Goal: Information Seeking & Learning: Learn about a topic

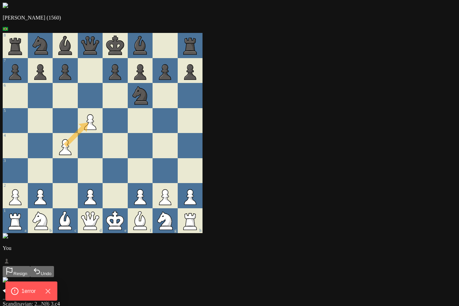
drag, startPoint x: 106, startPoint y: 152, endPoint x: 124, endPoint y: 131, distance: 27.4
click at [103, 158] on div at bounding box center [90, 145] width 25 height 25
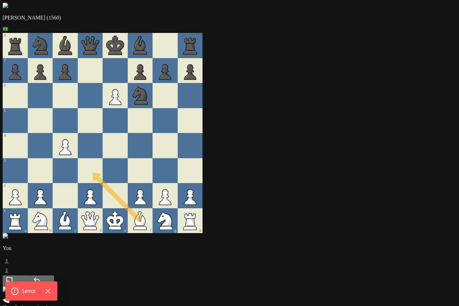
drag, startPoint x: 176, startPoint y: 223, endPoint x: 129, endPoint y: 172, distance: 68.9
click at [153, 165] on div at bounding box center [140, 170] width 25 height 25
drag, startPoint x: 173, startPoint y: 81, endPoint x: 153, endPoint y: 102, distance: 28.9
click at [178, 141] on div at bounding box center [165, 145] width 25 height 25
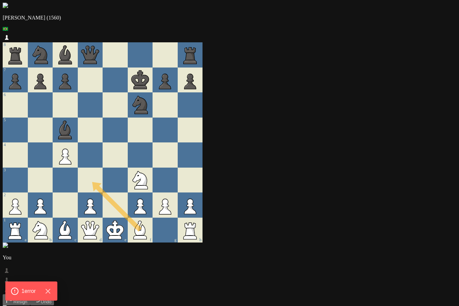
drag, startPoint x: 181, startPoint y: 233, endPoint x: 124, endPoint y: 166, distance: 88.0
click at [128, 167] on div at bounding box center [115, 179] width 25 height 25
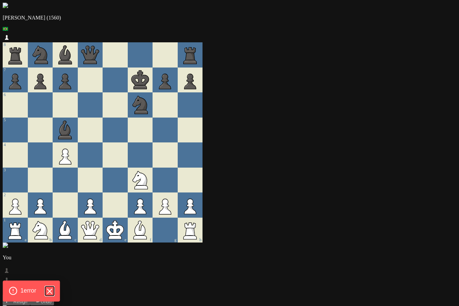
click at [50, 289] on icon "Hide Errors" at bounding box center [49, 290] width 4 height 4
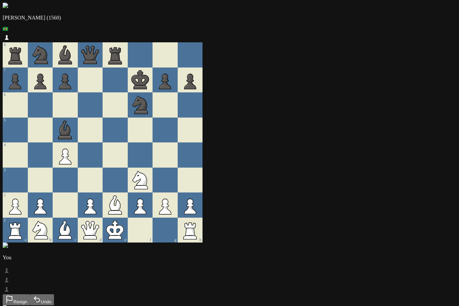
drag, startPoint x: 200, startPoint y: 208, endPoint x: 183, endPoint y: 185, distance: 28.0
click at [178, 169] on div at bounding box center [165, 179] width 25 height 25
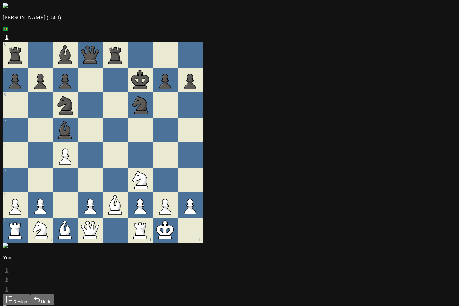
drag, startPoint x: 174, startPoint y: 230, endPoint x: 162, endPoint y: 231, distance: 12.5
click at [128, 232] on div "e" at bounding box center [115, 229] width 25 height 25
drag, startPoint x: 184, startPoint y: 227, endPoint x: 161, endPoint y: 229, distance: 22.9
drag, startPoint x: 153, startPoint y: 207, endPoint x: 130, endPoint y: 186, distance: 30.9
click at [103, 182] on div at bounding box center [90, 179] width 25 height 25
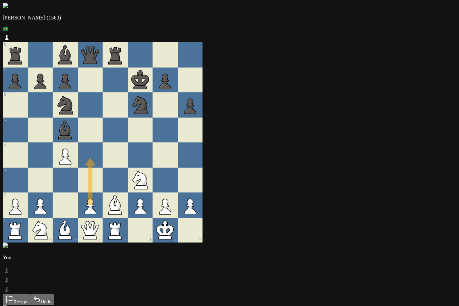
drag, startPoint x: 130, startPoint y: 194, endPoint x: 134, endPoint y: 148, distance: 46.5
click at [103, 148] on div at bounding box center [90, 154] width 25 height 25
drag, startPoint x: 132, startPoint y: 202, endPoint x: 125, endPoint y: 151, distance: 51.5
click at [103, 151] on div at bounding box center [90, 154] width 25 height 25
drag, startPoint x: 102, startPoint y: 104, endPoint x: 131, endPoint y: 153, distance: 57.4
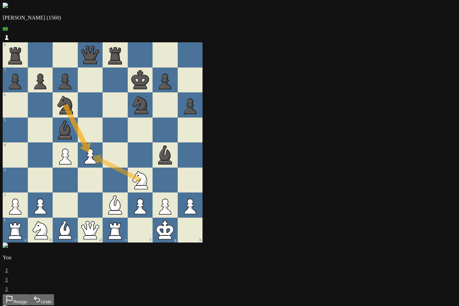
drag, startPoint x: 177, startPoint y: 183, endPoint x: 128, endPoint y: 148, distance: 60.6
drag, startPoint x: 97, startPoint y: 133, endPoint x: 132, endPoint y: 154, distance: 40.5
drag, startPoint x: 156, startPoint y: 207, endPoint x: 201, endPoint y: 159, distance: 64.8
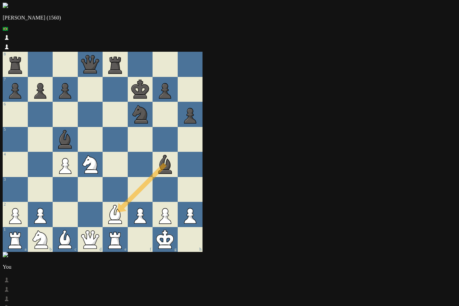
drag, startPoint x: 202, startPoint y: 151, endPoint x: 157, endPoint y: 198, distance: 65.2
click at [153, 161] on div at bounding box center [140, 164] width 25 height 25
drag, startPoint x: 137, startPoint y: 158, endPoint x: 154, endPoint y: 205, distance: 49.9
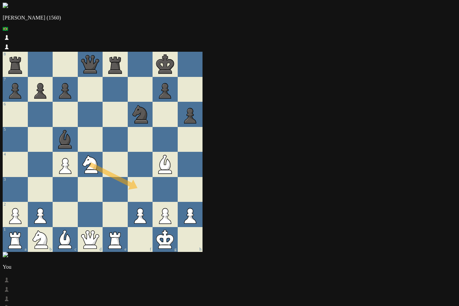
drag, startPoint x: 131, startPoint y: 161, endPoint x: 178, endPoint y: 182, distance: 51.5
click at [153, 180] on div at bounding box center [140, 189] width 25 height 25
drag, startPoint x: 183, startPoint y: 104, endPoint x: 202, endPoint y: 155, distance: 54.8
click at [153, 152] on div at bounding box center [140, 164] width 25 height 25
drag, startPoint x: 86, startPoint y: 231, endPoint x: 130, endPoint y: 200, distance: 54.3
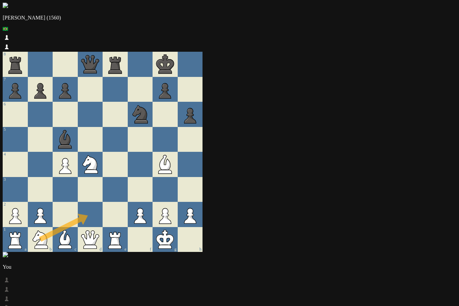
click at [128, 189] on div at bounding box center [115, 189] width 25 height 25
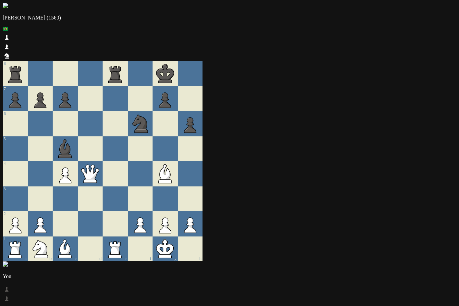
click at [153, 186] on div at bounding box center [140, 198] width 25 height 25
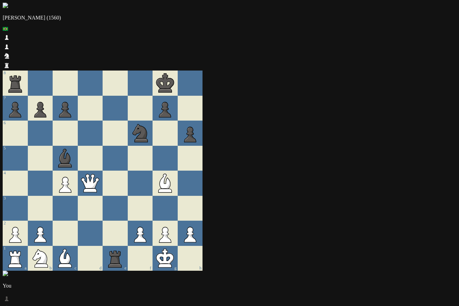
drag, startPoint x: 345, startPoint y: 234, endPoint x: 353, endPoint y: 234, distance: 7.4
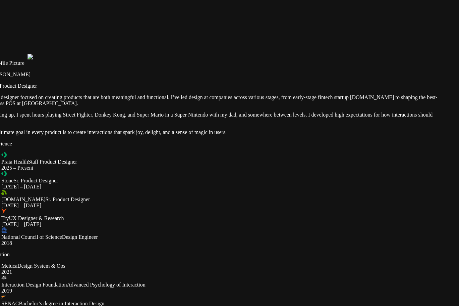
drag, startPoint x: 360, startPoint y: 127, endPoint x: 334, endPoint y: 250, distance: 125.2
click at [335, 54] on div at bounding box center [215, 54] width 454 height 0
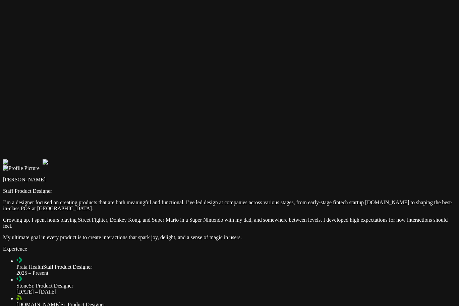
drag, startPoint x: 292, startPoint y: 108, endPoint x: 350, endPoint y: 222, distance: 128.0
click at [350, 159] on div at bounding box center [230, 159] width 454 height 0
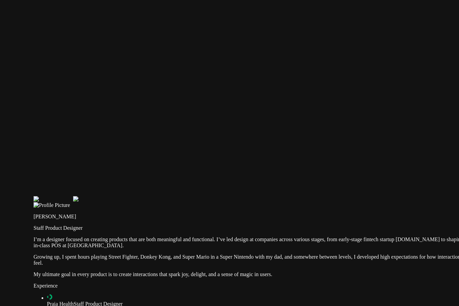
drag, startPoint x: 239, startPoint y: 146, endPoint x: 238, endPoint y: 119, distance: 26.9
click at [238, 196] on div at bounding box center [261, 196] width 454 height 0
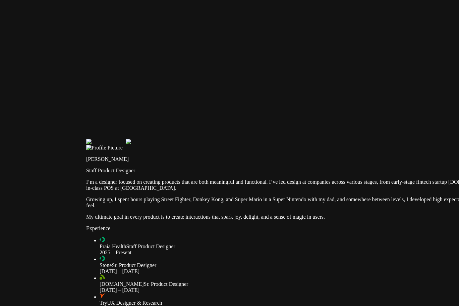
drag, startPoint x: 270, startPoint y: 202, endPoint x: 396, endPoint y: 83, distance: 173.7
click at [396, 139] on div at bounding box center [313, 139] width 454 height 0
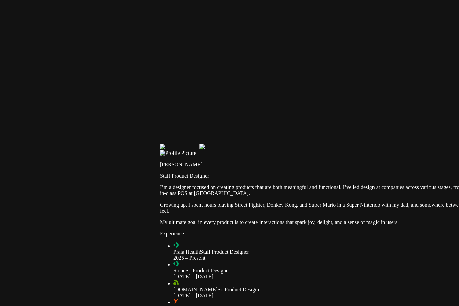
drag, startPoint x: 128, startPoint y: 140, endPoint x: 124, endPoint y: 227, distance: 87.3
click at [160, 144] on div at bounding box center [387, 144] width 454 height 0
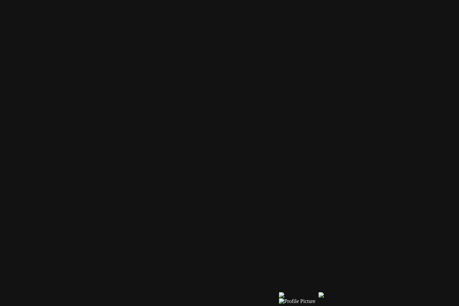
drag, startPoint x: 236, startPoint y: 93, endPoint x: 360, endPoint y: 220, distance: 178.1
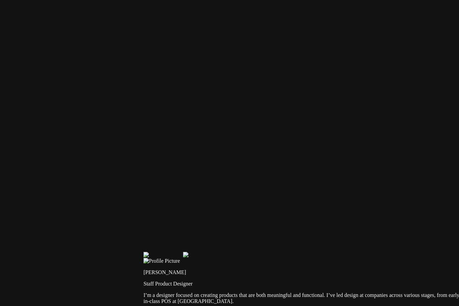
drag, startPoint x: 218, startPoint y: 141, endPoint x: 76, endPoint y: 97, distance: 148.0
click at [144, 252] on div at bounding box center [371, 252] width 454 height 0
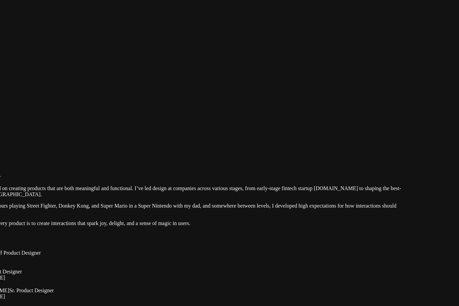
drag, startPoint x: 348, startPoint y: 208, endPoint x: 160, endPoint y: 102, distance: 215.9
click at [160, 145] on div at bounding box center [179, 145] width 454 height 0
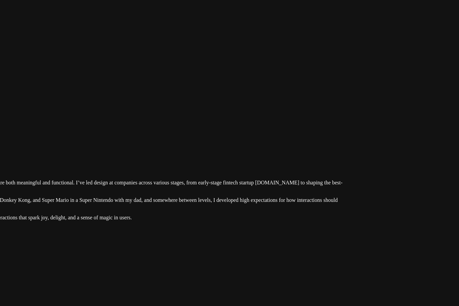
drag, startPoint x: 338, startPoint y: 146, endPoint x: 96, endPoint y: 91, distance: 248.0
click at [96, 139] on div at bounding box center [120, 139] width 454 height 0
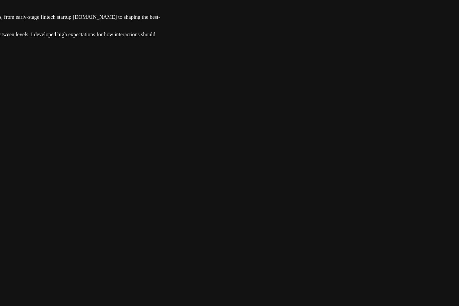
drag, startPoint x: 290, startPoint y: 135, endPoint x: 304, endPoint y: 70, distance: 67.0
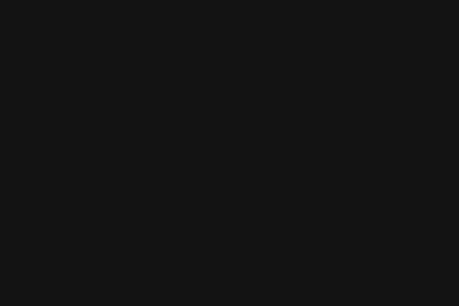
drag, startPoint x: 345, startPoint y: 156, endPoint x: 247, endPoint y: 58, distance: 138.7
drag, startPoint x: 385, startPoint y: 216, endPoint x: 397, endPoint y: 83, distance: 134.0
drag, startPoint x: 347, startPoint y: 230, endPoint x: 333, endPoint y: 73, distance: 157.6
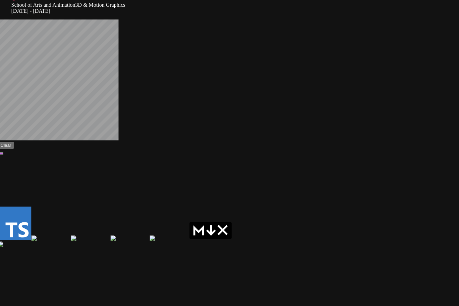
drag, startPoint x: 94, startPoint y: 158, endPoint x: 385, endPoint y: 158, distance: 291.1
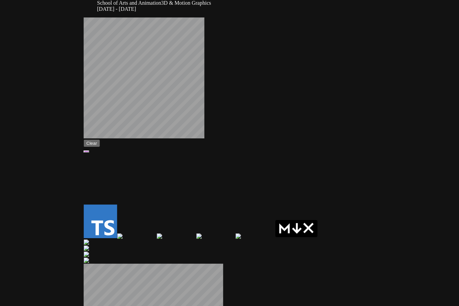
drag, startPoint x: 182, startPoint y: 146, endPoint x: 267, endPoint y: 144, distance: 85.2
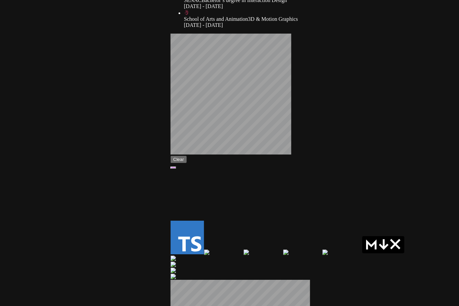
drag, startPoint x: 161, startPoint y: 120, endPoint x: 305, endPoint y: 143, distance: 146.0
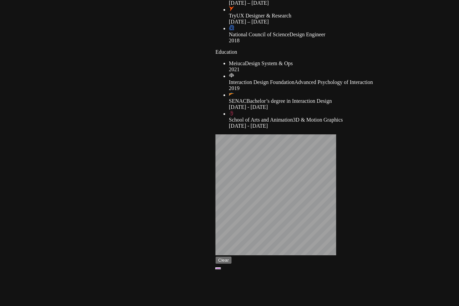
drag, startPoint x: 230, startPoint y: 52, endPoint x: 219, endPoint y: 154, distance: 102.6
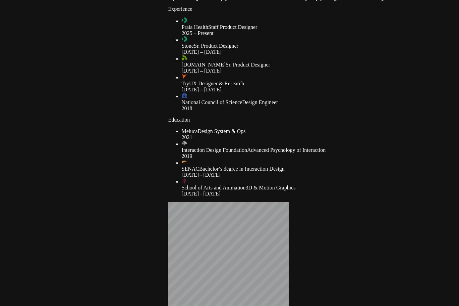
drag, startPoint x: 215, startPoint y: 119, endPoint x: 142, endPoint y: 219, distance: 123.8
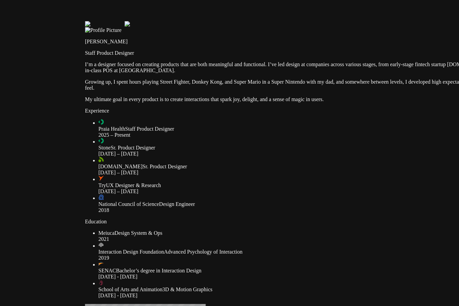
drag, startPoint x: 180, startPoint y: 112, endPoint x: 120, endPoint y: 180, distance: 90.5
click at [120, 21] on div at bounding box center [312, 21] width 454 height 0
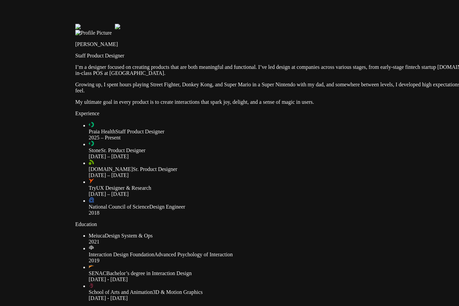
drag, startPoint x: 202, startPoint y: 147, endPoint x: 185, endPoint y: 164, distance: 24.4
click at [171, 24] on div at bounding box center [302, 24] width 454 height 0
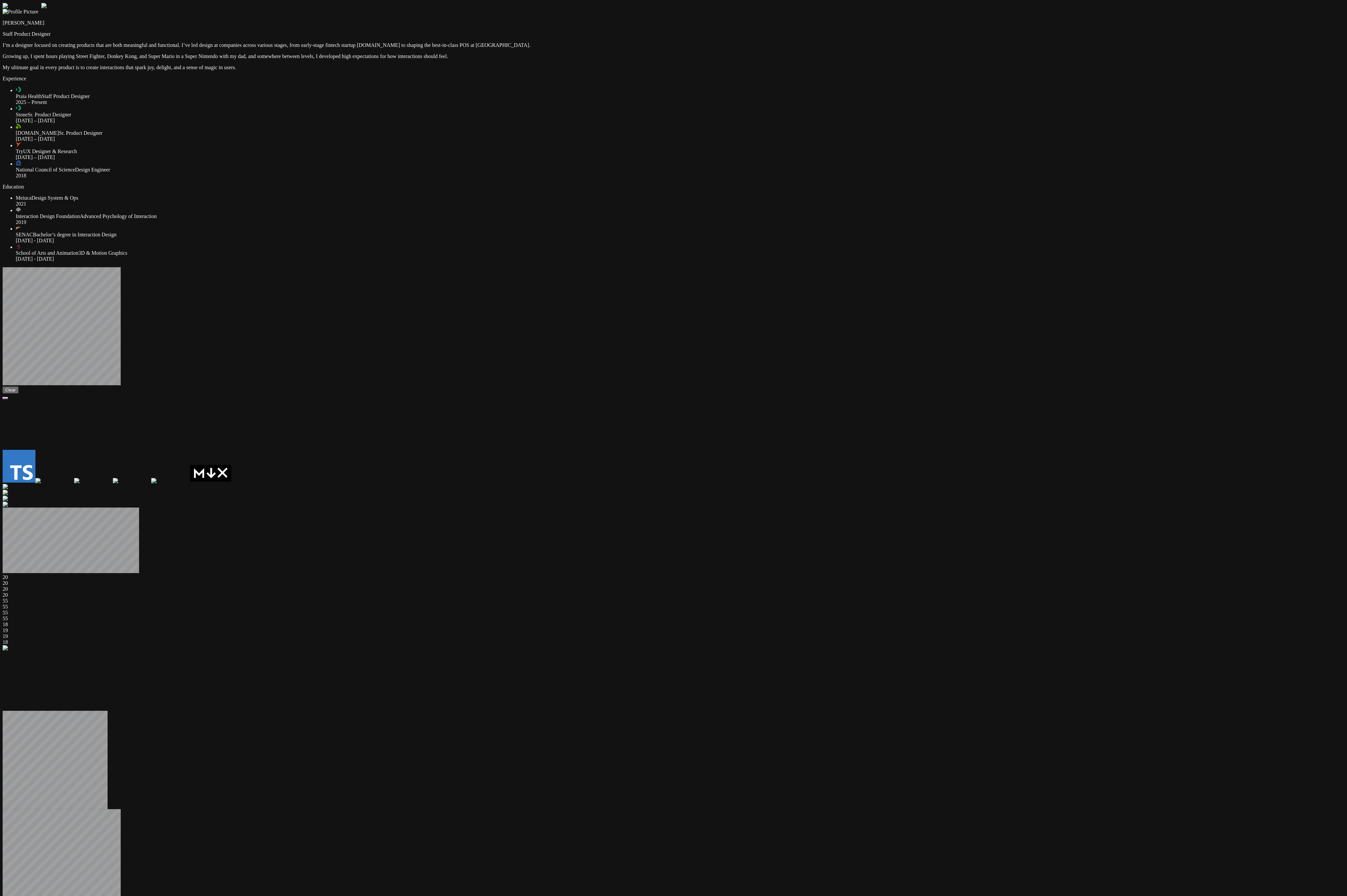
click at [449, 3] on div at bounding box center [674, 3] width 1341 height 0
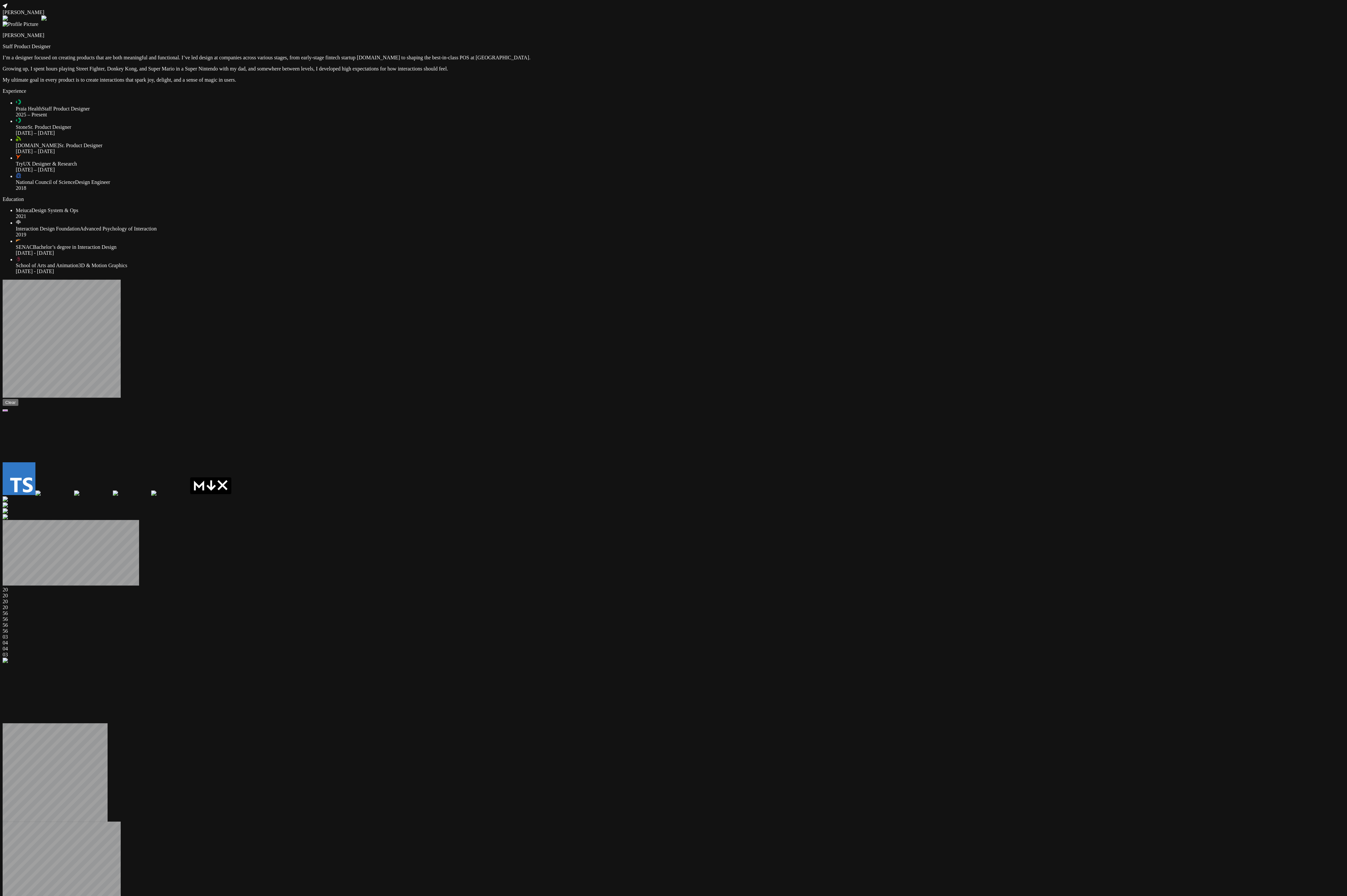
drag, startPoint x: 726, startPoint y: 341, endPoint x: 713, endPoint y: 302, distance: 41.1
click at [449, 298] on div "[PERSON_NAME] [PERSON_NAME] Staff Product Designer I’m a designer focused on cr…" at bounding box center [674, 907] width 1341 height 1809
click at [449, 3] on div at bounding box center [674, 3] width 1341 height 0
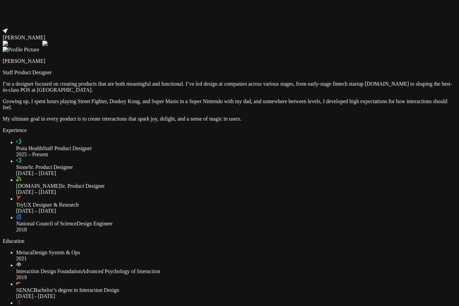
click at [335, 28] on div at bounding box center [230, 28] width 454 height 0
click at [329, 28] on div at bounding box center [230, 28] width 454 height 0
click at [334, 28] on div at bounding box center [230, 28] width 454 height 0
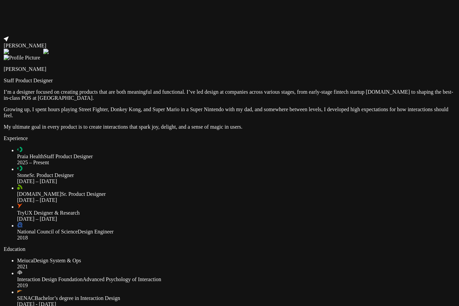
drag, startPoint x: 333, startPoint y: 83, endPoint x: 335, endPoint y: 94, distance: 10.5
click at [335, 36] on div at bounding box center [231, 36] width 454 height 0
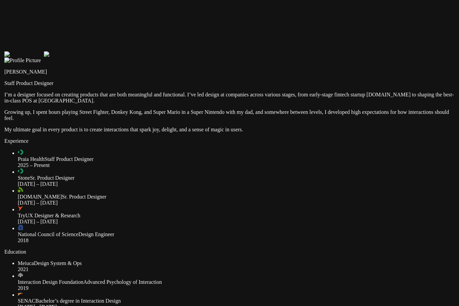
click at [281, 86] on div "[PERSON_NAME] Staff Product Designer" at bounding box center [231, 71] width 454 height 29
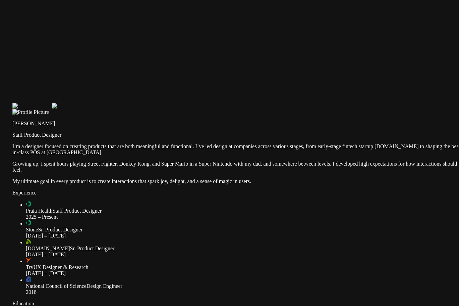
drag, startPoint x: 261, startPoint y: 54, endPoint x: 269, endPoint y: 106, distance: 52.3
click at [269, 90] on div at bounding box center [239, 90] width 454 height 0
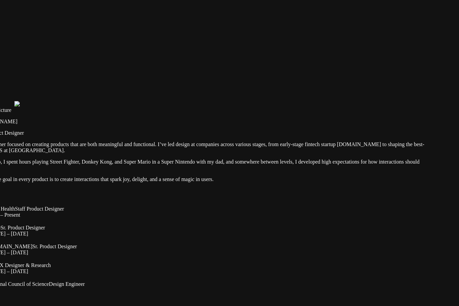
drag, startPoint x: 321, startPoint y: 107, endPoint x: 284, endPoint y: 102, distance: 37.9
click at [284, 85] on div at bounding box center [202, 85] width 454 height 0
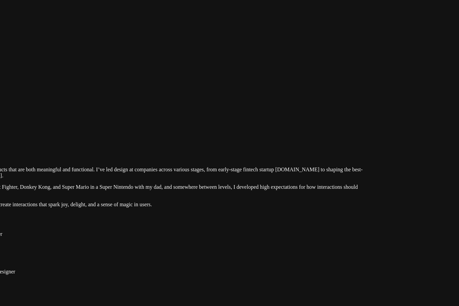
drag, startPoint x: 304, startPoint y: 69, endPoint x: 245, endPoint y: 89, distance: 62.7
click at [245, 110] on div at bounding box center [140, 110] width 454 height 0
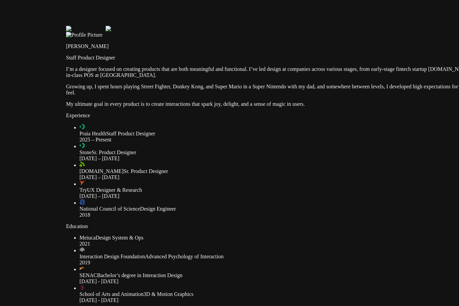
drag, startPoint x: 239, startPoint y: 107, endPoint x: 390, endPoint y: 12, distance: 178.2
click at [390, 10] on div at bounding box center [293, 10] width 454 height 0
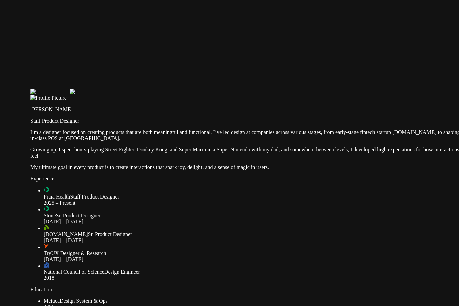
drag, startPoint x: 314, startPoint y: 27, endPoint x: 275, endPoint y: 92, distance: 74.9
click at [275, 73] on div at bounding box center [257, 73] width 454 height 0
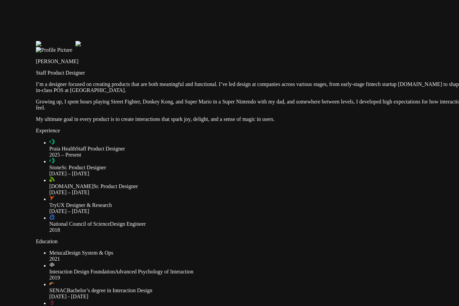
drag, startPoint x: 275, startPoint y: 92, endPoint x: 283, endPoint y: 39, distance: 53.5
click at [283, 25] on div at bounding box center [263, 25] width 454 height 0
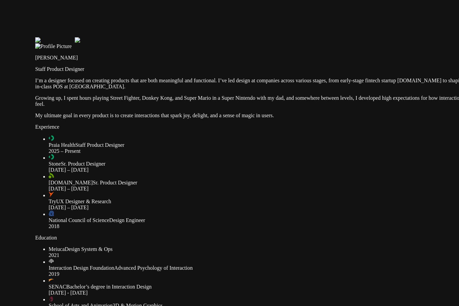
drag, startPoint x: 172, startPoint y: 80, endPoint x: 197, endPoint y: 121, distance: 47.4
click at [197, 118] on div "[PERSON_NAME] Staff Product Designer I’m a designer focused on creating product…" at bounding box center [262, 80] width 454 height 75
click at [197, 107] on p "Growing up, I spent hours playing Street Fighter, Donkey Kong, and Super Mario …" at bounding box center [262, 101] width 454 height 12
drag, startPoint x: 144, startPoint y: 147, endPoint x: 149, endPoint y: 35, distance: 112.5
click at [149, 21] on div at bounding box center [262, 21] width 454 height 0
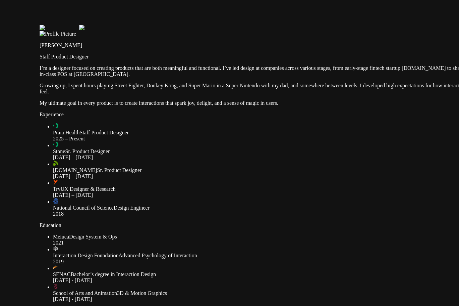
drag, startPoint x: 147, startPoint y: 233, endPoint x: 145, endPoint y: 321, distance: 87.9
drag, startPoint x: 145, startPoint y: 119, endPoint x: 150, endPoint y: 126, distance: 8.7
click at [150, 9] on div at bounding box center [266, 9] width 454 height 0
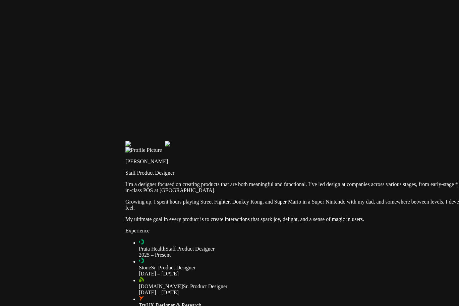
drag, startPoint x: 150, startPoint y: 126, endPoint x: 188, endPoint y: 211, distance: 92.9
click at [188, 125] on div at bounding box center [352, 125] width 454 height 0
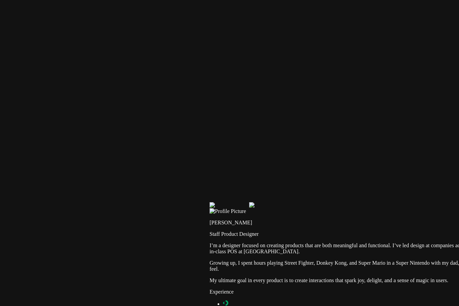
drag, startPoint x: 137, startPoint y: 61, endPoint x: 346, endPoint y: 193, distance: 247.4
click at [339, 186] on div at bounding box center [437, 186] width 454 height 0
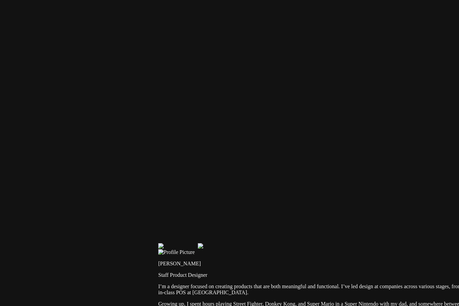
drag, startPoint x: 251, startPoint y: 34, endPoint x: 49, endPoint y: -15, distance: 207.0
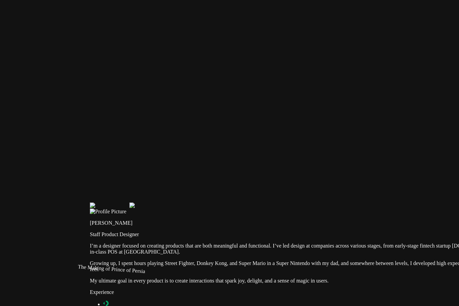
click at [406, 186] on div at bounding box center [317, 186] width 454 height 0
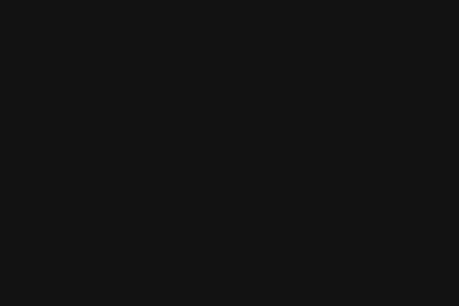
drag, startPoint x: 414, startPoint y: 32, endPoint x: 208, endPoint y: 136, distance: 230.7
click at [218, 288] on div at bounding box center [125, 288] width 454 height 0
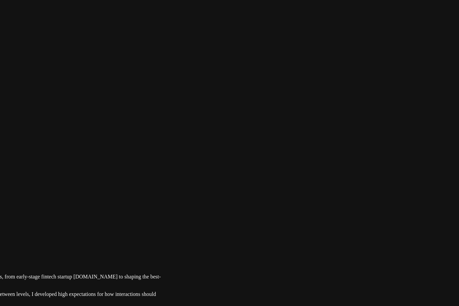
drag, startPoint x: 271, startPoint y: 153, endPoint x: 88, endPoint y: 82, distance: 196.3
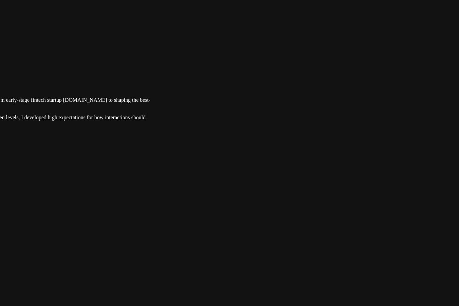
drag, startPoint x: 301, startPoint y: 233, endPoint x: 365, endPoint y: 102, distance: 145.5
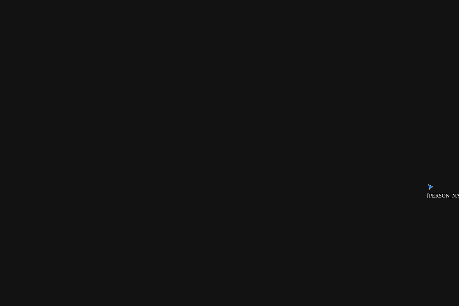
drag, startPoint x: 293, startPoint y: 244, endPoint x: 354, endPoint y: 73, distance: 181.2
drag, startPoint x: 385, startPoint y: 186, endPoint x: 374, endPoint y: 155, distance: 32.8
drag, startPoint x: 393, startPoint y: 190, endPoint x: 337, endPoint y: 90, distance: 114.9
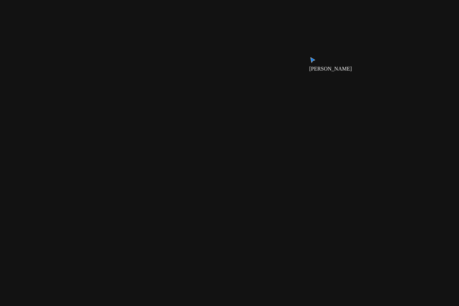
drag, startPoint x: 317, startPoint y: 237, endPoint x: 403, endPoint y: 204, distance: 92.5
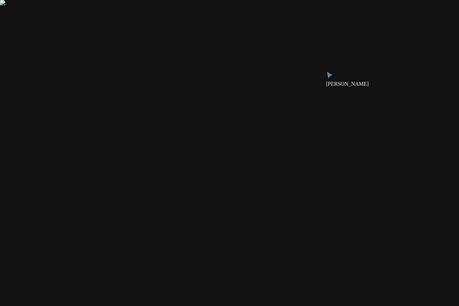
drag, startPoint x: 264, startPoint y: 265, endPoint x: 259, endPoint y: 265, distance: 5.0
drag, startPoint x: 187, startPoint y: 220, endPoint x: 314, endPoint y: 109, distance: 168.1
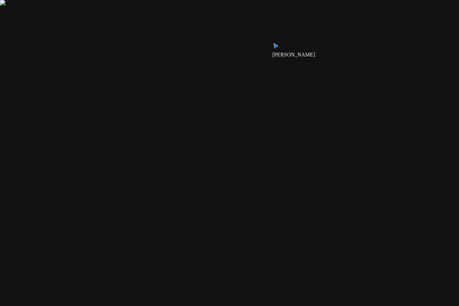
drag, startPoint x: 356, startPoint y: 150, endPoint x: 285, endPoint y: 12, distance: 155.3
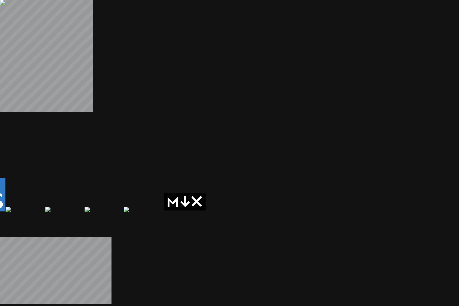
drag, startPoint x: 131, startPoint y: 151, endPoint x: 408, endPoint y: 97, distance: 281.6
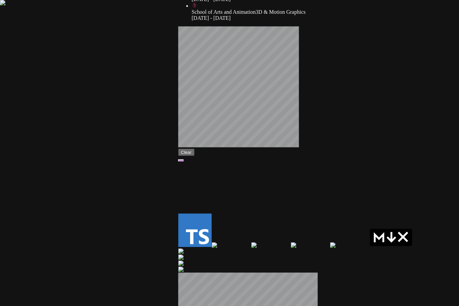
drag, startPoint x: 169, startPoint y: 105, endPoint x: 375, endPoint y: 141, distance: 209.3
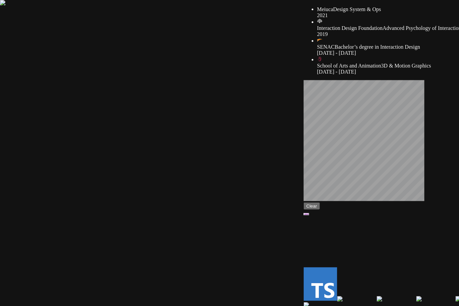
drag, startPoint x: 242, startPoint y: 133, endPoint x: 367, endPoint y: 186, distance: 136.4
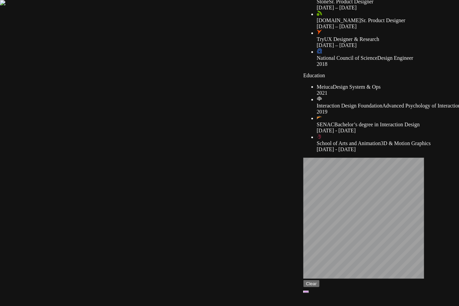
drag, startPoint x: 341, startPoint y: 135, endPoint x: 341, endPoint y: 223, distance: 87.9
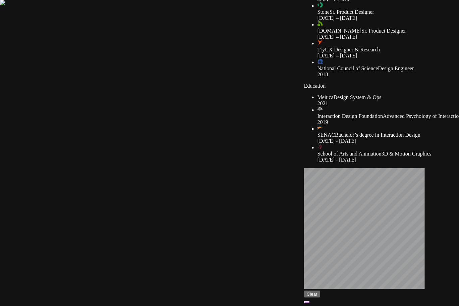
drag, startPoint x: 315, startPoint y: 160, endPoint x: 308, endPoint y: 218, distance: 59.1
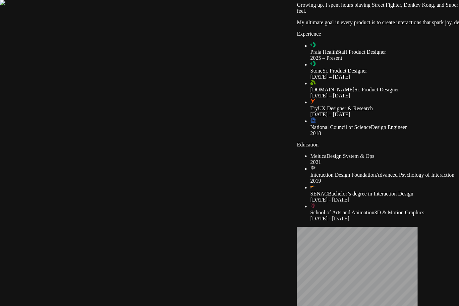
type input "0.04"
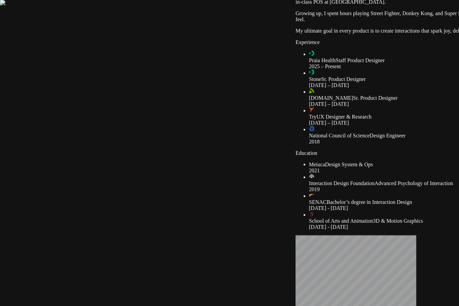
drag, startPoint x: 172, startPoint y: 163, endPoint x: 150, endPoint y: 232, distance: 72.1
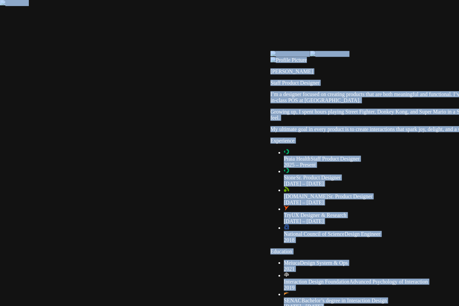
drag, startPoint x: 209, startPoint y: 139, endPoint x: 182, endPoint y: 270, distance: 134.2
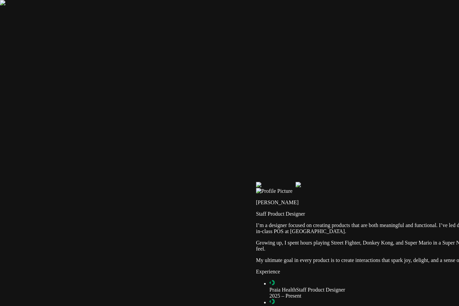
drag, startPoint x: 268, startPoint y: 131, endPoint x: 285, endPoint y: 183, distance: 54.7
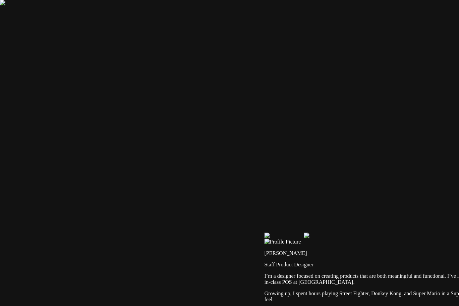
drag, startPoint x: 305, startPoint y: 191, endPoint x: 308, endPoint y: 229, distance: 38.1
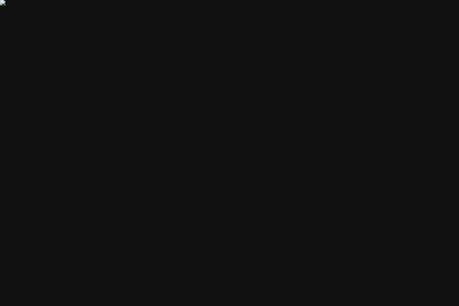
drag, startPoint x: 256, startPoint y: 102, endPoint x: 73, endPoint y: 8, distance: 204.9
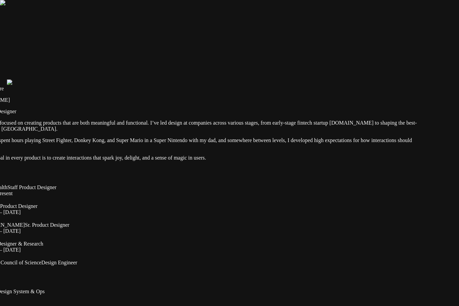
drag, startPoint x: 350, startPoint y: 126, endPoint x: 235, endPoint y: 66, distance: 129.6
click at [235, 64] on div at bounding box center [194, 64] width 454 height 0
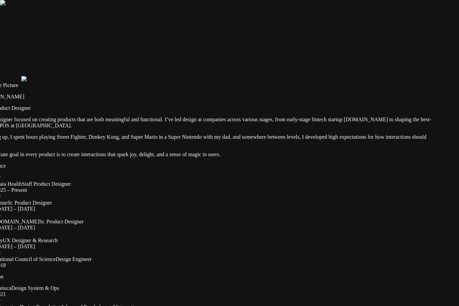
drag, startPoint x: 262, startPoint y: 57, endPoint x: 278, endPoint y: 51, distance: 17.3
click at [278, 60] on div at bounding box center [209, 60] width 454 height 0
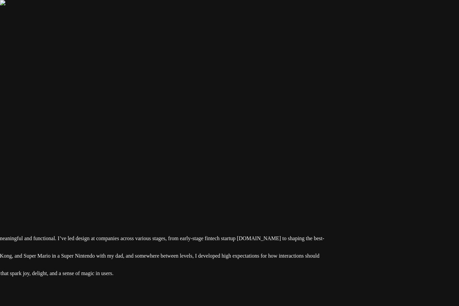
drag, startPoint x: 334, startPoint y: 53, endPoint x: 230, endPoint y: 173, distance: 158.8
click at [230, 179] on div at bounding box center [102, 179] width 454 height 0
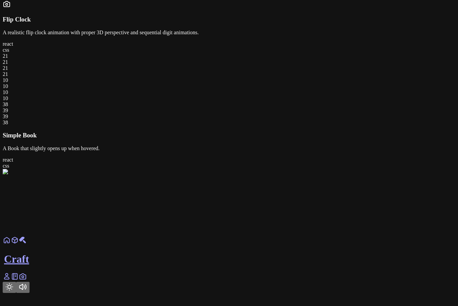
scroll to position [447, 0]
drag, startPoint x: 34, startPoint y: 112, endPoint x: 7, endPoint y: 101, distance: 29.2
click at [7, 145] on p "A Book that slightly opens up when hovered." at bounding box center [229, 148] width 452 height 6
click at [48, 238] on div at bounding box center [25, 271] width 45 height 67
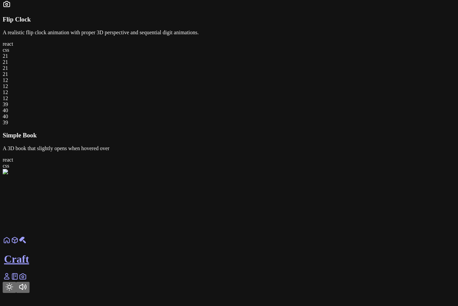
click at [48, 238] on div at bounding box center [25, 271] width 45 height 67
click at [267, 170] on div at bounding box center [229, 202] width 452 height 67
click at [48, 238] on div at bounding box center [25, 271] width 45 height 67
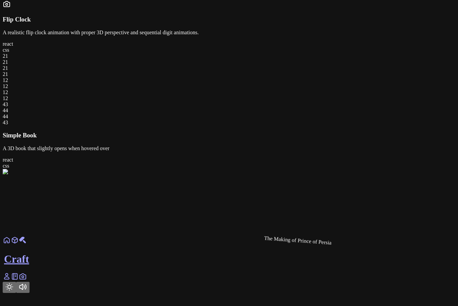
click at [48, 238] on div at bounding box center [25, 271] width 45 height 67
click at [262, 175] on div at bounding box center [229, 202] width 452 height 67
drag, startPoint x: 291, startPoint y: 175, endPoint x: 304, endPoint y: 176, distance: 12.5
click at [48, 238] on div at bounding box center [25, 271] width 45 height 67
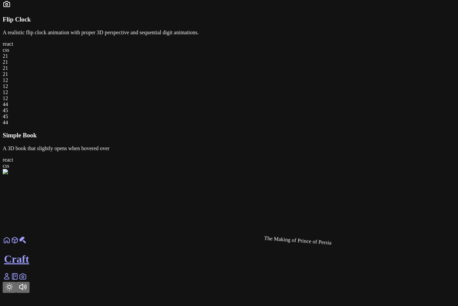
drag, startPoint x: 304, startPoint y: 176, endPoint x: 297, endPoint y: 180, distance: 7.7
click at [48, 238] on div at bounding box center [25, 271] width 45 height 67
drag, startPoint x: 297, startPoint y: 180, endPoint x: 271, endPoint y: 183, distance: 26.3
click at [275, 183] on div at bounding box center [229, 202] width 452 height 67
click at [250, 182] on div "The Making of Prince of Persia" at bounding box center [229, 202] width 452 height 67
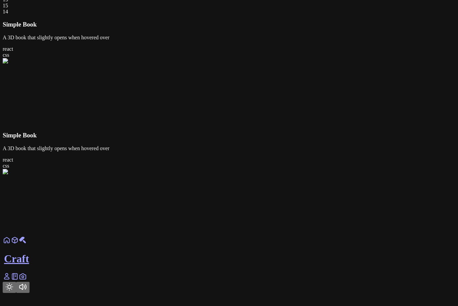
scroll to position [705, 0]
click at [11, 281] on link at bounding box center [7, 278] width 8 height 6
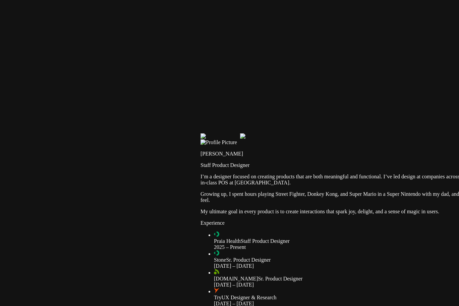
drag, startPoint x: 98, startPoint y: 89, endPoint x: 291, endPoint y: 201, distance: 222.8
click at [296, 117] on div at bounding box center [428, 117] width 454 height 0
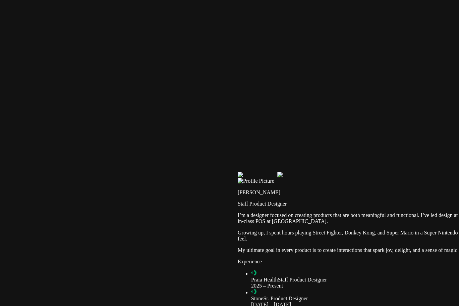
drag, startPoint x: 224, startPoint y: 103, endPoint x: 265, endPoint y: 145, distance: 58.6
click at [265, 156] on div at bounding box center [465, 156] width 454 height 0
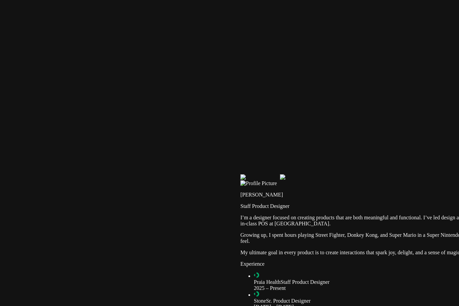
drag, startPoint x: 273, startPoint y: 101, endPoint x: 271, endPoint y: 96, distance: 5.9
click at [272, 158] on div at bounding box center [467, 158] width 454 height 0
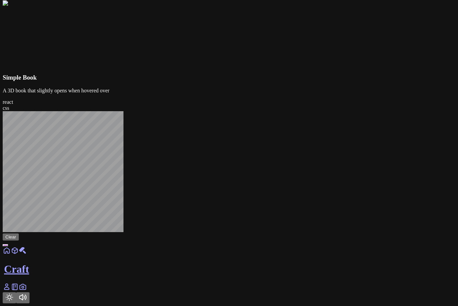
scroll to position [705, 0]
click at [327, 177] on div "Clear" at bounding box center [229, 178] width 452 height 135
drag, startPoint x: 311, startPoint y: 209, endPoint x: 321, endPoint y: 203, distance: 11.8
click at [320, 203] on div "Clear" at bounding box center [229, 178] width 452 height 135
click at [307, 206] on div "Clear" at bounding box center [229, 178] width 452 height 135
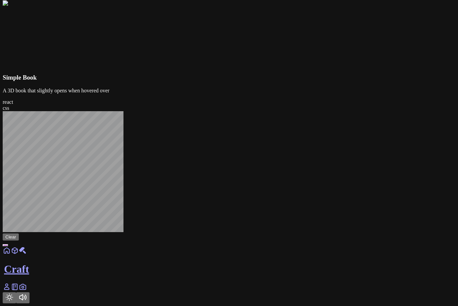
click at [9, 289] on icon at bounding box center [6, 286] width 5 height 6
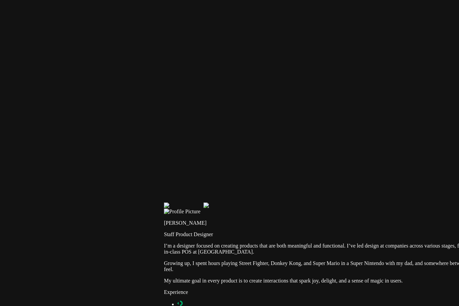
drag, startPoint x: 97, startPoint y: 33, endPoint x: 297, endPoint y: 247, distance: 292.6
click at [297, 186] on div at bounding box center [391, 186] width 454 height 0
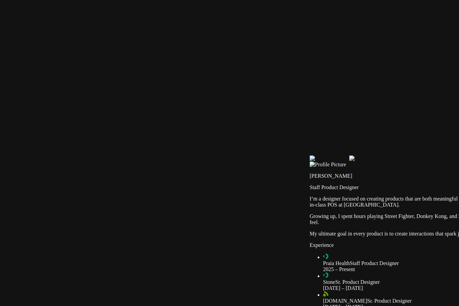
drag, startPoint x: 229, startPoint y: 182, endPoint x: 348, endPoint y: 83, distance: 154.8
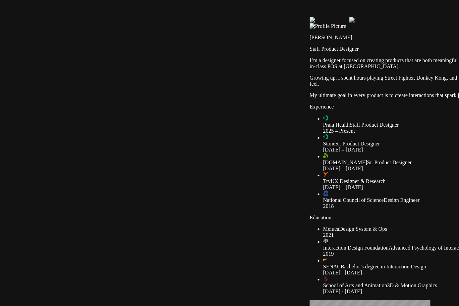
drag, startPoint x: 261, startPoint y: 250, endPoint x: 259, endPoint y: 100, distance: 149.6
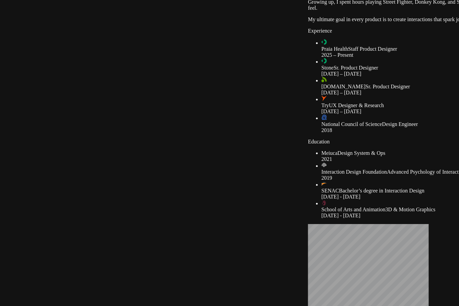
drag, startPoint x: 176, startPoint y: 216, endPoint x: 178, endPoint y: 97, distance: 118.8
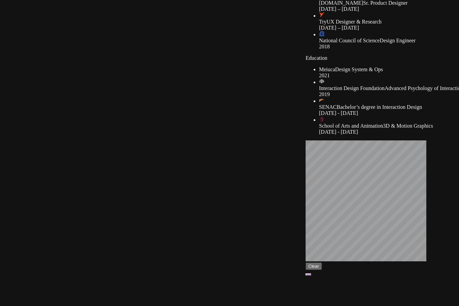
drag, startPoint x: 176, startPoint y: 220, endPoint x: 113, endPoint y: 78, distance: 154.7
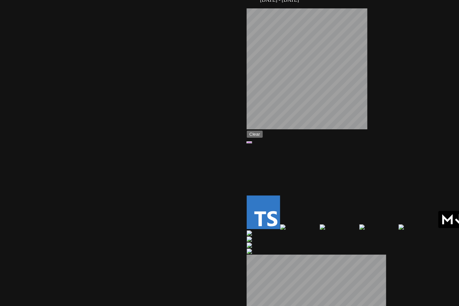
drag, startPoint x: 208, startPoint y: 153, endPoint x: 179, endPoint y: 155, distance: 29.6
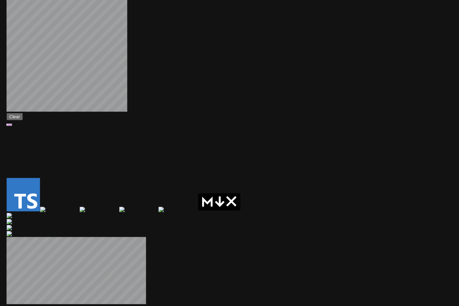
drag, startPoint x: 226, startPoint y: 161, endPoint x: 15, endPoint y: 117, distance: 214.9
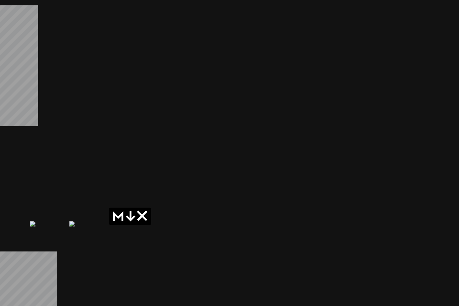
drag, startPoint x: 334, startPoint y: 111, endPoint x: 24, endPoint y: 142, distance: 311.9
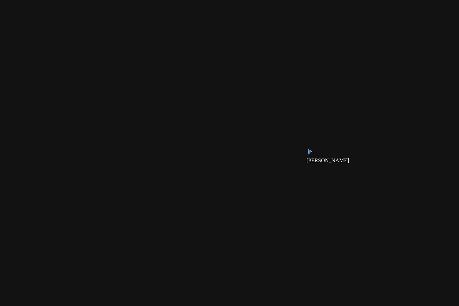
drag, startPoint x: 307, startPoint y: 165, endPoint x: 311, endPoint y: 269, distance: 104.7
drag, startPoint x: 363, startPoint y: 115, endPoint x: 339, endPoint y: 261, distance: 147.8
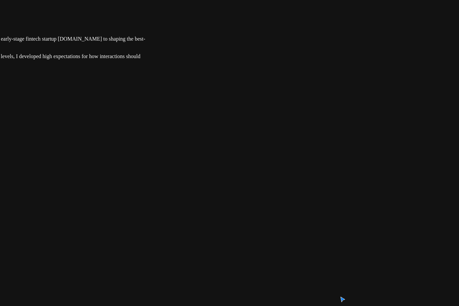
drag, startPoint x: 319, startPoint y: 153, endPoint x: 308, endPoint y: 253, distance: 100.9
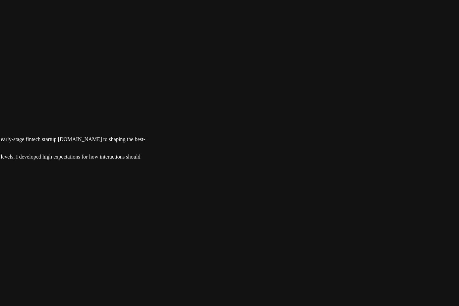
drag, startPoint x: 267, startPoint y: 155, endPoint x: 325, endPoint y: 252, distance: 113.1
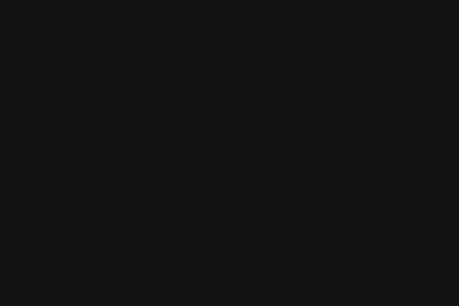
drag, startPoint x: 332, startPoint y: 153, endPoint x: 289, endPoint y: 306, distance: 159.4
drag, startPoint x: 292, startPoint y: 262, endPoint x: 375, endPoint y: 269, distance: 83.8
drag, startPoint x: 347, startPoint y: 263, endPoint x: 370, endPoint y: 267, distance: 23.8
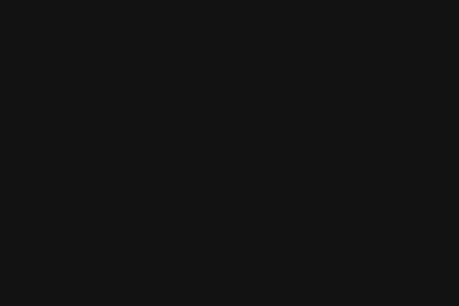
drag, startPoint x: 168, startPoint y: 148, endPoint x: 355, endPoint y: 138, distance: 187.1
click at [355, 304] on div at bounding box center [260, 304] width 454 height 0
drag, startPoint x: 162, startPoint y: 170, endPoint x: 414, endPoint y: 170, distance: 251.2
click at [418, 298] on div at bounding box center [369, 298] width 454 height 0
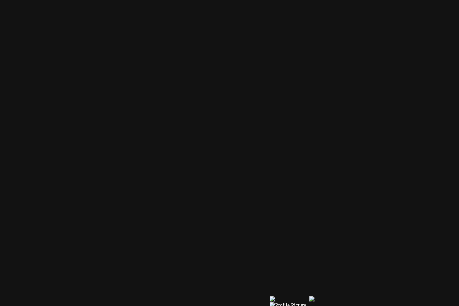
drag, startPoint x: 278, startPoint y: 185, endPoint x: 178, endPoint y: 140, distance: 110.2
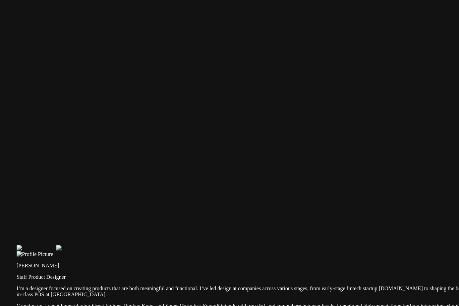
drag, startPoint x: 391, startPoint y: 161, endPoint x: 88, endPoint y: 100, distance: 309.1
click at [88, 229] on div at bounding box center [244, 229] width 454 height 0
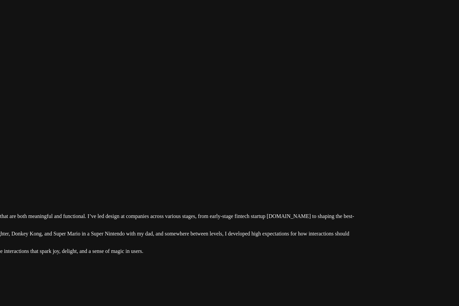
drag, startPoint x: 338, startPoint y: 145, endPoint x: 275, endPoint y: 69, distance: 99.1
click at [275, 157] on div at bounding box center [132, 157] width 454 height 0
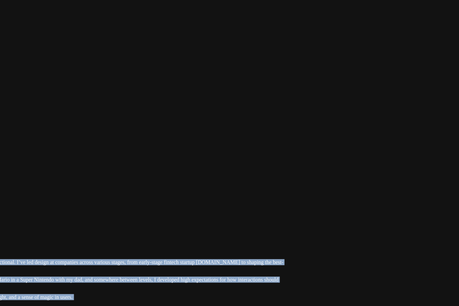
drag, startPoint x: 387, startPoint y: 188, endPoint x: 278, endPoint y: 285, distance: 145.9
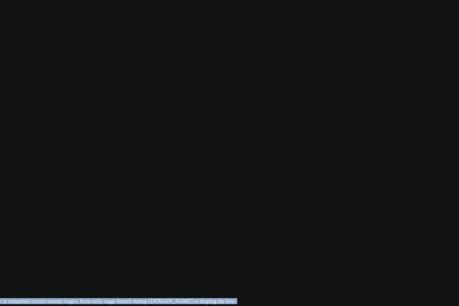
click at [240, 242] on div at bounding box center [14, 242] width 454 height 0
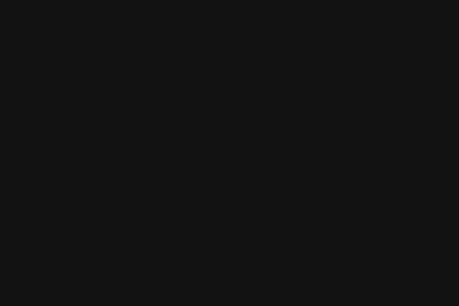
drag, startPoint x: 339, startPoint y: 115, endPoint x: 327, endPoint y: 184, distance: 70.5
click at [230, 302] on div at bounding box center [3, 302] width 454 height 0
drag, startPoint x: 159, startPoint y: 147, endPoint x: 275, endPoint y: 137, distance: 116.1
click at [231, 305] on div at bounding box center [5, 309] width 454 height 0
drag, startPoint x: 222, startPoint y: 139, endPoint x: 303, endPoint y: 150, distance: 80.9
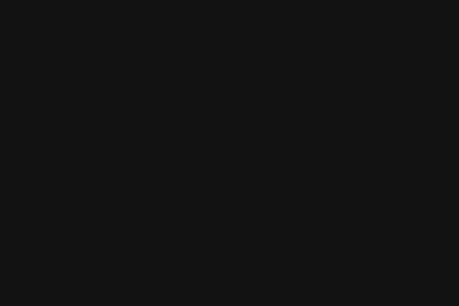
click at [303, 305] on div at bounding box center [201, 312] width 454 height 0
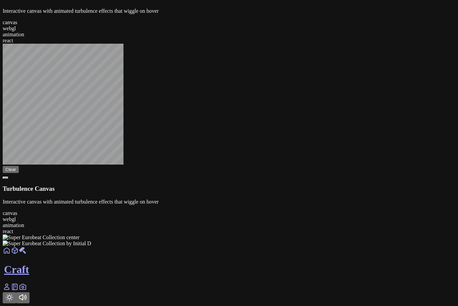
scroll to position [962, 0]
click at [292, 246] on div at bounding box center [229, 246] width 452 height 0
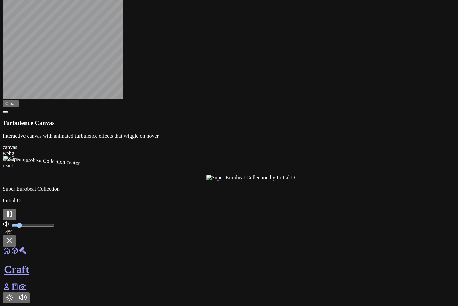
drag, startPoint x: 265, startPoint y: 264, endPoint x: 258, endPoint y: 265, distance: 7.1
click at [55, 228] on input "range" at bounding box center [32, 224] width 43 height 5
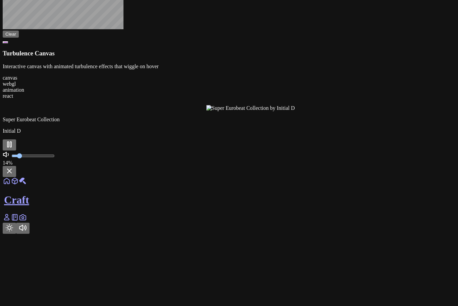
click at [16, 233] on button "Toggle Theme" at bounding box center [9, 227] width 13 height 11
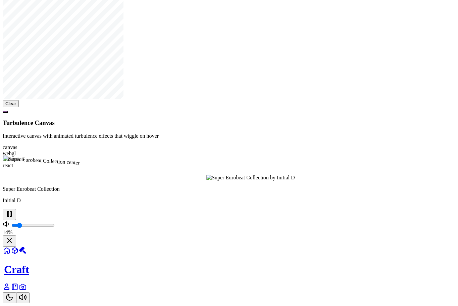
click at [16, 292] on button "Toggle Theme" at bounding box center [9, 297] width 13 height 11
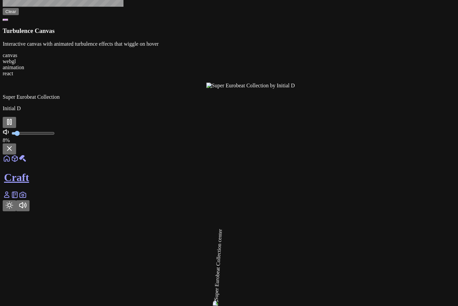
type input "0.08"
click at [55, 136] on input "range" at bounding box center [32, 132] width 43 height 5
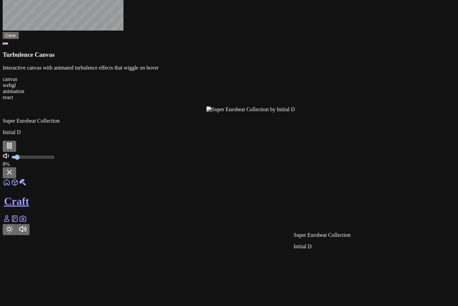
click at [309, 112] on div at bounding box center [432, 112] width 452 height 0
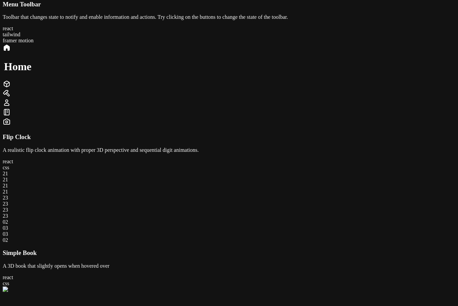
scroll to position [0, 0]
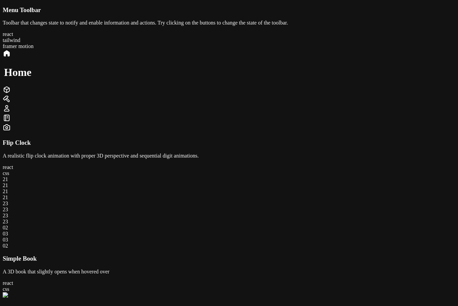
click at [11, 103] on icon at bounding box center [7, 99] width 8 height 8
click at [257, 59] on div at bounding box center [229, 53] width 452 height 9
click at [11, 94] on icon at bounding box center [7, 90] width 8 height 8
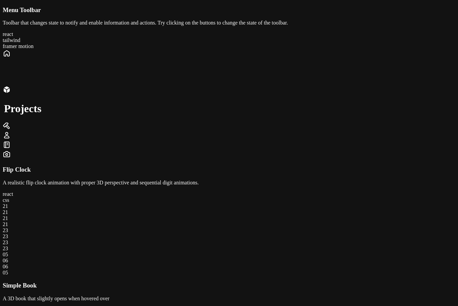
click at [292, 130] on div "Home Projects" at bounding box center [229, 104] width 452 height 110
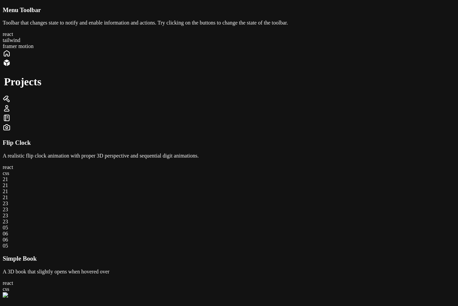
click at [11, 103] on icon at bounding box center [7, 99] width 8 height 8
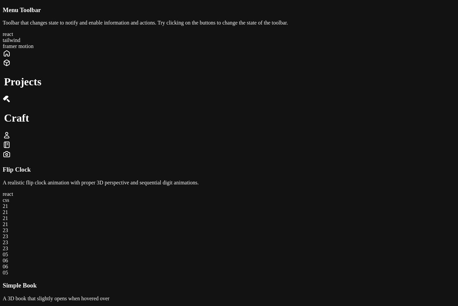
click at [11, 131] on icon at bounding box center [7, 135] width 8 height 8
click at [252, 59] on div at bounding box center [229, 53] width 452 height 9
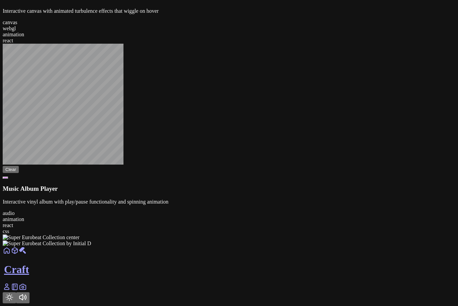
scroll to position [962, 0]
click at [286, 246] on div at bounding box center [229, 246] width 452 height 0
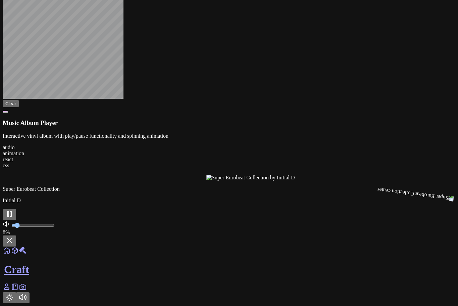
click at [292, 169] on div at bounding box center [228, 175] width 449 height 54
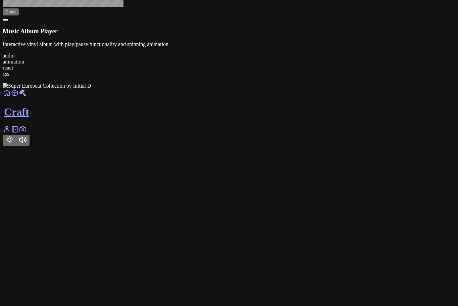
click at [299, 89] on div at bounding box center [229, 89] width 452 height 0
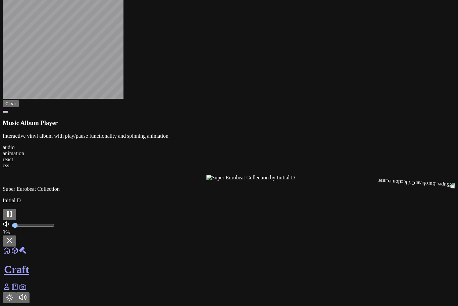
drag, startPoint x: 252, startPoint y: 266, endPoint x: 256, endPoint y: 265, distance: 3.7
type input "0.03"
click at [55, 228] on input "range" at bounding box center [32, 224] width 43 height 5
click at [231, 289] on div "Craft" at bounding box center [229, 274] width 452 height 57
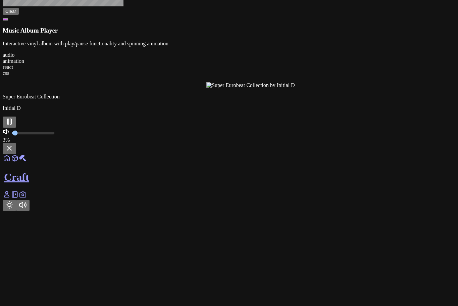
click at [9, 197] on icon at bounding box center [6, 194] width 5 height 6
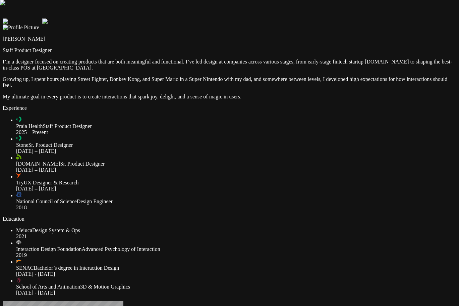
click at [333, 3] on div at bounding box center [230, 3] width 454 height 0
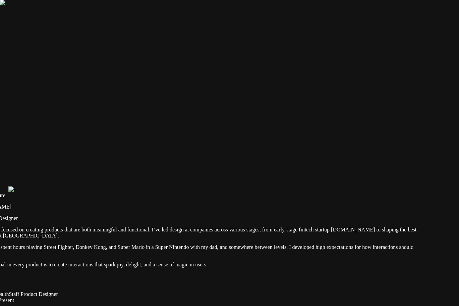
drag, startPoint x: 333, startPoint y: 30, endPoint x: 299, endPoint y: 198, distance: 171.1
click at [299, 170] on div at bounding box center [196, 170] width 454 height 0
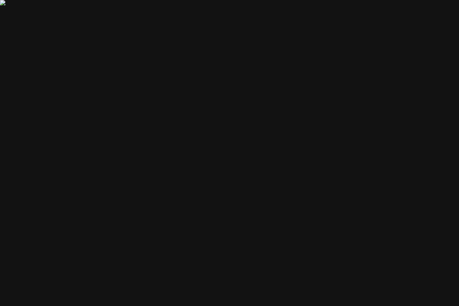
drag, startPoint x: 311, startPoint y: 24, endPoint x: 209, endPoint y: 198, distance: 201.2
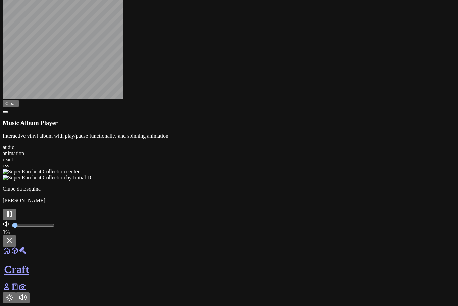
scroll to position [962, 0]
click at [9, 216] on rect at bounding box center [7, 213] width 1 height 5
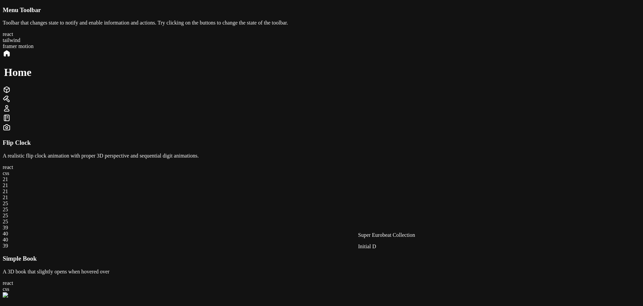
scroll to position [962, 0]
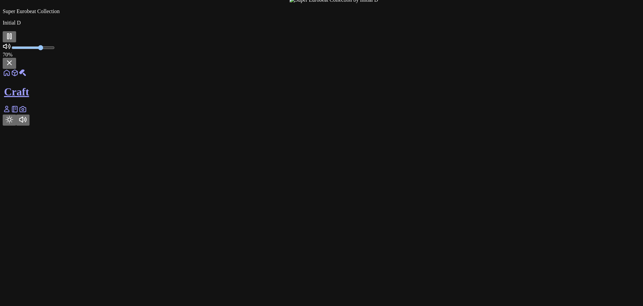
click at [11, 114] on link at bounding box center [7, 111] width 8 height 6
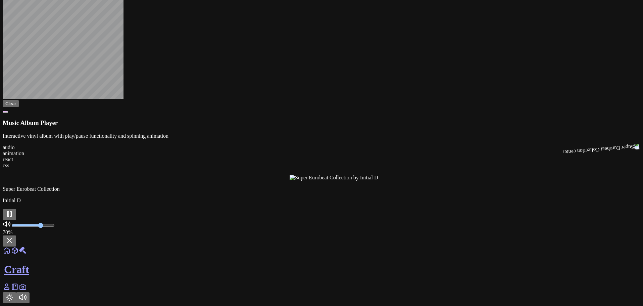
scroll to position [962, 0]
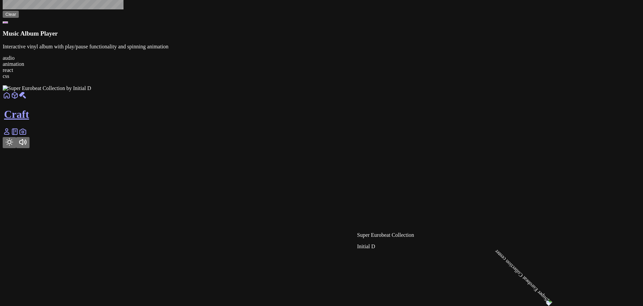
click at [391, 91] on div at bounding box center [321, 91] width 637 height 0
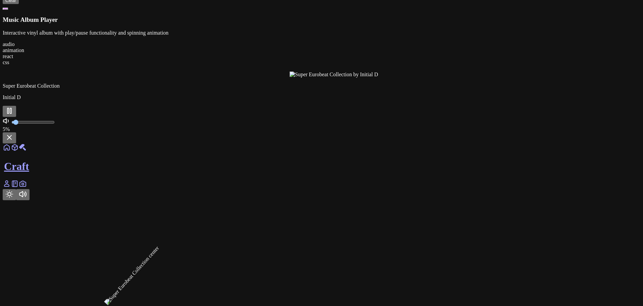
click at [55, 125] on input "range" at bounding box center [32, 121] width 43 height 5
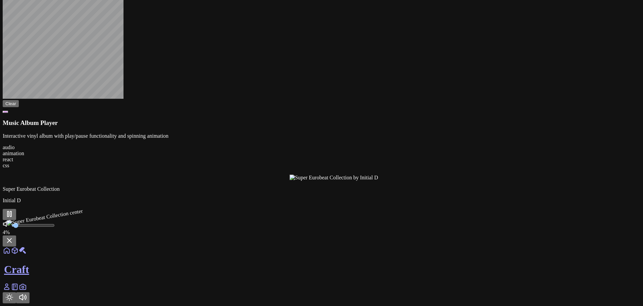
click at [11, 286] on link at bounding box center [7, 289] width 8 height 6
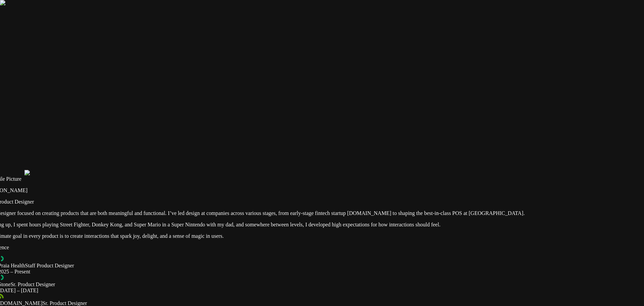
drag, startPoint x: 203, startPoint y: 134, endPoint x: 169, endPoint y: 305, distance: 174.0
click at [177, 154] on div at bounding box center [304, 154] width 639 height 0
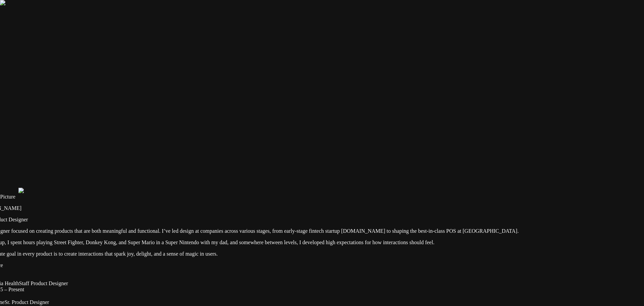
drag, startPoint x: 307, startPoint y: 162, endPoint x: 261, endPoint y: 305, distance: 149.9
click at [261, 172] on div at bounding box center [298, 172] width 639 height 0
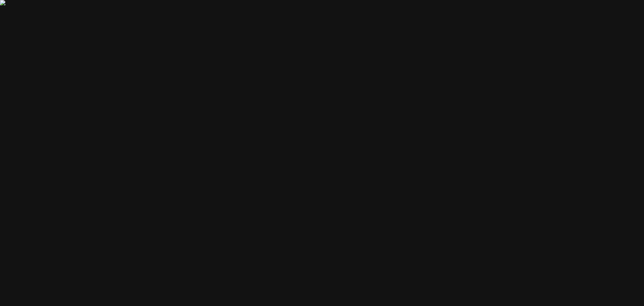
drag, startPoint x: 343, startPoint y: 263, endPoint x: 346, endPoint y: 263, distance: 3.4
type input "0.36"
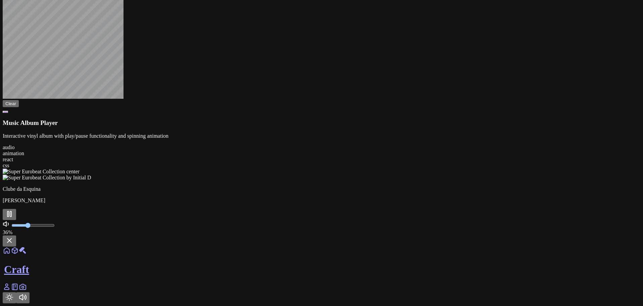
scroll to position [962, 0]
click at [417, 180] on div at bounding box center [321, 180] width 637 height 0
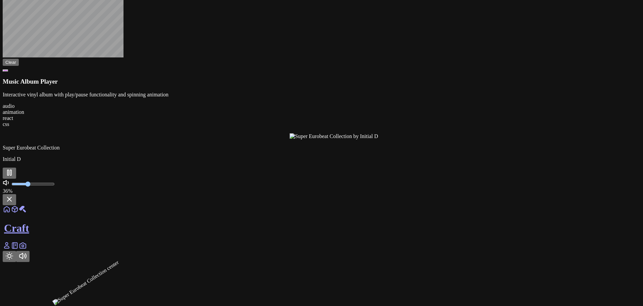
click at [13, 203] on icon at bounding box center [9, 199] width 8 height 8
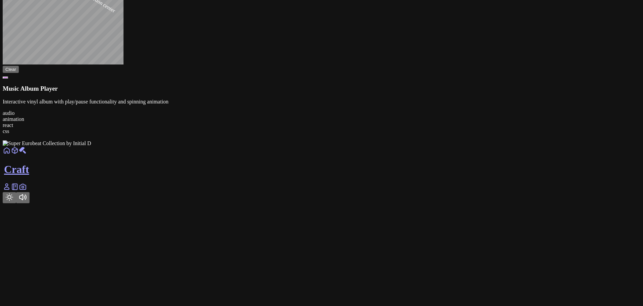
click at [11, 191] on icon at bounding box center [7, 186] width 8 height 8
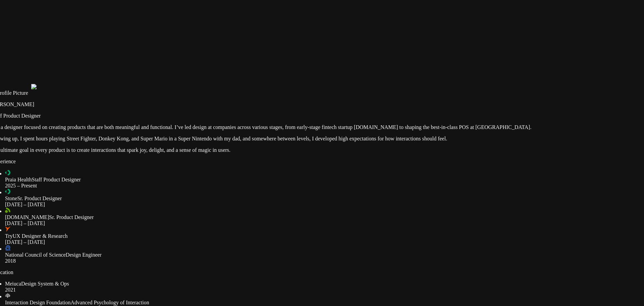
drag, startPoint x: 428, startPoint y: 43, endPoint x: 403, endPoint y: 215, distance: 173.2
click at [403, 68] on div at bounding box center [311, 68] width 639 height 0
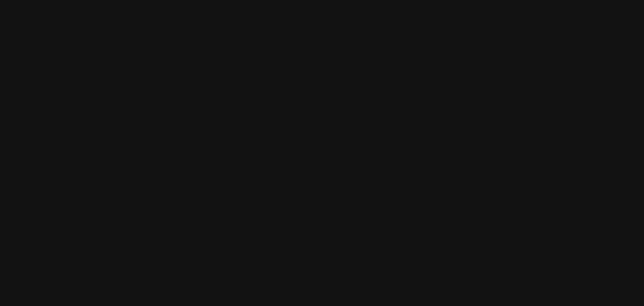
drag, startPoint x: 210, startPoint y: 52, endPoint x: 213, endPoint y: 211, distance: 159.0
click at [213, 305] on div at bounding box center [300, 308] width 639 height 0
drag, startPoint x: 380, startPoint y: 18, endPoint x: 346, endPoint y: 279, distance: 262.8
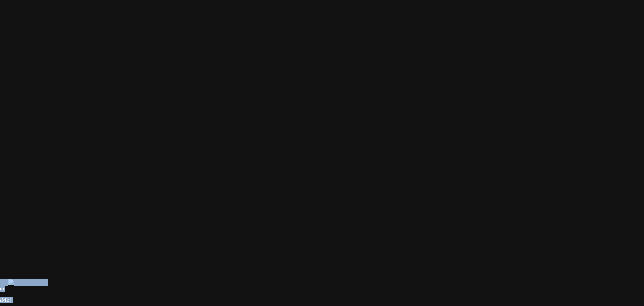
click at [363, 263] on div at bounding box center [288, 263] width 639 height 0
drag, startPoint x: 414, startPoint y: 76, endPoint x: 396, endPoint y: 100, distance: 30.2
click at [396, 286] on div at bounding box center [271, 286] width 639 height 0
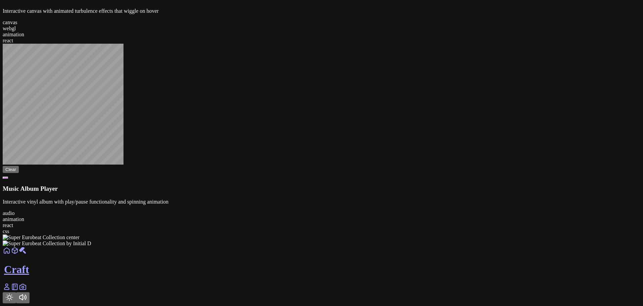
scroll to position [962, 0]
click at [384, 246] on div at bounding box center [321, 246] width 637 height 0
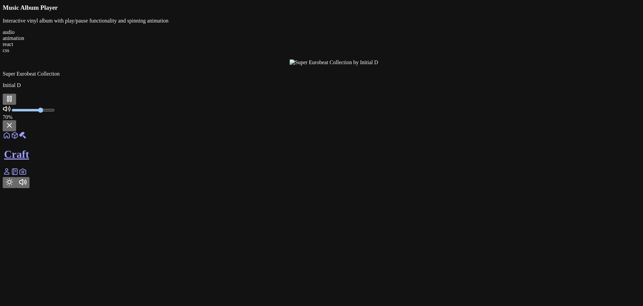
click at [16, 131] on button at bounding box center [9, 125] width 13 height 11
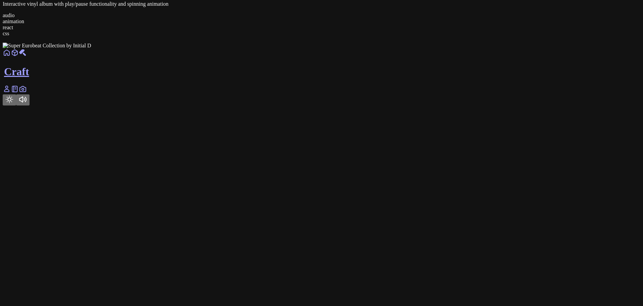
click at [398, 49] on div at bounding box center [321, 49] width 637 height 0
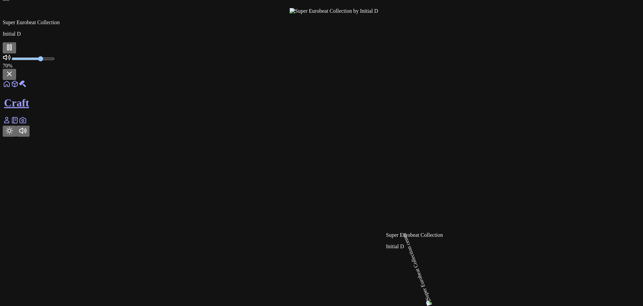
click at [398, 14] on div at bounding box center [607, 14] width 637 height 0
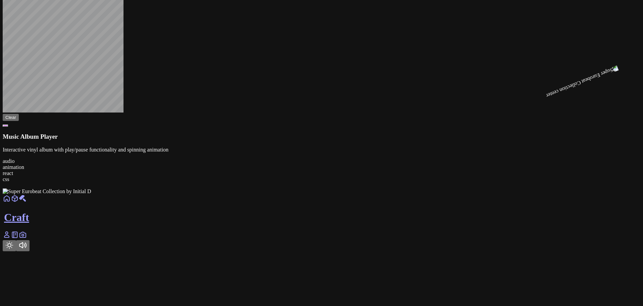
click at [392, 194] on div at bounding box center [321, 194] width 637 height 0
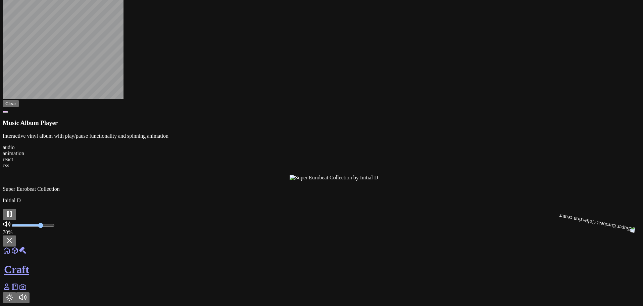
click at [461, 180] on div at bounding box center [321, 174] width 637 height 12
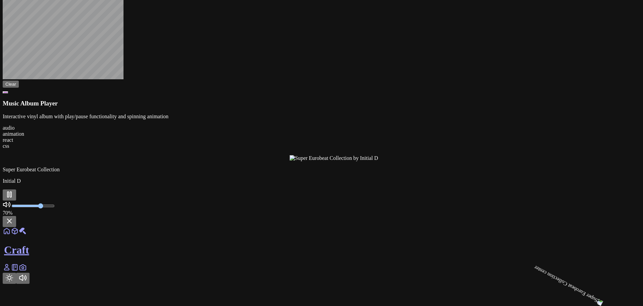
click at [443, 161] on div at bounding box center [607, 161] width 637 height 0
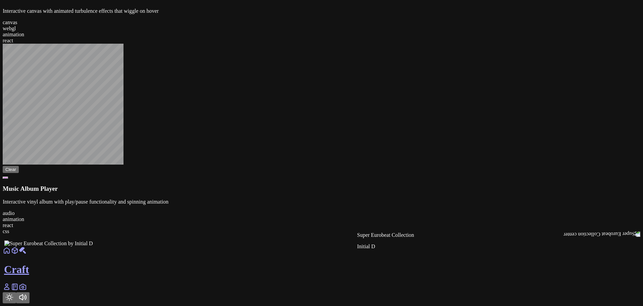
click at [404, 246] on div at bounding box center [322, 246] width 637 height 0
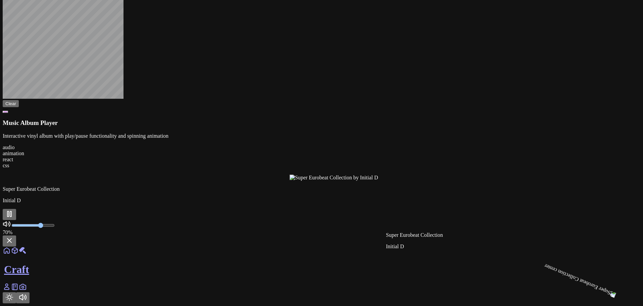
click at [404, 180] on div at bounding box center [607, 180] width 637 height 0
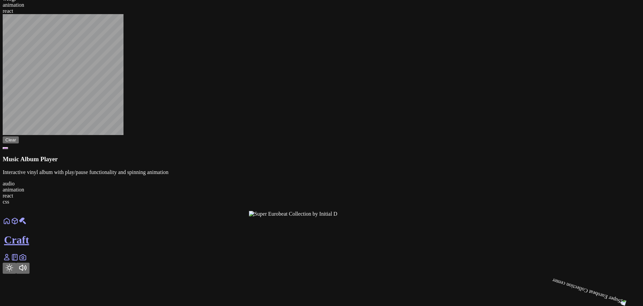
click at [404, 217] on div at bounding box center [567, 217] width 637 height 0
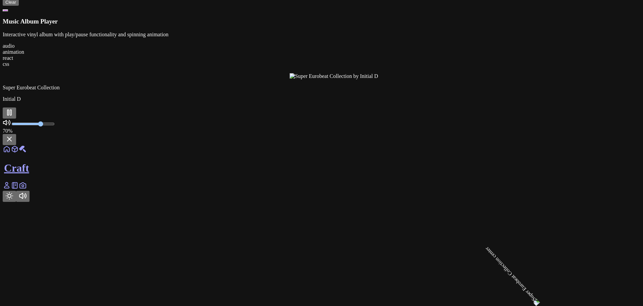
click at [404, 79] on div at bounding box center [607, 79] width 637 height 0
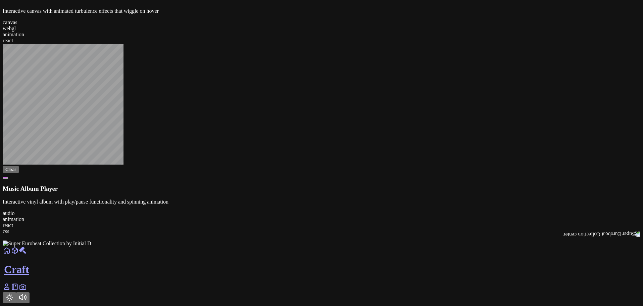
click at [404, 246] on div at bounding box center [321, 246] width 637 height 0
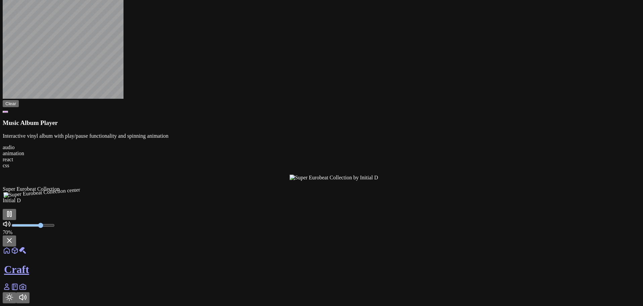
click at [404, 180] on div at bounding box center [607, 180] width 637 height 0
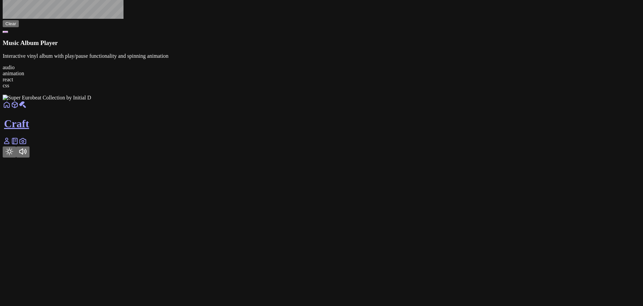
click at [404, 101] on div at bounding box center [321, 101] width 637 height 0
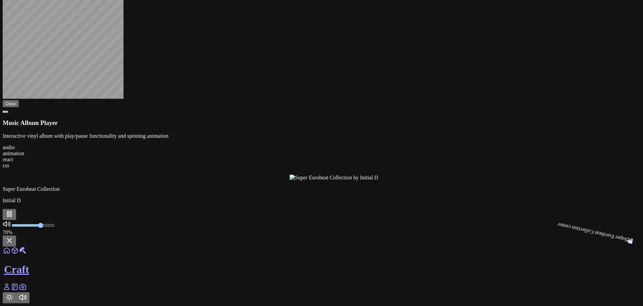
click at [404, 180] on div at bounding box center [607, 180] width 637 height 0
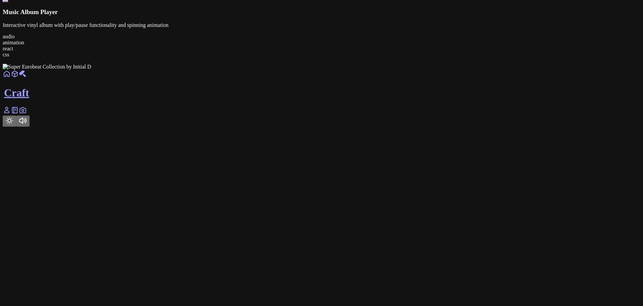
click at [404, 70] on div at bounding box center [321, 70] width 637 height 0
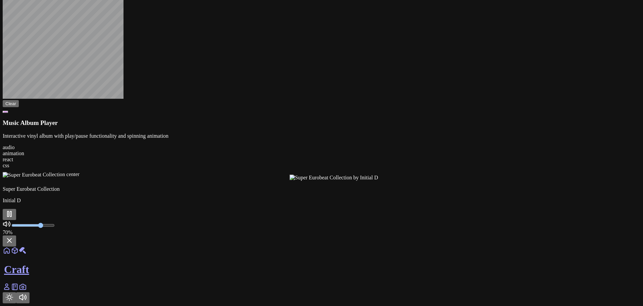
click at [404, 180] on div at bounding box center [607, 180] width 637 height 0
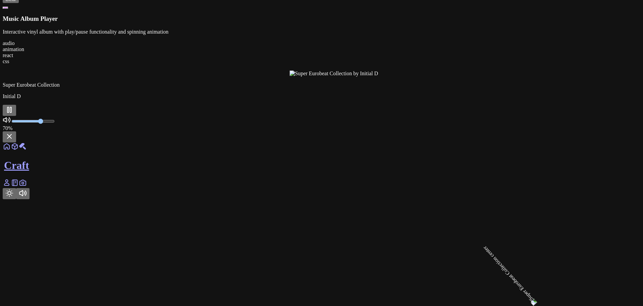
click at [404, 76] on div at bounding box center [607, 76] width 637 height 0
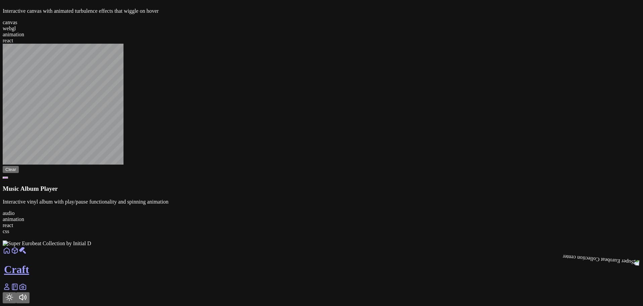
click at [404, 246] on div at bounding box center [321, 246] width 637 height 0
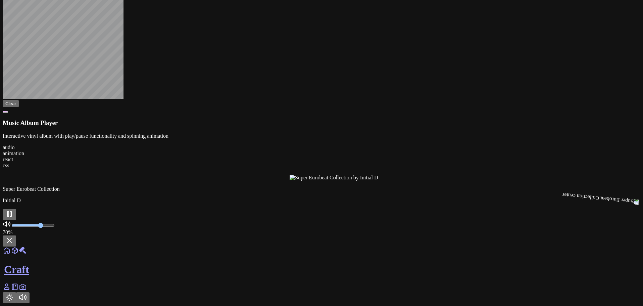
click at [404, 180] on div at bounding box center [607, 180] width 637 height 0
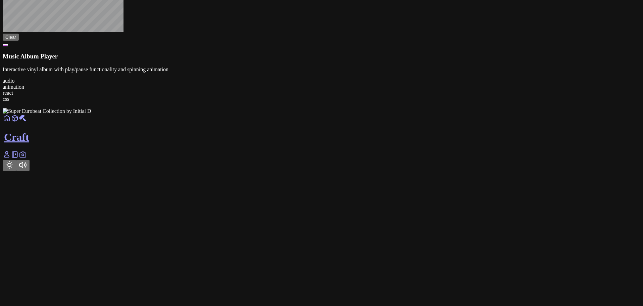
click at [404, 114] on div at bounding box center [321, 114] width 637 height 0
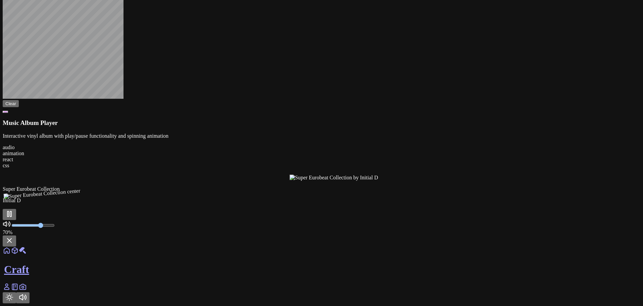
click at [450, 180] on div at bounding box center [607, 180] width 637 height 0
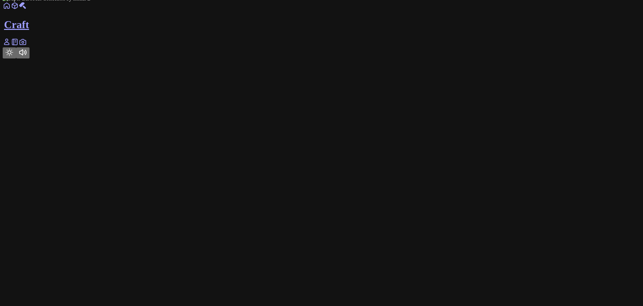
click at [393, 2] on div at bounding box center [321, 2] width 637 height 0
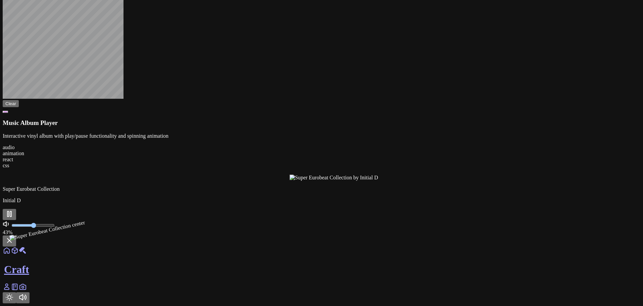
drag, startPoint x: 364, startPoint y: 265, endPoint x: 358, endPoint y: 268, distance: 5.9
type input "0.51"
click at [55, 228] on input "range" at bounding box center [32, 224] width 43 height 5
click at [16, 246] on button at bounding box center [9, 240] width 13 height 11
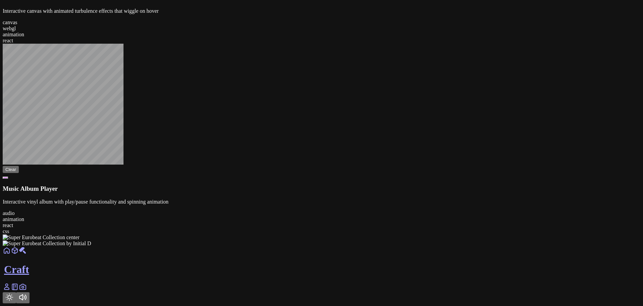
click at [397, 246] on div at bounding box center [321, 246] width 637 height 0
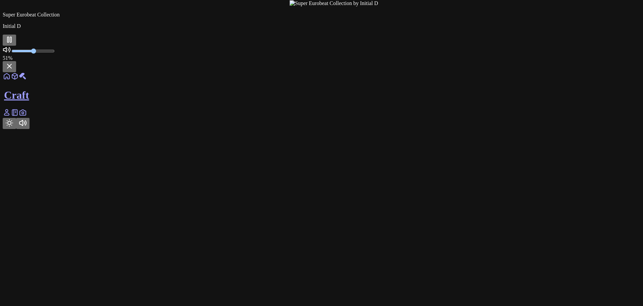
click at [13, 70] on icon at bounding box center [9, 66] width 8 height 8
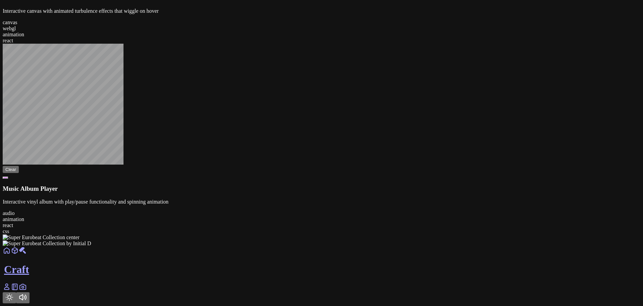
click at [11, 289] on link at bounding box center [7, 289] width 8 height 6
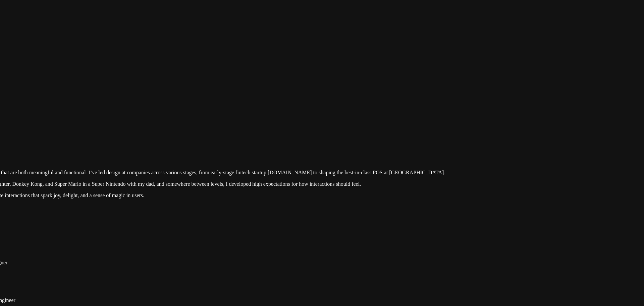
drag, startPoint x: 565, startPoint y: 130, endPoint x: 458, endPoint y: 250, distance: 160.6
click at [458, 113] on div at bounding box center [224, 113] width 639 height 0
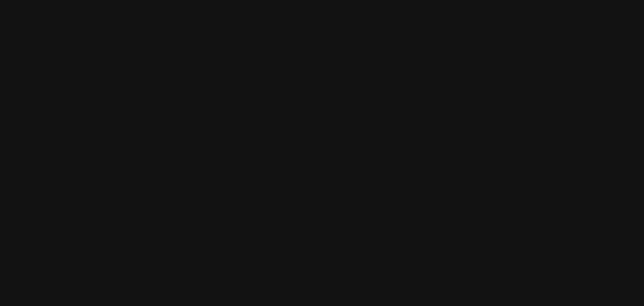
drag, startPoint x: 577, startPoint y: 107, endPoint x: 532, endPoint y: 264, distance: 162.8
click at [481, 279] on div at bounding box center [161, 279] width 639 height 0
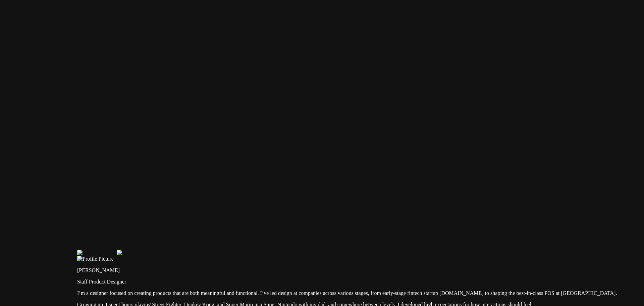
drag, startPoint x: 101, startPoint y: 159, endPoint x: 351, endPoint y: 106, distance: 255.0
click at [351, 234] on div at bounding box center [396, 234] width 639 height 0
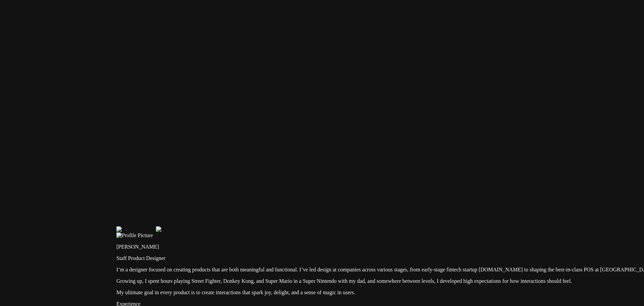
drag, startPoint x: 167, startPoint y: 96, endPoint x: 377, endPoint y: -8, distance: 233.4
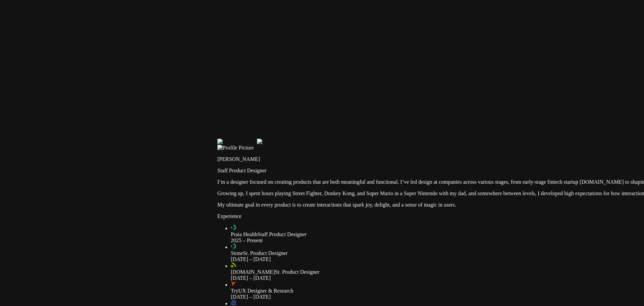
click at [227, 123] on div at bounding box center [536, 123] width 639 height 0
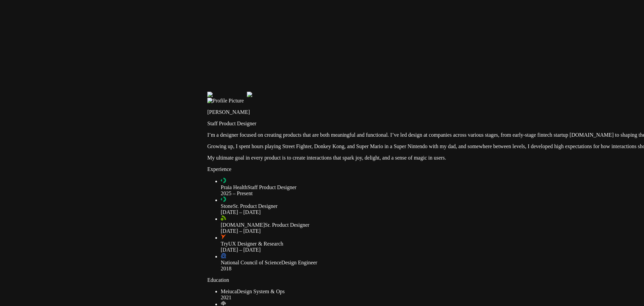
drag, startPoint x: 236, startPoint y: 185, endPoint x: 217, endPoint y: 45, distance: 142.2
click at [217, 76] on div at bounding box center [526, 76] width 639 height 0
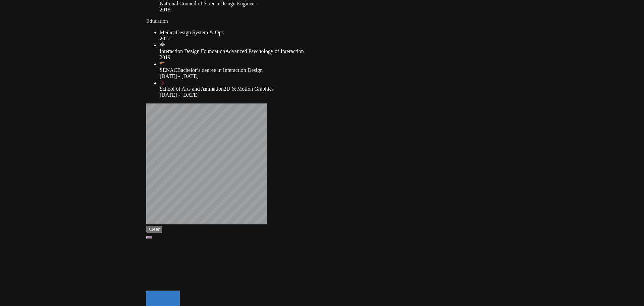
drag, startPoint x: 177, startPoint y: 234, endPoint x: 129, endPoint y: 88, distance: 154.6
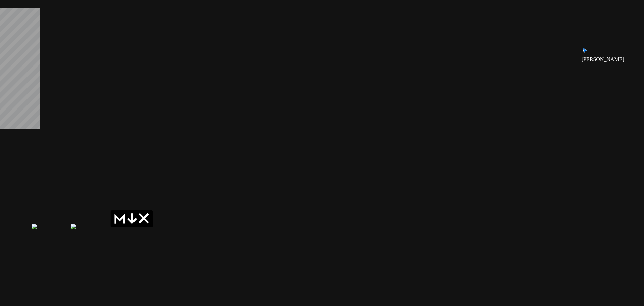
drag, startPoint x: 444, startPoint y: 231, endPoint x: 198, endPoint y: 104, distance: 276.8
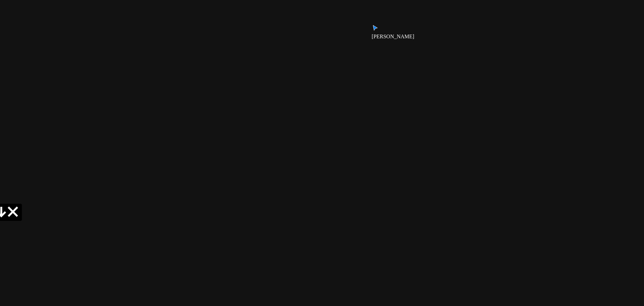
drag, startPoint x: 345, startPoint y: 154, endPoint x: 219, endPoint y: 91, distance: 141.3
drag, startPoint x: 355, startPoint y: 265, endPoint x: 351, endPoint y: 265, distance: 4.0
type input "0.07"
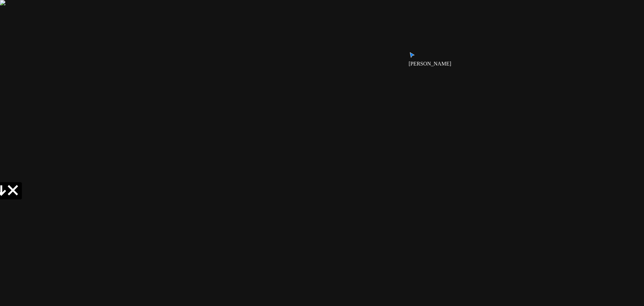
drag, startPoint x: 375, startPoint y: 76, endPoint x: 369, endPoint y: 232, distance: 156.4
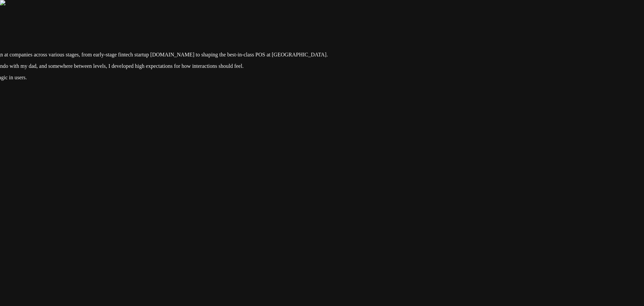
drag, startPoint x: 350, startPoint y: 58, endPoint x: 346, endPoint y: 204, distance: 146.3
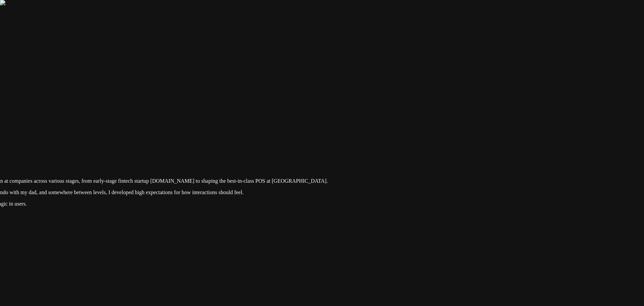
drag, startPoint x: 358, startPoint y: 91, endPoint x: 356, endPoint y: 219, distance: 128.2
click at [356, 122] on div at bounding box center [107, 122] width 639 height 0
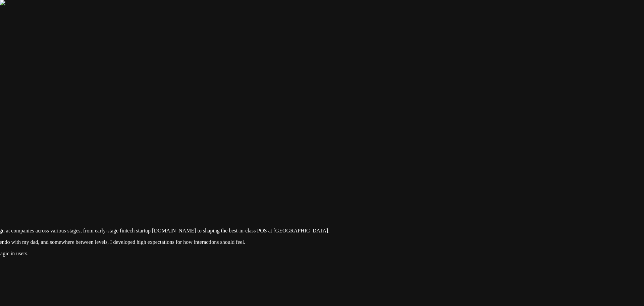
drag, startPoint x: 401, startPoint y: 152, endPoint x: 402, endPoint y: 201, distance: 48.6
click at [402, 171] on div at bounding box center [109, 171] width 639 height 0
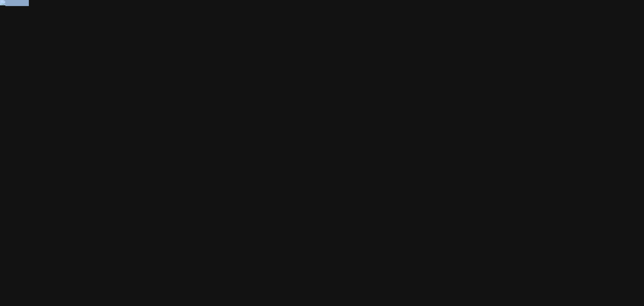
drag, startPoint x: 458, startPoint y: 136, endPoint x: 336, endPoint y: 261, distance: 174.1
click at [248, 298] on div at bounding box center [107, 298] width 639 height 0
drag, startPoint x: 248, startPoint y: 118, endPoint x: 506, endPoint y: 139, distance: 259.1
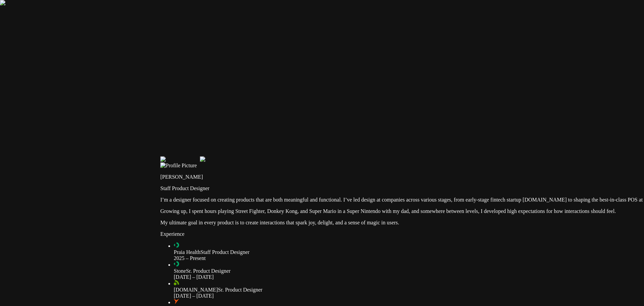
drag, startPoint x: 258, startPoint y: 220, endPoint x: 373, endPoint y: 45, distance: 209.6
click at [373, 141] on div at bounding box center [479, 141] width 639 height 0
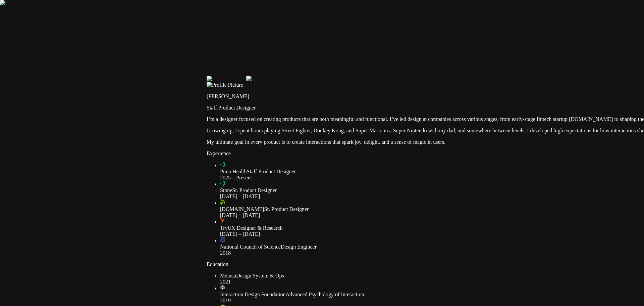
drag, startPoint x: 223, startPoint y: 205, endPoint x: 301, endPoint y: 71, distance: 154.6
click at [299, 60] on div at bounding box center [526, 60] width 639 height 0
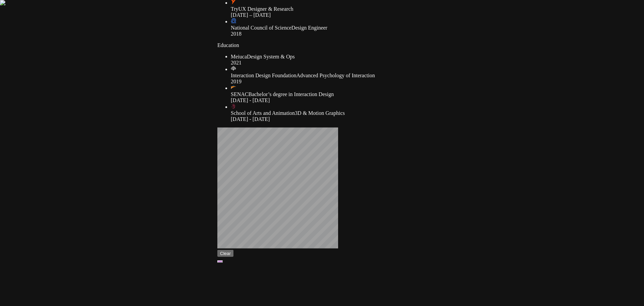
drag, startPoint x: 165, startPoint y: 248, endPoint x: 170, endPoint y: 28, distance: 220.1
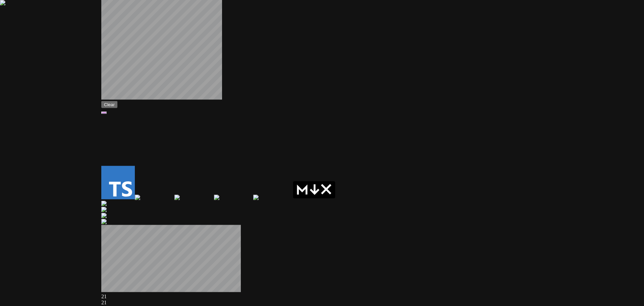
drag, startPoint x: 347, startPoint y: 209, endPoint x: 219, endPoint y: 63, distance: 193.9
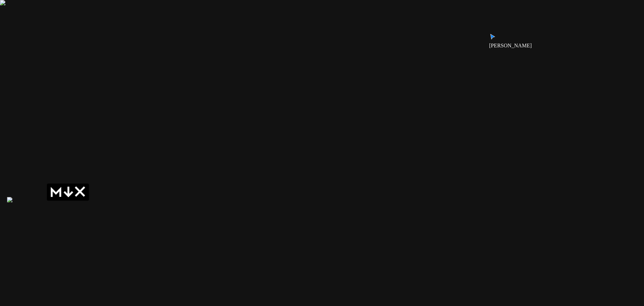
drag, startPoint x: 439, startPoint y: 104, endPoint x: 187, endPoint y: 103, distance: 251.2
drag, startPoint x: 422, startPoint y: 52, endPoint x: 304, endPoint y: 217, distance: 203.1
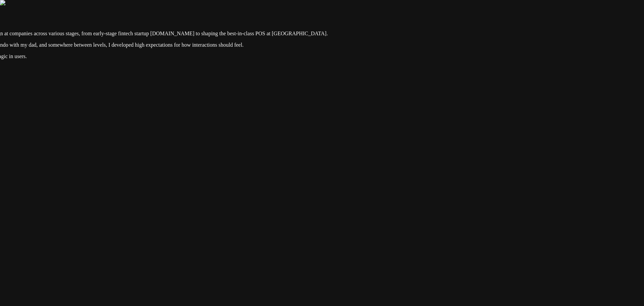
drag, startPoint x: 346, startPoint y: 71, endPoint x: 342, endPoint y: 192, distance: 121.2
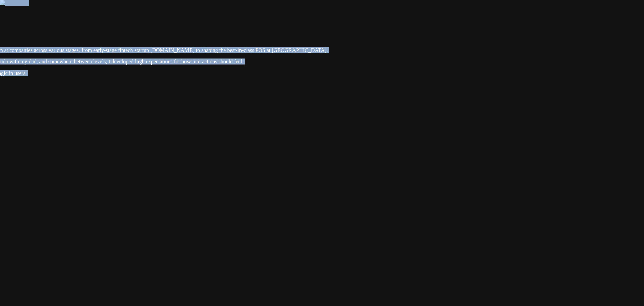
drag, startPoint x: 377, startPoint y: 73, endPoint x: 333, endPoint y: 263, distance: 195.3
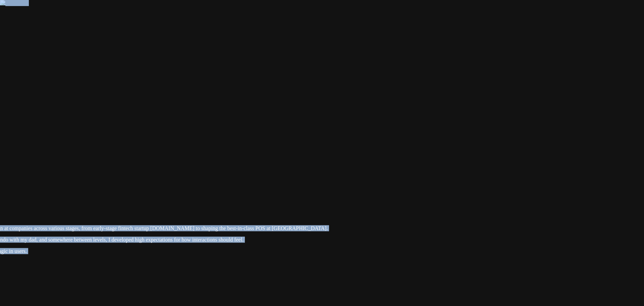
click at [427, 169] on div at bounding box center [107, 169] width 639 height 0
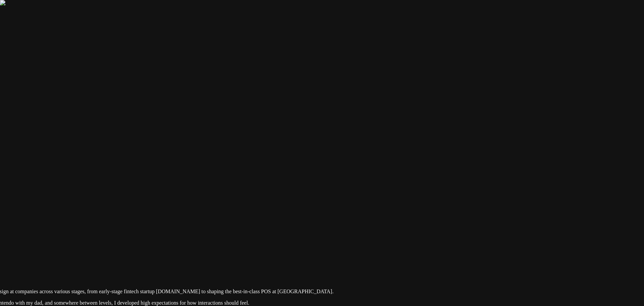
drag, startPoint x: 444, startPoint y: 145, endPoint x: 450, endPoint y: 208, distance: 63.3
click at [432, 232] on div at bounding box center [113, 232] width 639 height 0
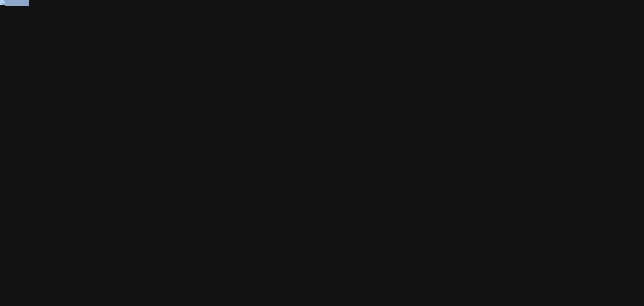
drag, startPoint x: 506, startPoint y: 10, endPoint x: 344, endPoint y: 278, distance: 313.6
click at [479, 272] on div at bounding box center [159, 272] width 639 height 0
drag, startPoint x: 492, startPoint y: 120, endPoint x: 465, endPoint y: 237, distance: 119.9
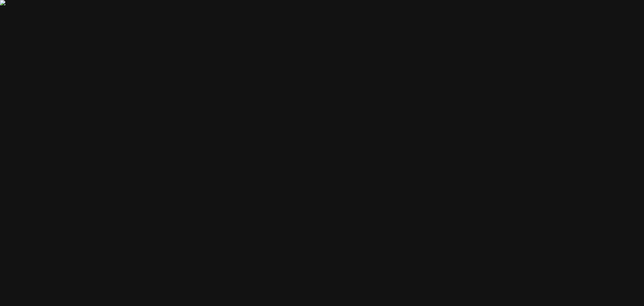
drag, startPoint x: 253, startPoint y: 150, endPoint x: 486, endPoint y: 172, distance: 234.1
drag, startPoint x: 268, startPoint y: 169, endPoint x: 448, endPoint y: 97, distance: 194.3
click at [448, 260] on div at bounding box center [511, 260] width 639 height 0
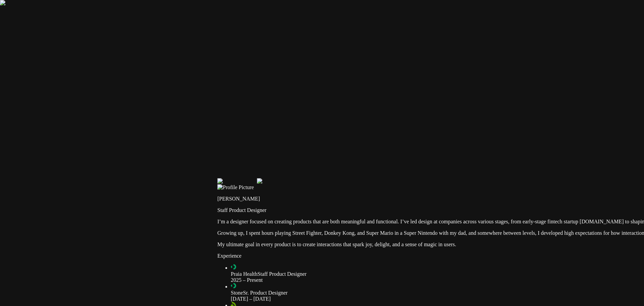
drag, startPoint x: 365, startPoint y: 195, endPoint x: 402, endPoint y: 30, distance: 169.6
click at [402, 162] on div at bounding box center [536, 162] width 639 height 0
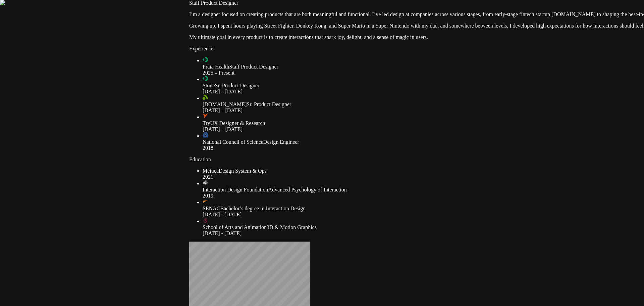
drag, startPoint x: 246, startPoint y: 200, endPoint x: 180, endPoint y: -1, distance: 211.1
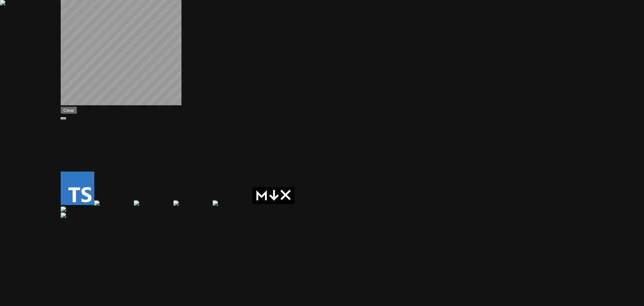
drag, startPoint x: 236, startPoint y: 193, endPoint x: 143, endPoint y: 14, distance: 201.0
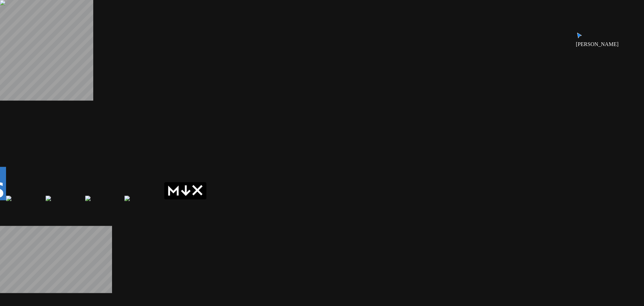
drag, startPoint x: 230, startPoint y: 102, endPoint x: 140, endPoint y: 102, distance: 89.9
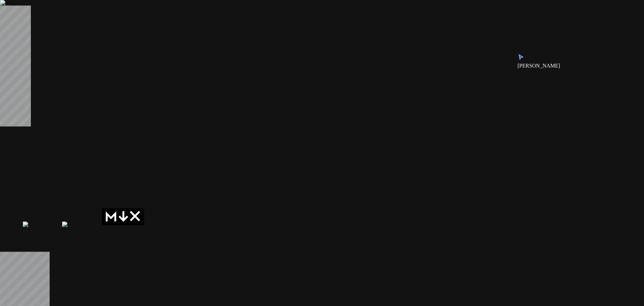
drag, startPoint x: 420, startPoint y: 115, endPoint x: 257, endPoint y: 172, distance: 173.3
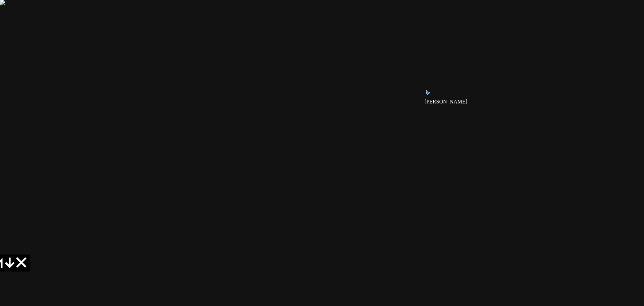
drag, startPoint x: 440, startPoint y: 120, endPoint x: 420, endPoint y: 166, distance: 50.2
drag, startPoint x: 381, startPoint y: 115, endPoint x: 382, endPoint y: 238, distance: 122.8
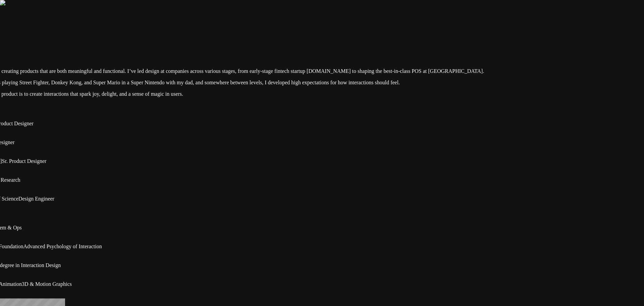
drag, startPoint x: 343, startPoint y: 118, endPoint x: 497, endPoint y: 209, distance: 178.6
click at [497, 12] on div at bounding box center [263, 12] width 639 height 0
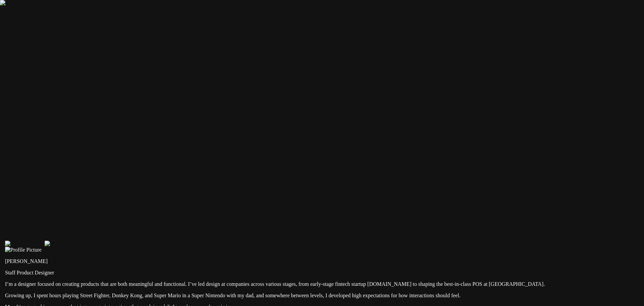
drag, startPoint x: 361, startPoint y: 14, endPoint x: 422, endPoint y: 234, distance: 228.3
click at [422, 225] on div at bounding box center [324, 225] width 639 height 0
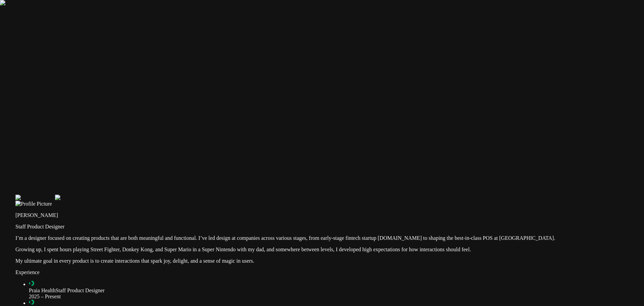
drag, startPoint x: 421, startPoint y: 79, endPoint x: 431, endPoint y: 26, distance: 54.2
click at [431, 179] on div at bounding box center [334, 179] width 639 height 0
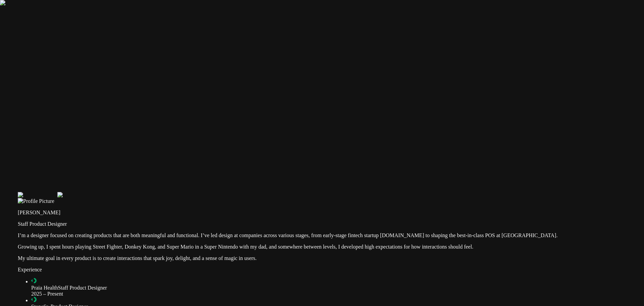
drag, startPoint x: 201, startPoint y: 131, endPoint x: 216, endPoint y: 124, distance: 16.4
click at [216, 176] on div at bounding box center [337, 176] width 639 height 0
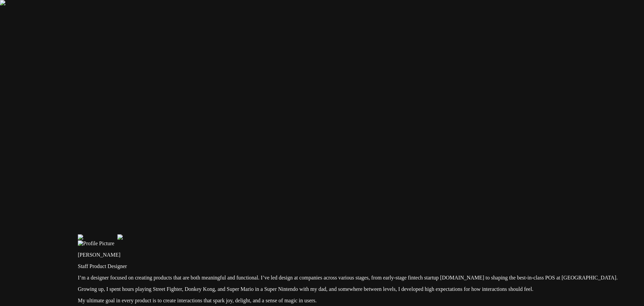
drag, startPoint x: 239, startPoint y: 83, endPoint x: 387, endPoint y: 195, distance: 184.6
click at [387, 218] on div at bounding box center [397, 218] width 639 height 0
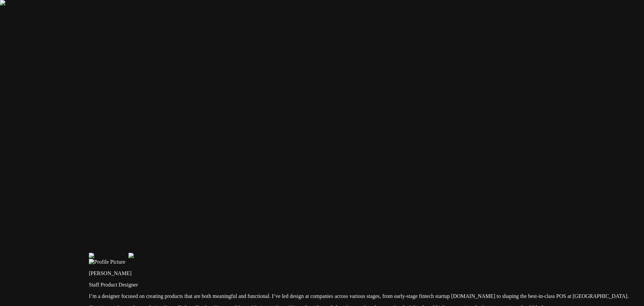
drag, startPoint x: 269, startPoint y: 99, endPoint x: 135, endPoint y: 30, distance: 150.3
click at [135, 237] on div at bounding box center [408, 237] width 639 height 0
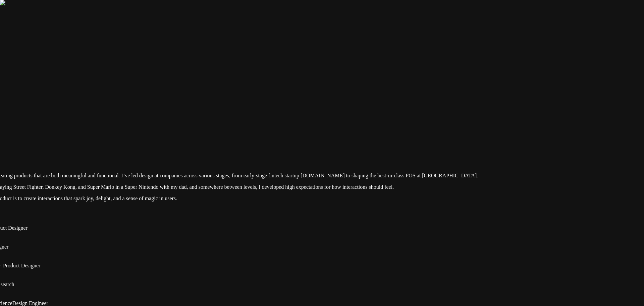
drag, startPoint x: 354, startPoint y: 176, endPoint x: 257, endPoint y: 85, distance: 133.4
click at [257, 116] on div at bounding box center [257, 116] width 639 height 0
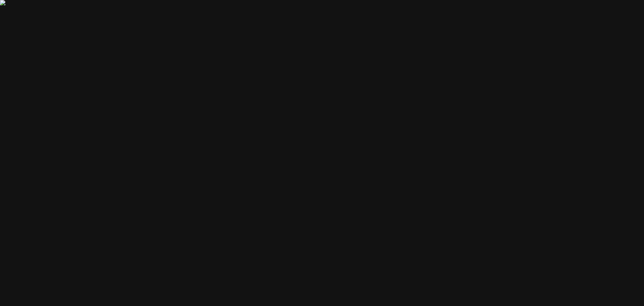
drag, startPoint x: 259, startPoint y: 103, endPoint x: 212, endPoint y: 247, distance: 151.1
click at [212, 260] on div at bounding box center [210, 260] width 639 height 0
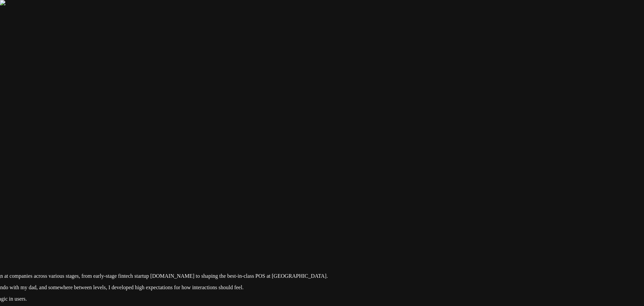
drag, startPoint x: 496, startPoint y: 92, endPoint x: 367, endPoint y: 48, distance: 136.8
click at [367, 217] on div at bounding box center [107, 217] width 639 height 0
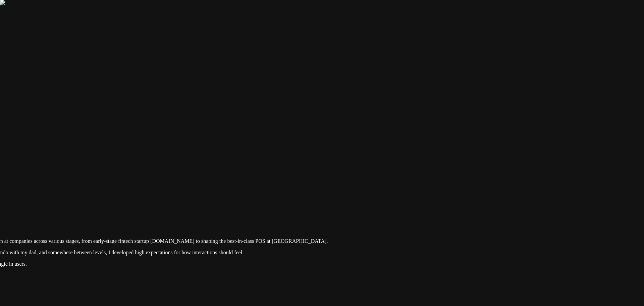
drag, startPoint x: 511, startPoint y: 148, endPoint x: 493, endPoint y: 114, distance: 38.4
click at [427, 182] on div at bounding box center [107, 182] width 639 height 0
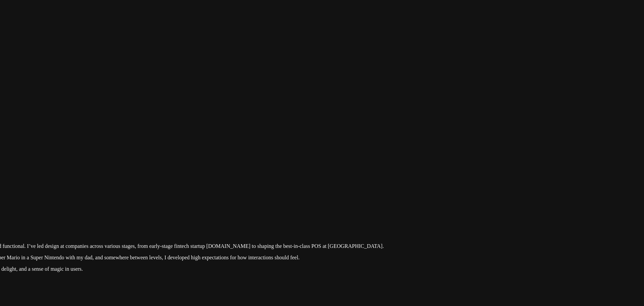
drag, startPoint x: 244, startPoint y: 80, endPoint x: 349, endPoint y: 80, distance: 105.0
click at [349, 187] on div at bounding box center [163, 187] width 639 height 0
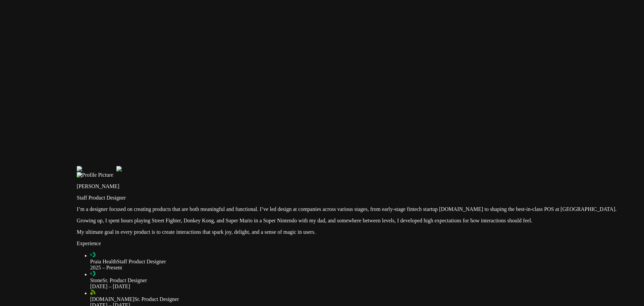
drag, startPoint x: 268, startPoint y: 154, endPoint x: 267, endPoint y: 107, distance: 46.6
click at [265, 150] on div at bounding box center [396, 150] width 639 height 0
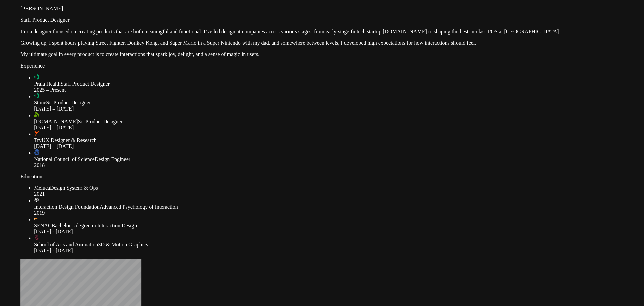
drag, startPoint x: 185, startPoint y: 141, endPoint x: 158, endPoint y: 173, distance: 42.6
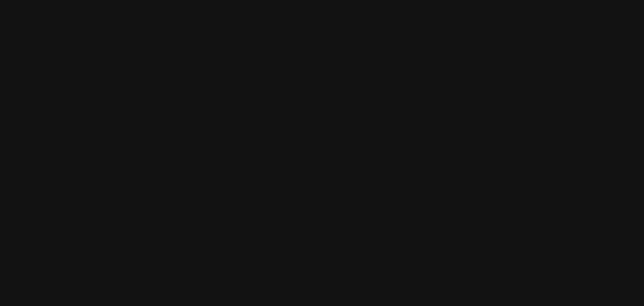
drag, startPoint x: 222, startPoint y: 149, endPoint x: 227, endPoint y: 147, distance: 5.4
drag, startPoint x: 284, startPoint y: 140, endPoint x: 317, endPoint y: 139, distance: 33.2
click at [317, 268] on div at bounding box center [173, 268] width 639 height 0
drag, startPoint x: 352, startPoint y: 135, endPoint x: 223, endPoint y: 132, distance: 128.2
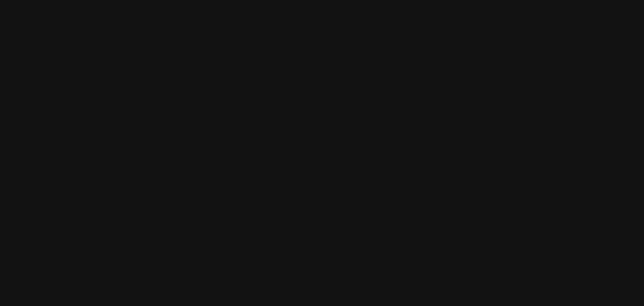
drag, startPoint x: 222, startPoint y: 125, endPoint x: 164, endPoint y: 123, distance: 58.4
drag, startPoint x: 298, startPoint y: 106, endPoint x: 210, endPoint y: 109, distance: 88.3
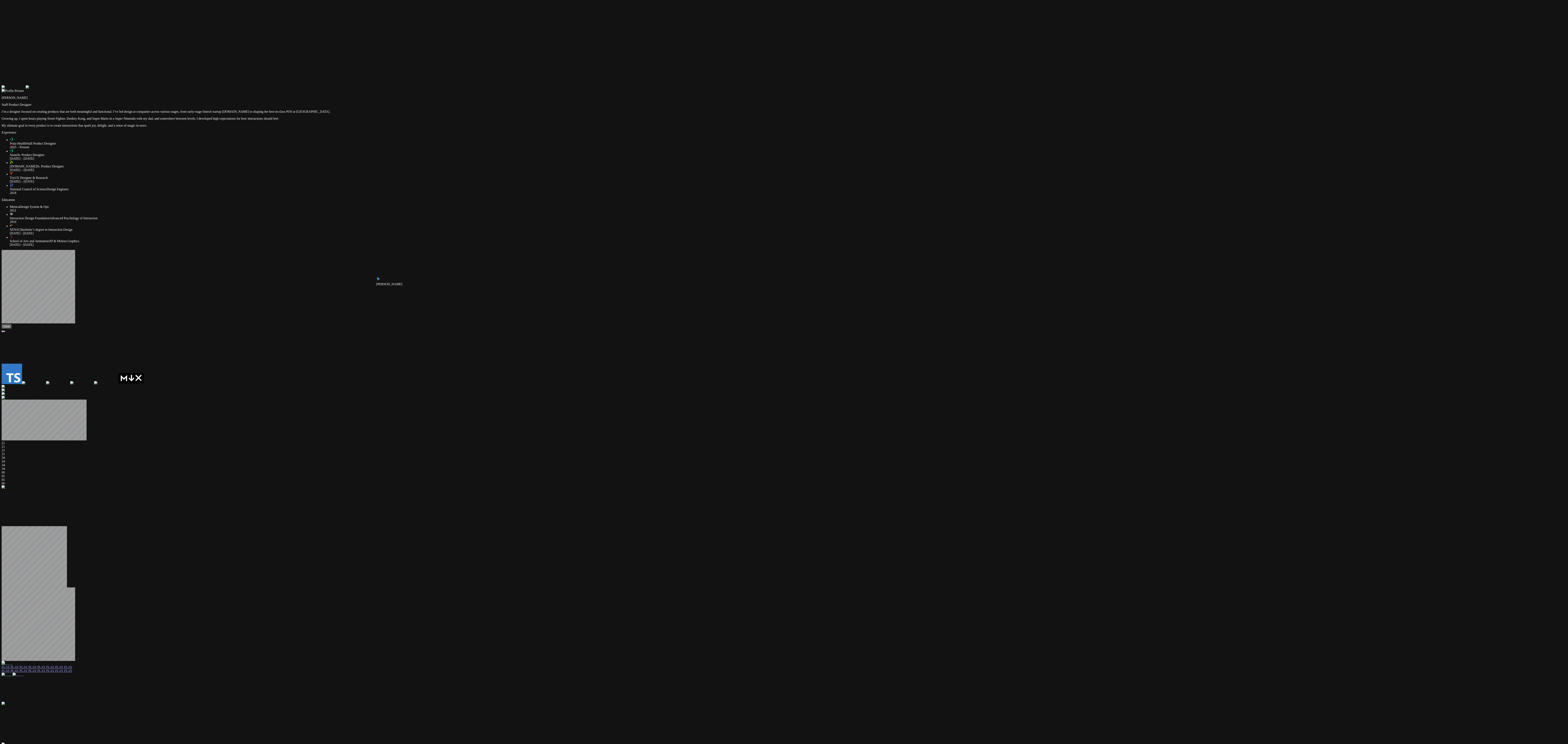
drag, startPoint x: 814, startPoint y: 346, endPoint x: 774, endPoint y: 304, distance: 58.0
click at [392, 75] on div at bounding box center [784, 75] width 1565 height 0
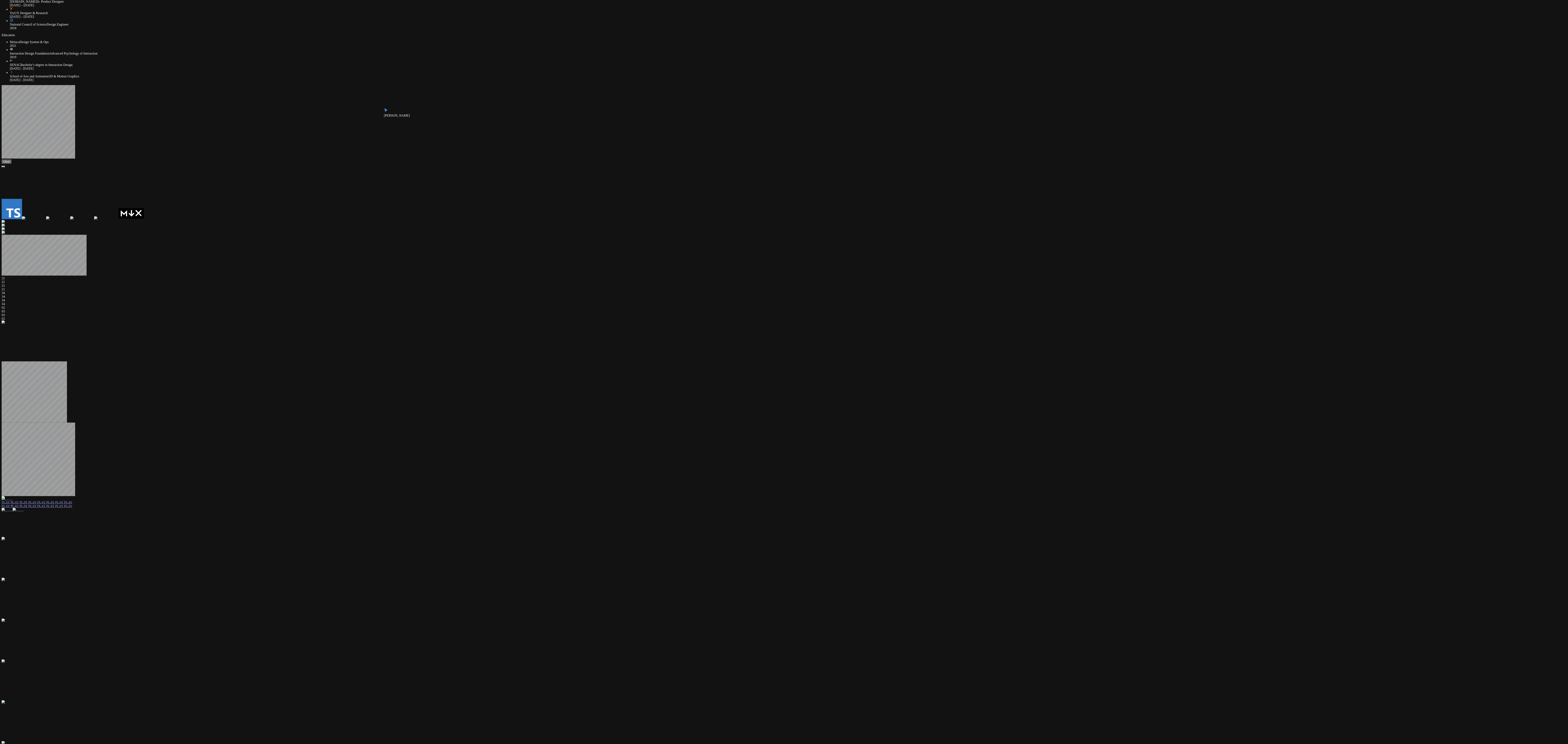
drag, startPoint x: 808, startPoint y: 399, endPoint x: 771, endPoint y: 410, distance: 38.6
click at [392, 186] on div "[PERSON_NAME] [PERSON_NAME] Staff Product Designer I’m a designer focused on cr…" at bounding box center [784, 476] width 1565 height 1129
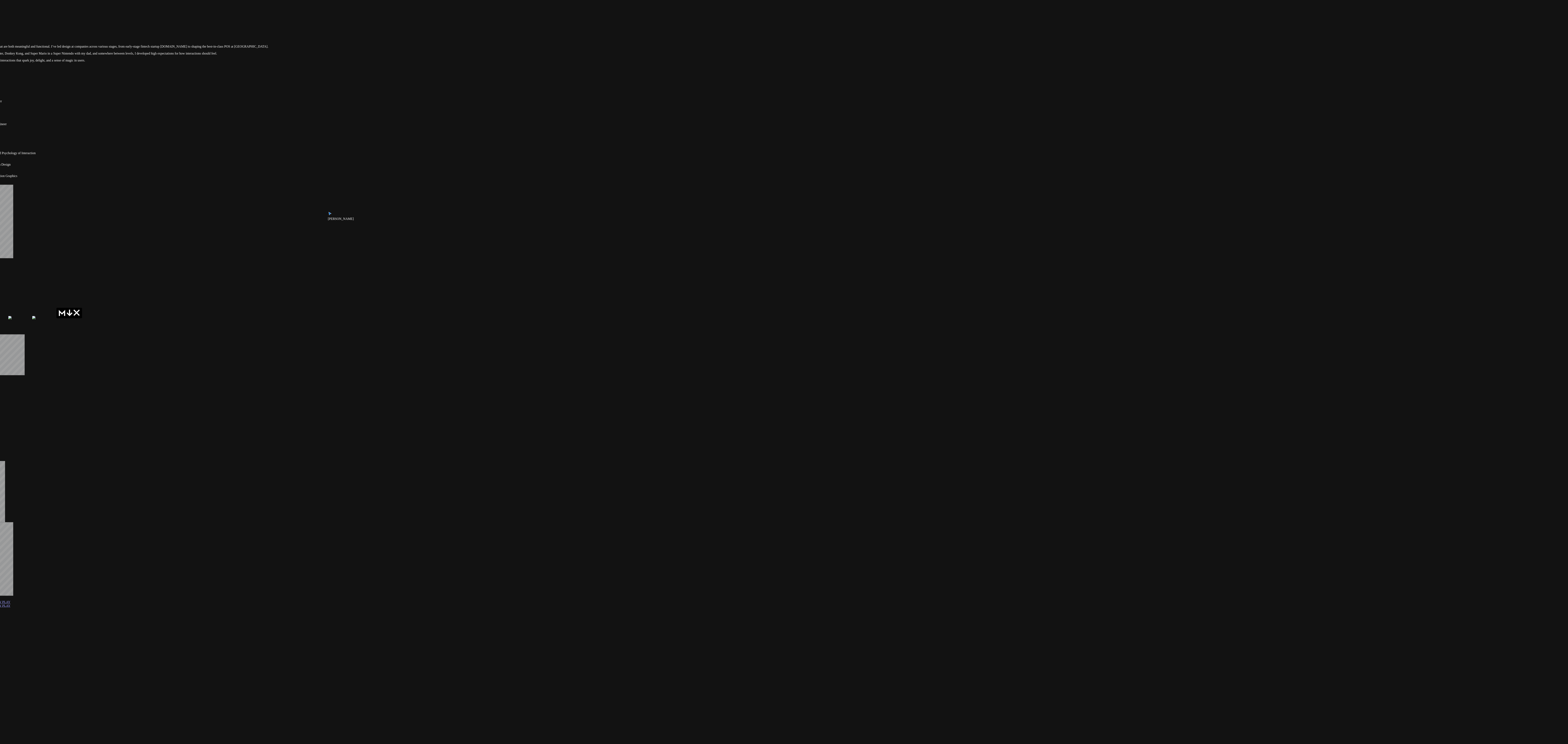
drag, startPoint x: 945, startPoint y: 342, endPoint x: 731, endPoint y: 342, distance: 214.0
click at [392, 186] on div "[PERSON_NAME] [PERSON_NAME] Staff Product Designer I’m a designer focused on cr…" at bounding box center [722, 575] width 1565 height 1129
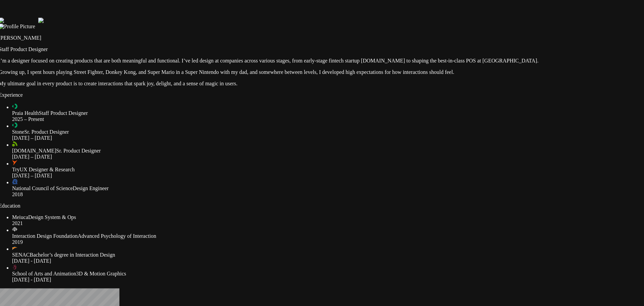
drag, startPoint x: 435, startPoint y: 38, endPoint x: 202, endPoint y: 105, distance: 242.8
click at [219, 2] on div at bounding box center [318, 2] width 639 height 0
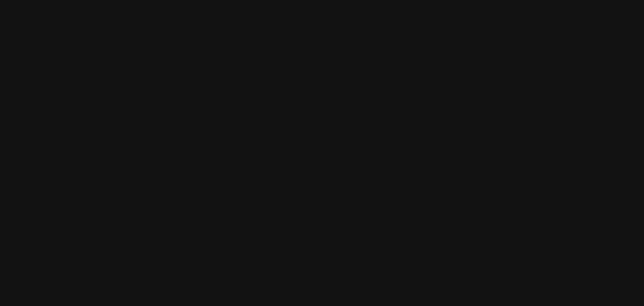
drag, startPoint x: 428, startPoint y: 81, endPoint x: 155, endPoint y: 187, distance: 293.1
click at [179, 267] on div at bounding box center [26, 267] width 639 height 0
drag, startPoint x: 110, startPoint y: 105, endPoint x: 315, endPoint y: 248, distance: 249.5
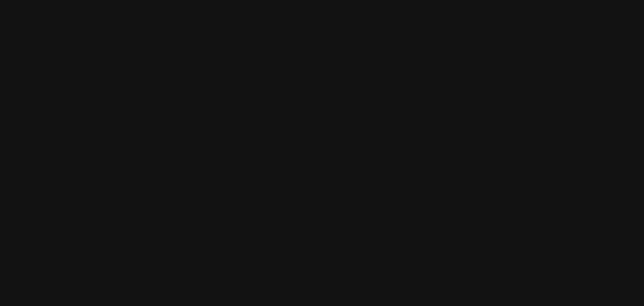
drag, startPoint x: 137, startPoint y: 228, endPoint x: 170, endPoint y: 100, distance: 132.0
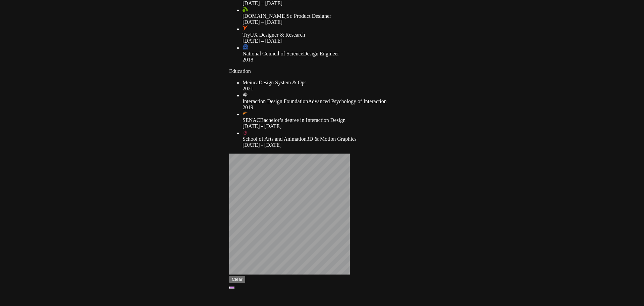
drag, startPoint x: 93, startPoint y: 212, endPoint x: 234, endPoint y: 52, distance: 213.2
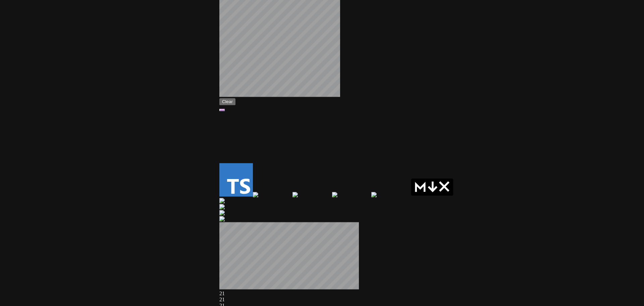
drag, startPoint x: 128, startPoint y: 178, endPoint x: 14, endPoint y: 235, distance: 127.2
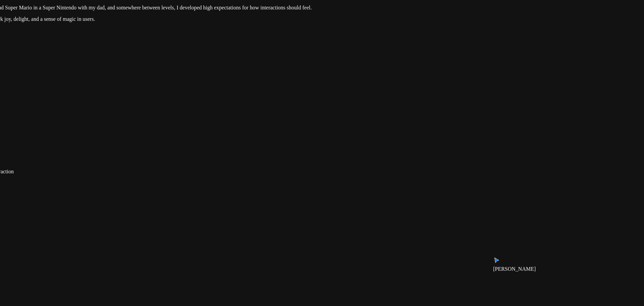
drag, startPoint x: 258, startPoint y: 123, endPoint x: 340, endPoint y: 150, distance: 86.3
drag, startPoint x: 434, startPoint y: 121, endPoint x: 439, endPoint y: 125, distance: 6.0
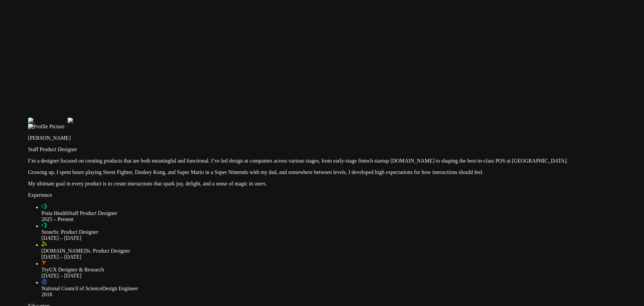
drag, startPoint x: 400, startPoint y: 96, endPoint x: 392, endPoint y: 83, distance: 14.9
click at [394, 102] on div at bounding box center [347, 102] width 639 height 0
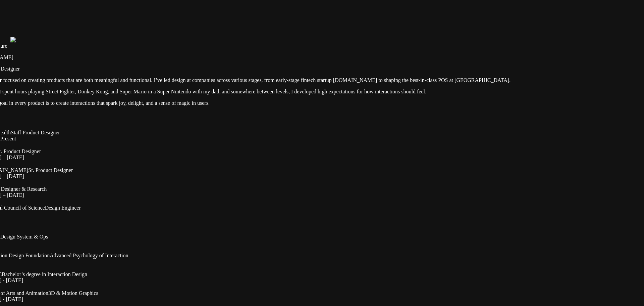
drag, startPoint x: 393, startPoint y: 83, endPoint x: 355, endPoint y: 29, distance: 66.2
click at [355, 21] on div at bounding box center [290, 21] width 639 height 0
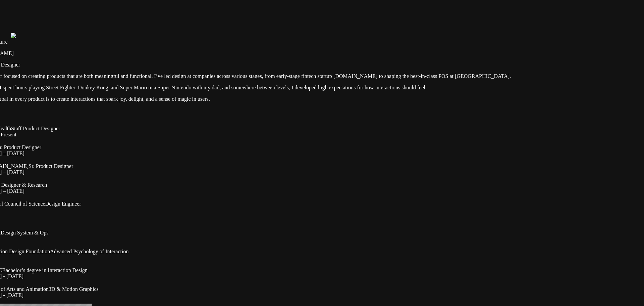
drag, startPoint x: 530, startPoint y: 166, endPoint x: 475, endPoint y: 181, distance: 57.7
click at [494, 17] on div at bounding box center [290, 17] width 639 height 0
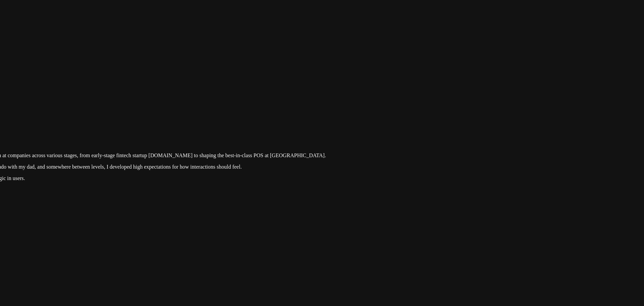
drag, startPoint x: 448, startPoint y: 158, endPoint x: 336, endPoint y: 188, distance: 116.4
click at [336, 96] on div at bounding box center [105, 96] width 639 height 0
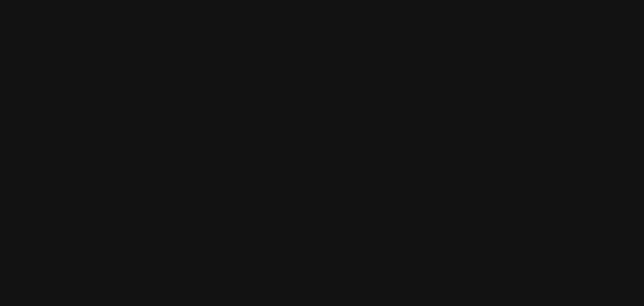
drag, startPoint x: 380, startPoint y: 138, endPoint x: 297, endPoint y: 143, distance: 83.0
drag, startPoint x: 293, startPoint y: 149, endPoint x: 342, endPoint y: 121, distance: 56.5
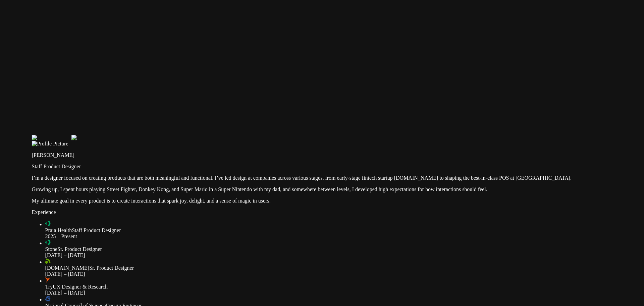
drag, startPoint x: 372, startPoint y: 151, endPoint x: 354, endPoint y: 127, distance: 30.1
click at [354, 119] on div at bounding box center [351, 119] width 639 height 0
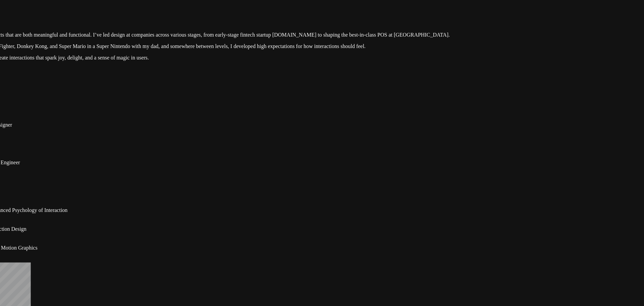
drag, startPoint x: 465, startPoint y: 119, endPoint x: 449, endPoint y: 153, distance: 37.5
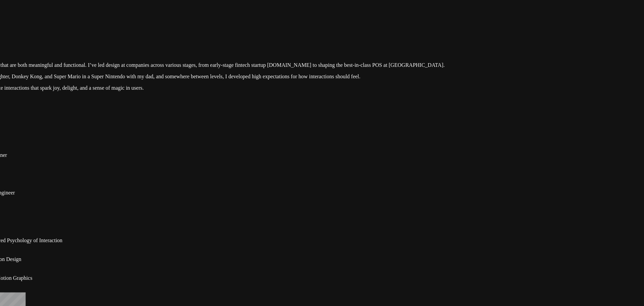
drag, startPoint x: 453, startPoint y: 144, endPoint x: 434, endPoint y: 166, distance: 28.6
click at [434, 6] on div at bounding box center [224, 6] width 639 height 0
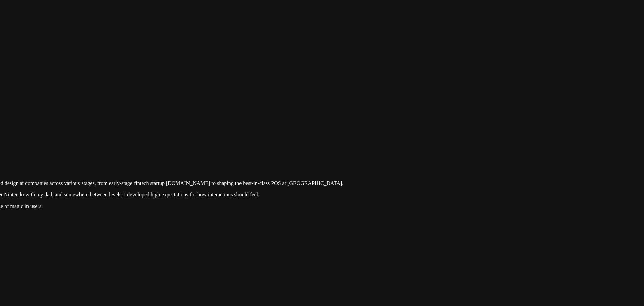
drag, startPoint x: 419, startPoint y: 174, endPoint x: 399, endPoint y: 182, distance: 21.1
click at [405, 124] on div at bounding box center [123, 124] width 639 height 0
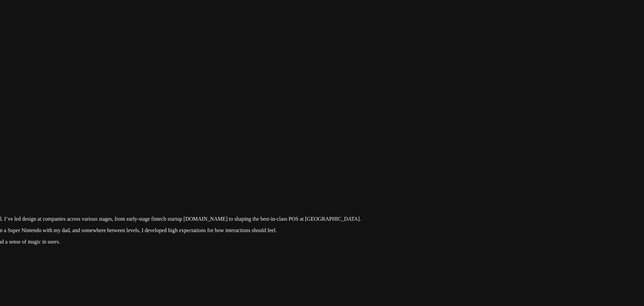
drag, startPoint x: 399, startPoint y: 182, endPoint x: 430, endPoint y: 172, distance: 32.0
click at [430, 160] on div at bounding box center [140, 160] width 639 height 0
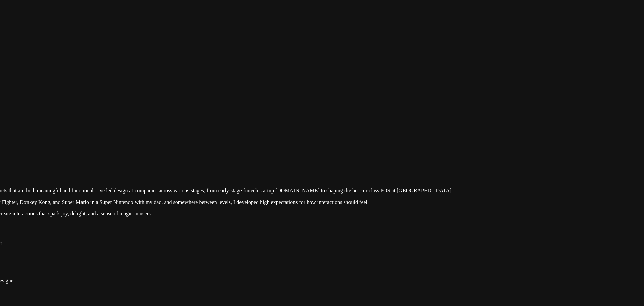
drag, startPoint x: 299, startPoint y: 140, endPoint x: 322, endPoint y: 121, distance: 29.8
click at [320, 131] on div at bounding box center [232, 131] width 639 height 0
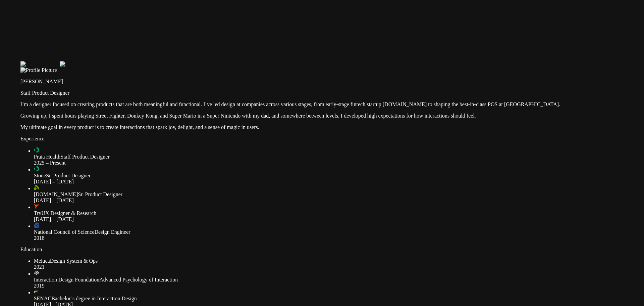
drag, startPoint x: 214, startPoint y: 158, endPoint x: 222, endPoint y: 139, distance: 20.5
click at [222, 45] on div at bounding box center [339, 45] width 639 height 0
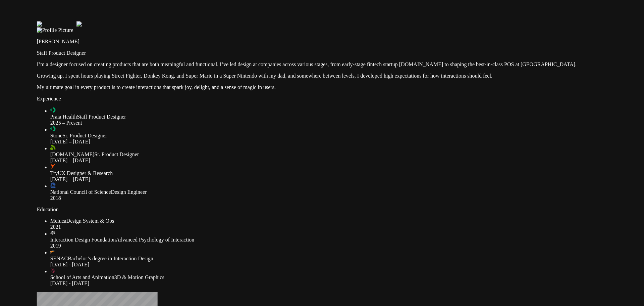
click at [222, 5] on div at bounding box center [356, 5] width 639 height 0
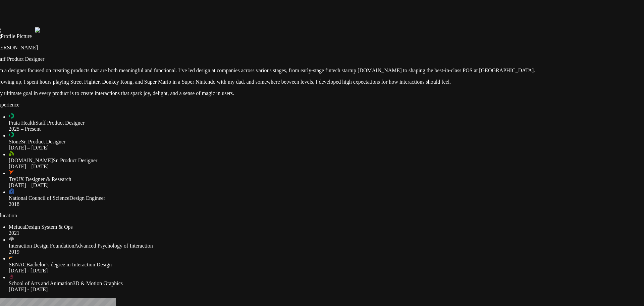
drag, startPoint x: 200, startPoint y: 111, endPoint x: 193, endPoint y: 117, distance: 9.7
click at [197, 11] on div at bounding box center [314, 11] width 639 height 0
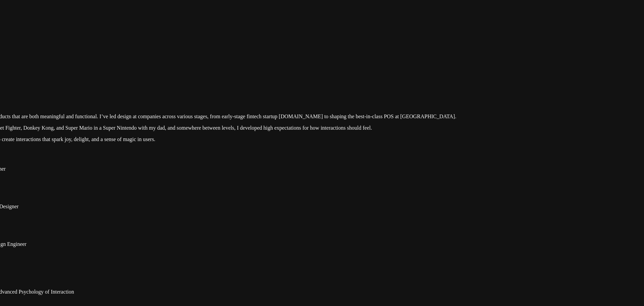
drag, startPoint x: 287, startPoint y: 85, endPoint x: 256, endPoint y: 56, distance: 42.7
click at [262, 57] on div at bounding box center [235, 57] width 639 height 0
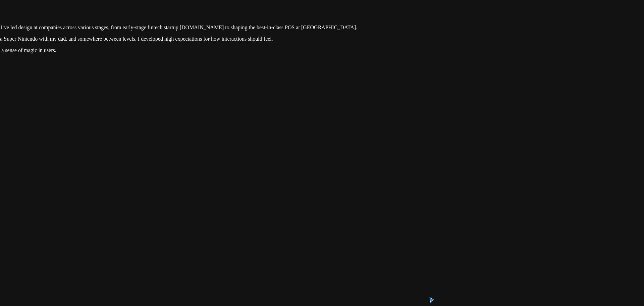
drag, startPoint x: 403, startPoint y: 164, endPoint x: 372, endPoint y: 111, distance: 62.1
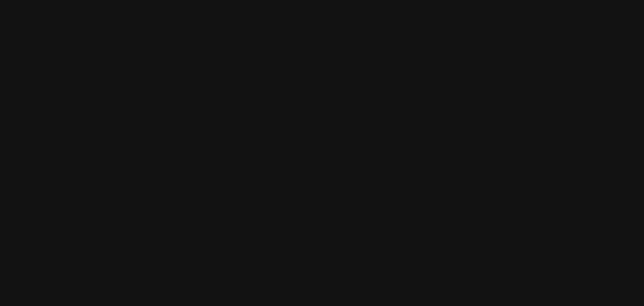
drag, startPoint x: 464, startPoint y: 110, endPoint x: 480, endPoint y: 102, distance: 18.3
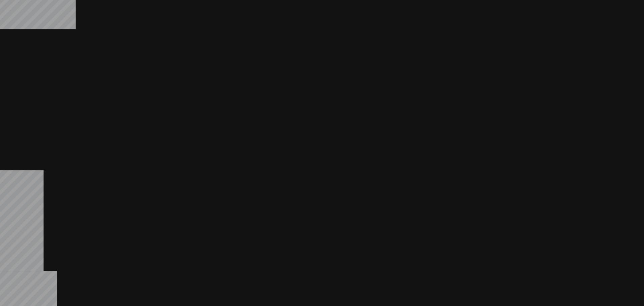
drag, startPoint x: 244, startPoint y: 41, endPoint x: 410, endPoint y: 104, distance: 177.8
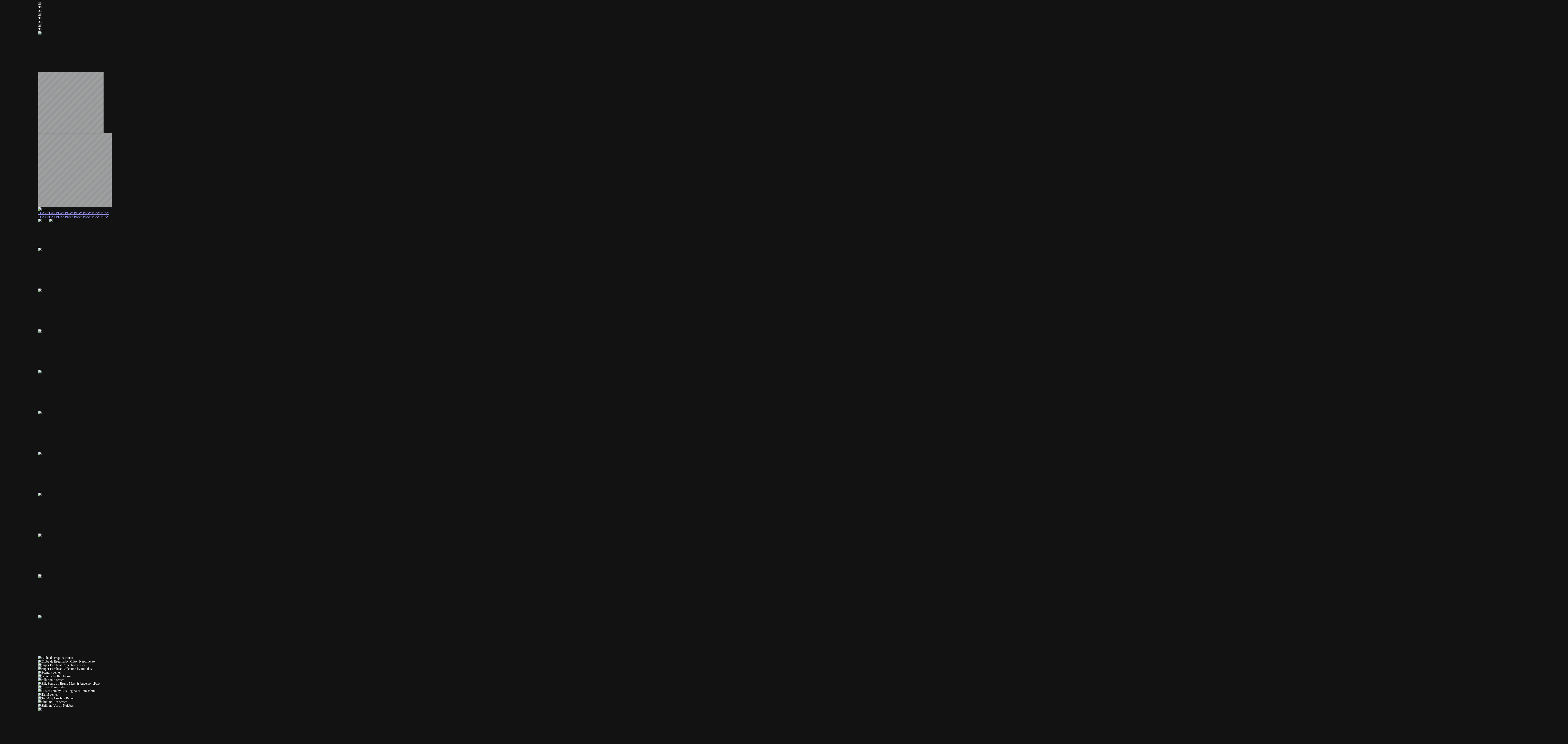
drag, startPoint x: 780, startPoint y: 220, endPoint x: 758, endPoint y: 289, distance: 72.4
click at [392, 186] on div "[PERSON_NAME] [PERSON_NAME] Staff Product Designer I’m a designer focused on cr…" at bounding box center [821, 186] width 1565 height 1129
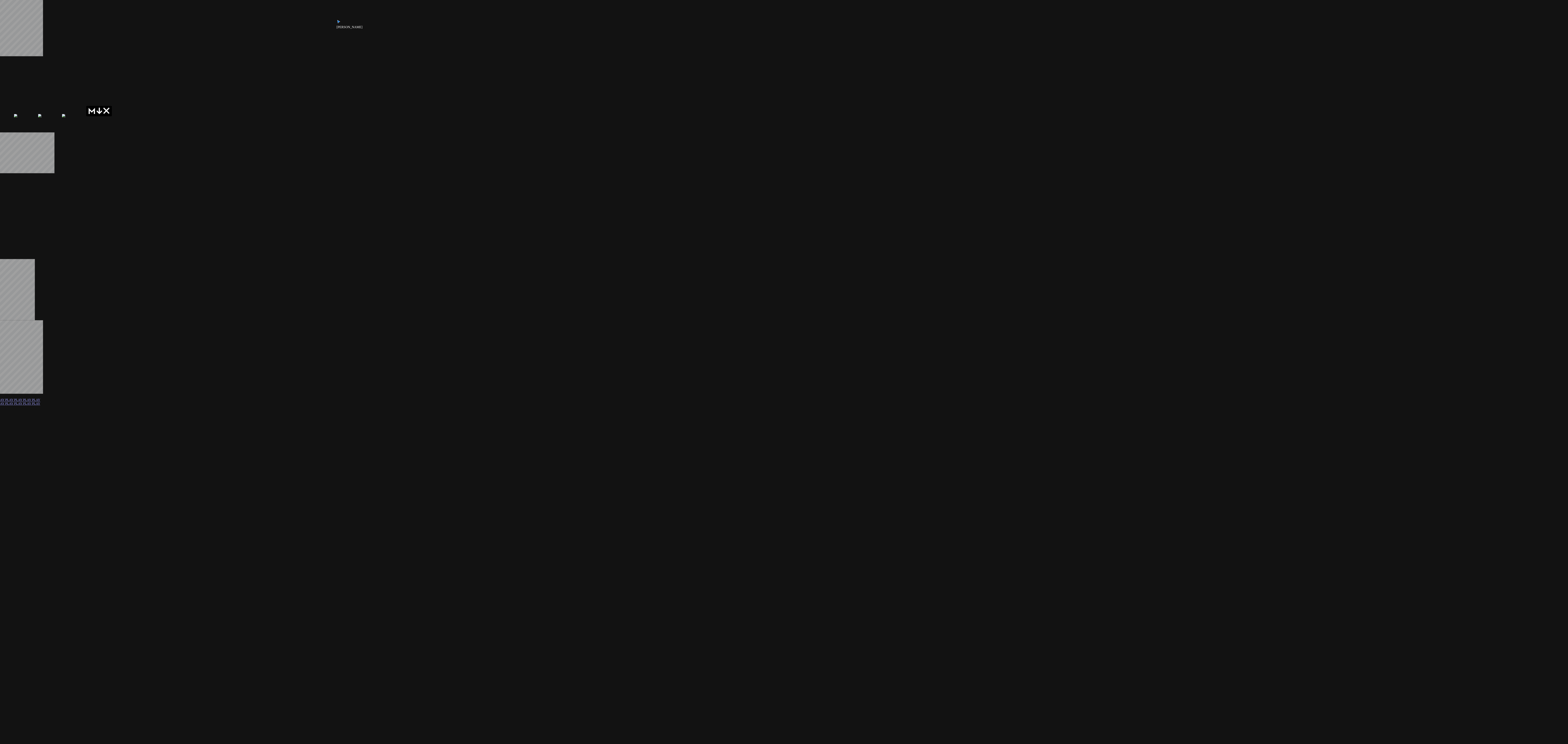
drag, startPoint x: 1020, startPoint y: 278, endPoint x: 988, endPoint y: 383, distance: 109.8
drag, startPoint x: 966, startPoint y: 317, endPoint x: 983, endPoint y: 266, distance: 53.8
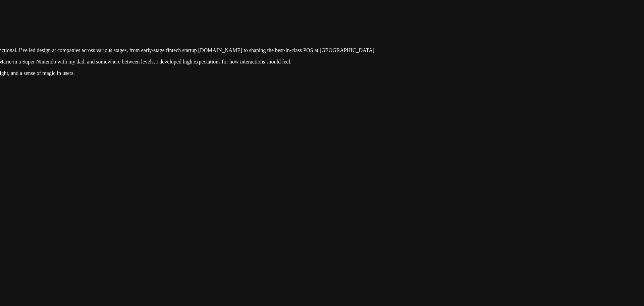
drag, startPoint x: 289, startPoint y: 119, endPoint x: 336, endPoint y: 159, distance: 62.1
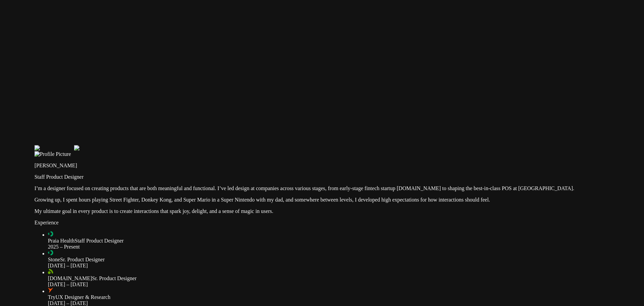
click at [338, 129] on div at bounding box center [354, 129] width 639 height 0
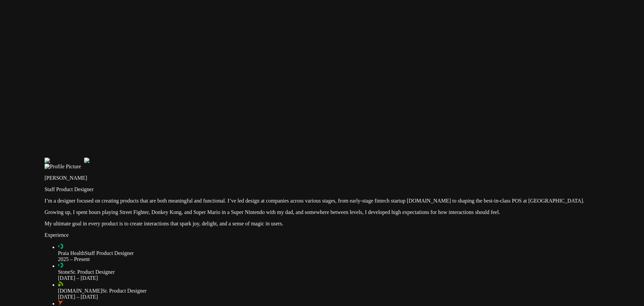
drag, startPoint x: 338, startPoint y: 132, endPoint x: 381, endPoint y: 167, distance: 55.8
click at [376, 142] on div at bounding box center [364, 142] width 639 height 0
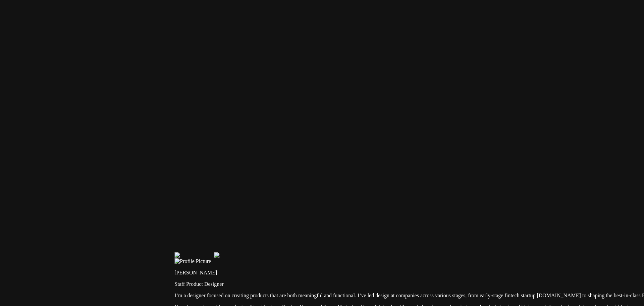
drag, startPoint x: 331, startPoint y: 171, endPoint x: 352, endPoint y: 138, distance: 38.8
click at [351, 236] on div at bounding box center [493, 236] width 639 height 0
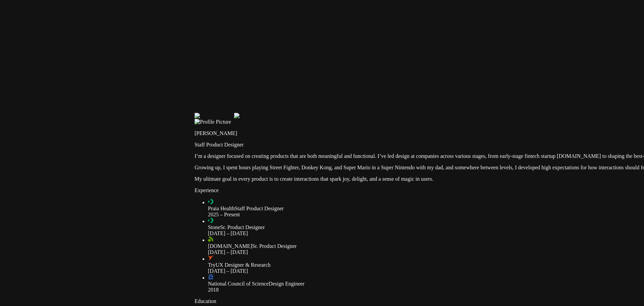
drag, startPoint x: 271, startPoint y: 133, endPoint x: 238, endPoint y: 151, distance: 37.5
click at [238, 97] on div at bounding box center [514, 97] width 639 height 0
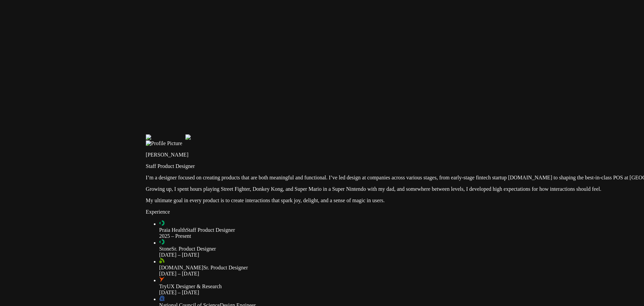
drag, startPoint x: 234, startPoint y: 160, endPoint x: 178, endPoint y: 178, distance: 58.9
click at [178, 118] on div at bounding box center [465, 118] width 639 height 0
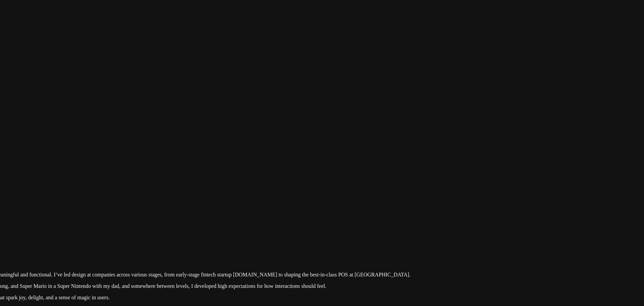
drag, startPoint x: 254, startPoint y: 186, endPoint x: 359, endPoint y: 198, distance: 106.0
click at [358, 215] on div at bounding box center [190, 215] width 639 height 0
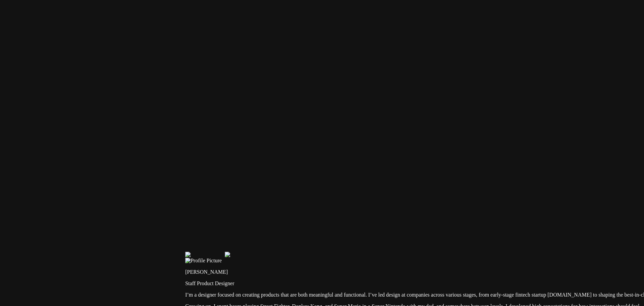
drag, startPoint x: 293, startPoint y: 192, endPoint x: 302, endPoint y: 182, distance: 13.5
click at [302, 235] on div at bounding box center [504, 235] width 639 height 0
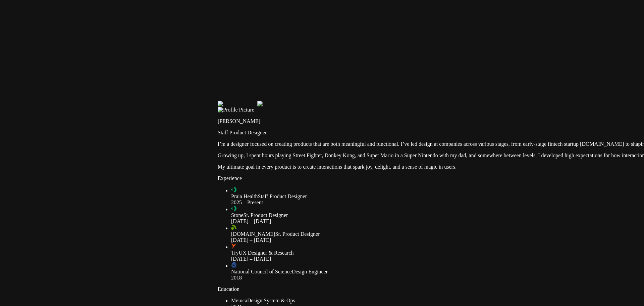
drag, startPoint x: 264, startPoint y: 172, endPoint x: 257, endPoint y: 96, distance: 77.1
click at [257, 85] on div at bounding box center [537, 85] width 639 height 0
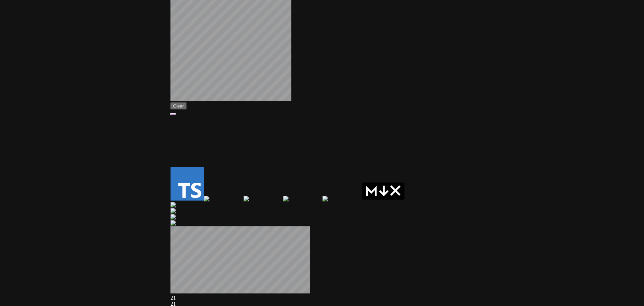
drag, startPoint x: 227, startPoint y: 119, endPoint x: 221, endPoint y: 128, distance: 11.4
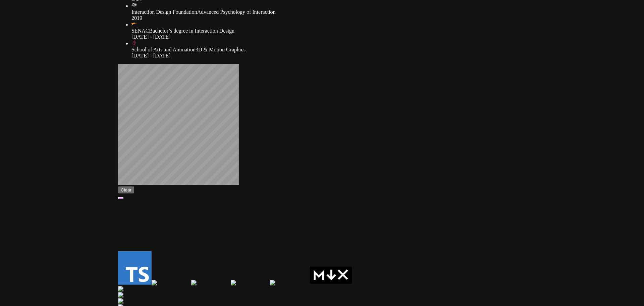
drag, startPoint x: 148, startPoint y: 171, endPoint x: 154, endPoint y: 211, distance: 40.1
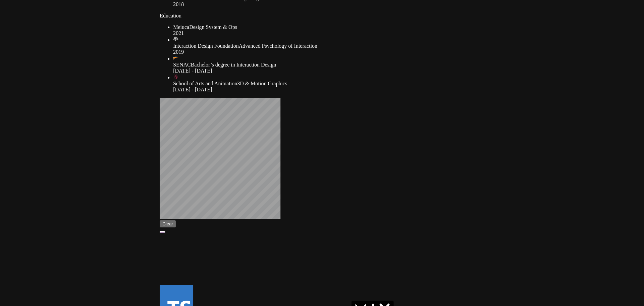
drag, startPoint x: 154, startPoint y: 211, endPoint x: 187, endPoint y: 160, distance: 60.7
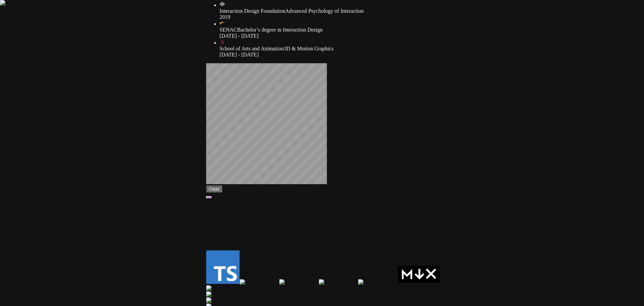
drag, startPoint x: 218, startPoint y: 168, endPoint x: 216, endPoint y: 195, distance: 27.3
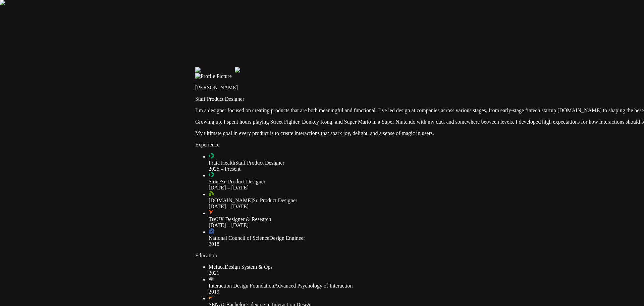
drag, startPoint x: 209, startPoint y: 155, endPoint x: 210, endPoint y: 184, distance: 29.2
click at [210, 51] on div at bounding box center [514, 51] width 639 height 0
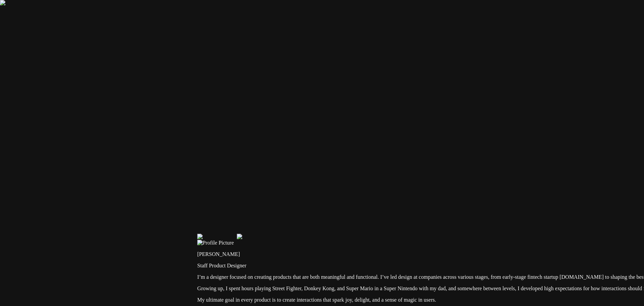
drag, startPoint x: 303, startPoint y: 191, endPoint x: 276, endPoint y: 177, distance: 30.0
click at [276, 218] on div at bounding box center [516, 218] width 639 height 0
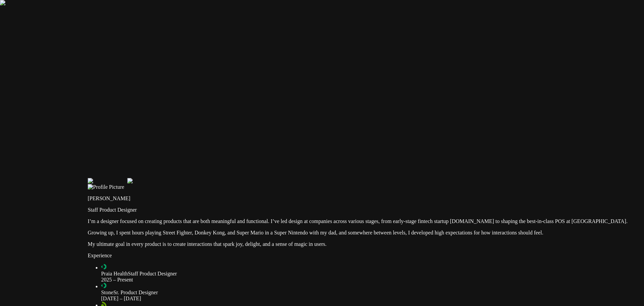
drag, startPoint x: 242, startPoint y: 160, endPoint x: 238, endPoint y: 151, distance: 9.7
click at [240, 162] on div at bounding box center [407, 162] width 639 height 0
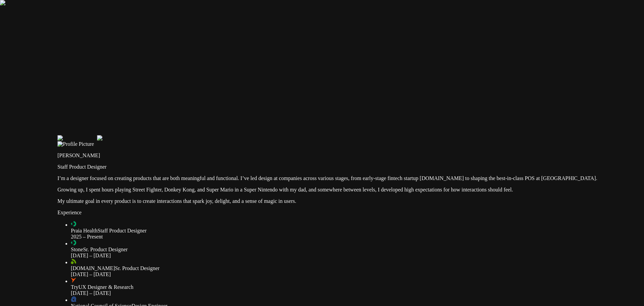
drag, startPoint x: 231, startPoint y: 142, endPoint x: 214, endPoint y: 121, distance: 26.7
click at [214, 119] on div at bounding box center [376, 119] width 639 height 0
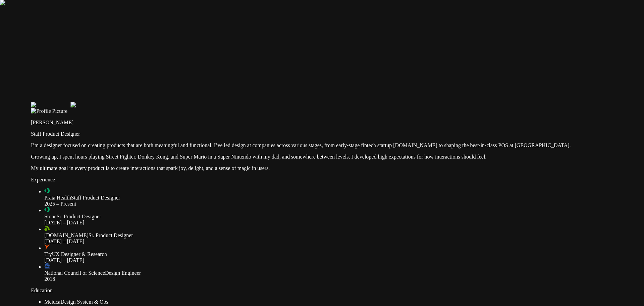
click at [214, 86] on div at bounding box center [350, 86] width 639 height 0
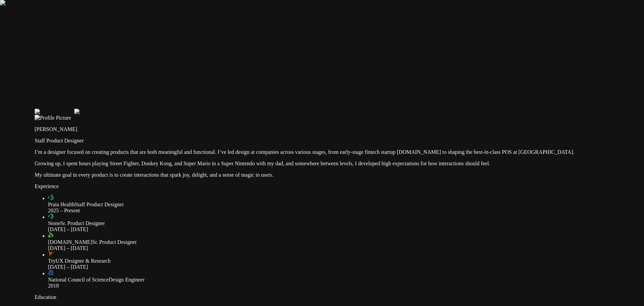
drag, startPoint x: 211, startPoint y: 99, endPoint x: 285, endPoint y: 166, distance: 100.2
click at [252, 93] on div at bounding box center [354, 93] width 639 height 0
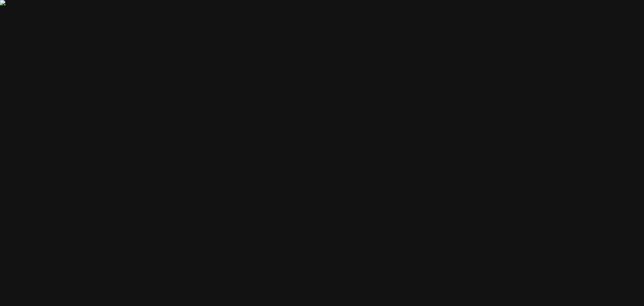
drag, startPoint x: 284, startPoint y: 178, endPoint x: 324, endPoint y: 155, distance: 46.0
click at [321, 287] on div at bounding box center [537, 287] width 639 height 0
drag, startPoint x: 289, startPoint y: 130, endPoint x: 393, endPoint y: 227, distance: 142.4
click at [393, 296] on div at bounding box center [538, 296] width 639 height 0
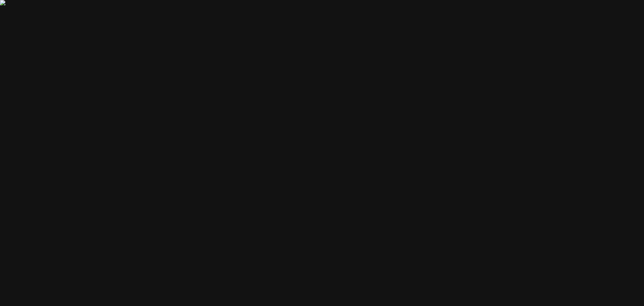
drag, startPoint x: 307, startPoint y: 175, endPoint x: 304, endPoint y: 138, distance: 37.4
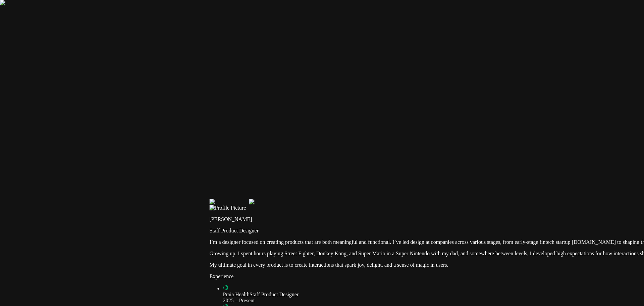
drag, startPoint x: 353, startPoint y: 155, endPoint x: 319, endPoint y: 157, distance: 34.3
click at [331, 183] on div at bounding box center [528, 183] width 639 height 0
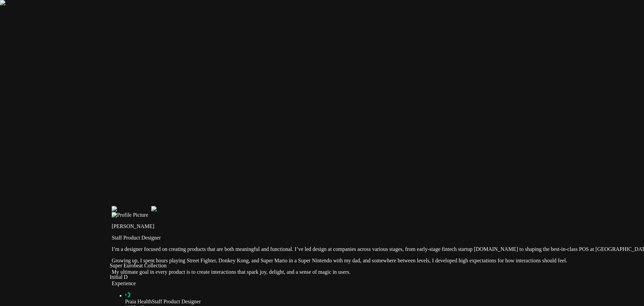
type input "0.1"
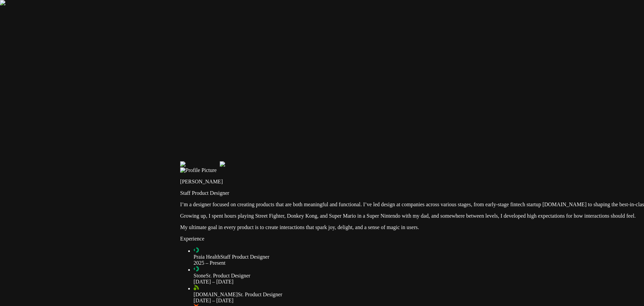
drag, startPoint x: 261, startPoint y: 171, endPoint x: 346, endPoint y: 122, distance: 98.4
click at [346, 145] on div at bounding box center [499, 145] width 639 height 0
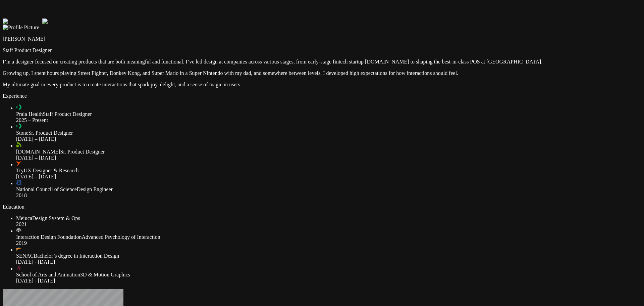
drag, startPoint x: 205, startPoint y: 129, endPoint x: 286, endPoint y: 213, distance: 116.5
click at [250, 3] on div at bounding box center [322, 3] width 639 height 0
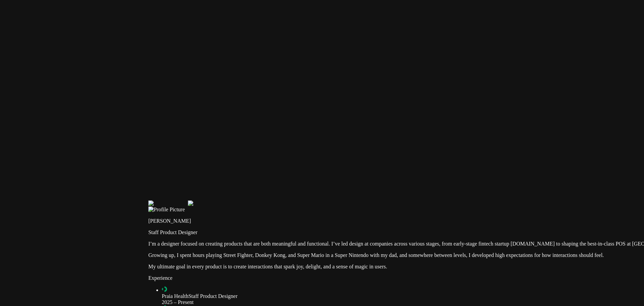
drag, startPoint x: 284, startPoint y: 206, endPoint x: 297, endPoint y: 163, distance: 44.8
click at [297, 184] on div at bounding box center [467, 184] width 639 height 0
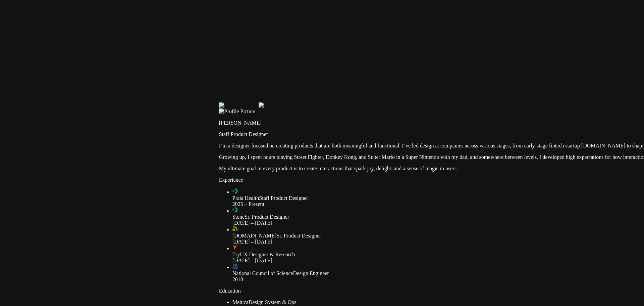
drag, startPoint x: 271, startPoint y: 123, endPoint x: 267, endPoint y: 144, distance: 20.8
click at [267, 87] on div at bounding box center [538, 87] width 639 height 0
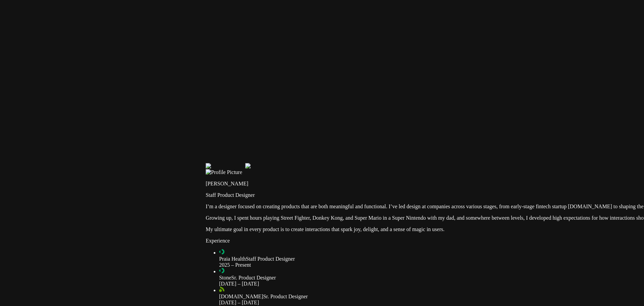
drag, startPoint x: 342, startPoint y: 117, endPoint x: 249, endPoint y: 132, distance: 94.5
click at [291, 147] on div at bounding box center [525, 147] width 639 height 0
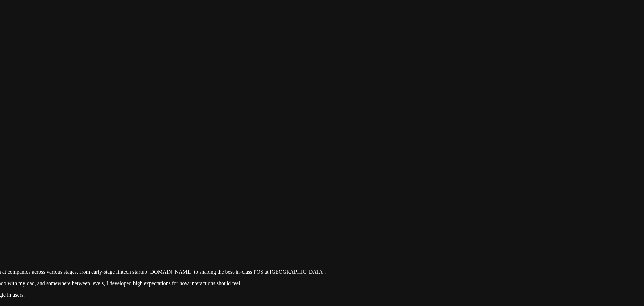
drag, startPoint x: 493, startPoint y: 184, endPoint x: 395, endPoint y: 82, distance: 141.6
click at [395, 213] on div at bounding box center [105, 213] width 639 height 0
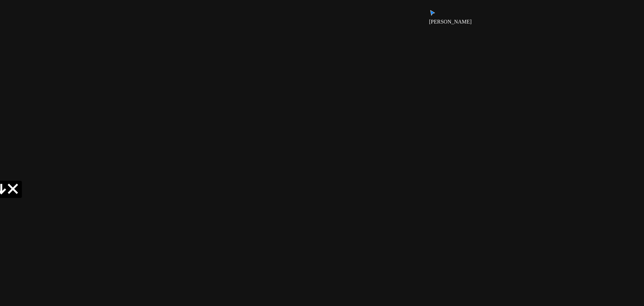
drag, startPoint x: 425, startPoint y: 152, endPoint x: 376, endPoint y: 151, distance: 49.7
drag, startPoint x: 268, startPoint y: 127, endPoint x: 351, endPoint y: 138, distance: 83.8
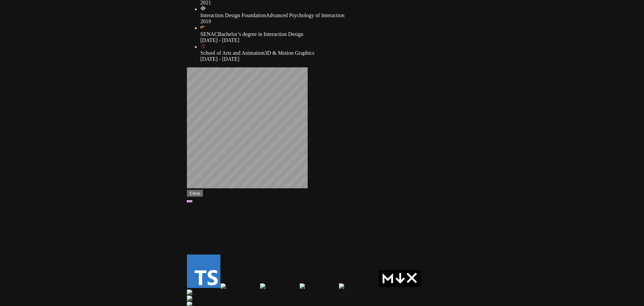
drag, startPoint x: 355, startPoint y: 141, endPoint x: 327, endPoint y: 189, distance: 55.2
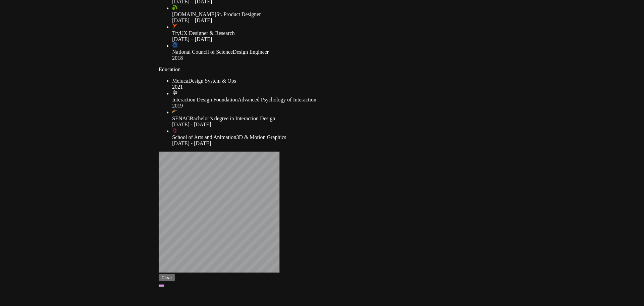
drag, startPoint x: 251, startPoint y: 64, endPoint x: 229, endPoint y: 138, distance: 76.5
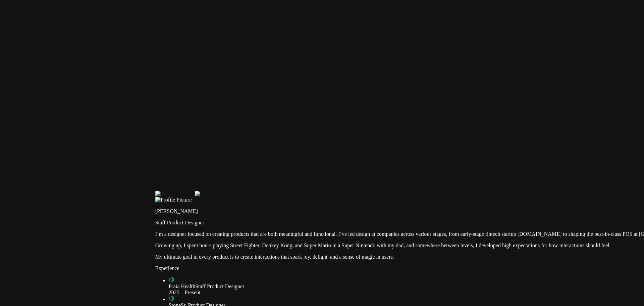
drag, startPoint x: 232, startPoint y: 126, endPoint x: 321, endPoint y: 148, distance: 90.8
click at [321, 175] on div at bounding box center [474, 175] width 639 height 0
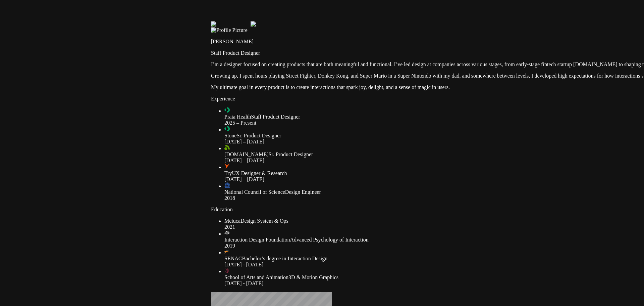
drag, startPoint x: 217, startPoint y: 75, endPoint x: 212, endPoint y: 97, distance: 22.1
click at [215, 5] on div at bounding box center [530, 5] width 639 height 0
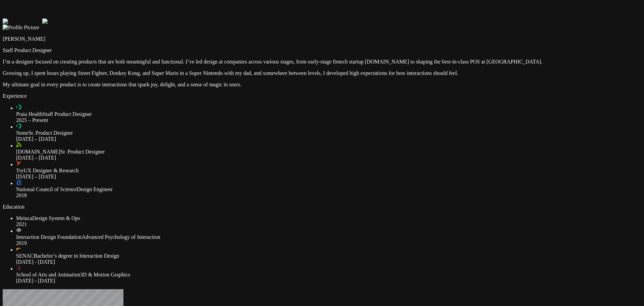
drag, startPoint x: 0, startPoint y: 0, endPoint x: 248, endPoint y: 86, distance: 262.4
click at [239, 3] on div at bounding box center [322, 3] width 639 height 0
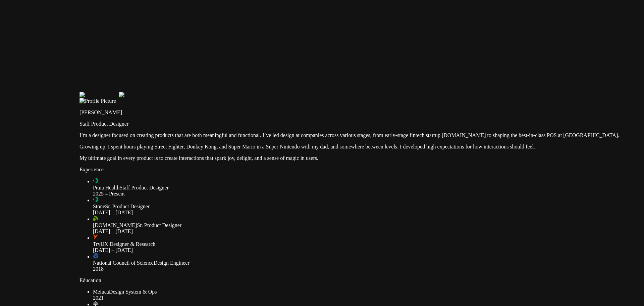
drag, startPoint x: 212, startPoint y: 77, endPoint x: 238, endPoint y: 93, distance: 30.2
click at [236, 76] on div at bounding box center [398, 76] width 639 height 0
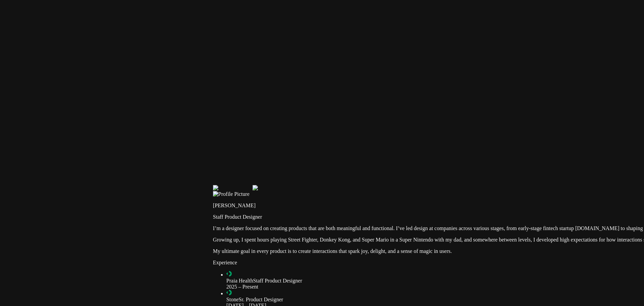
drag, startPoint x: 322, startPoint y: 105, endPoint x: 282, endPoint y: 73, distance: 50.7
click at [285, 169] on div at bounding box center [532, 169] width 639 height 0
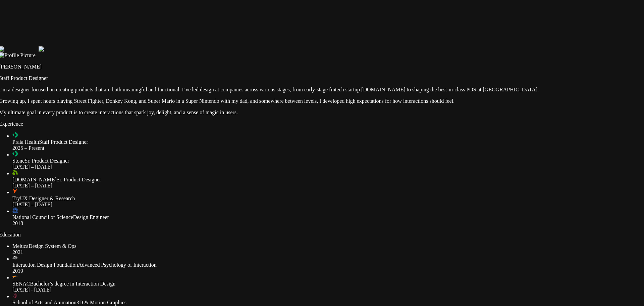
drag, startPoint x: 199, startPoint y: 50, endPoint x: 246, endPoint y: 87, distance: 59.5
click at [244, 31] on div at bounding box center [318, 31] width 639 height 0
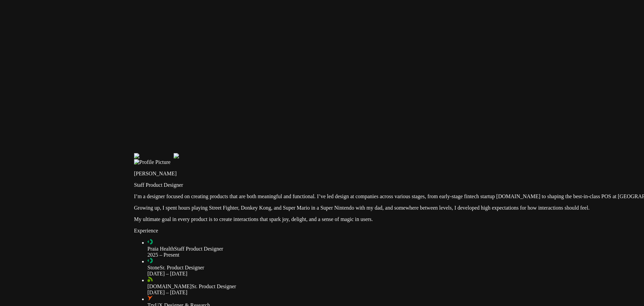
click at [280, 137] on div at bounding box center [453, 137] width 639 height 0
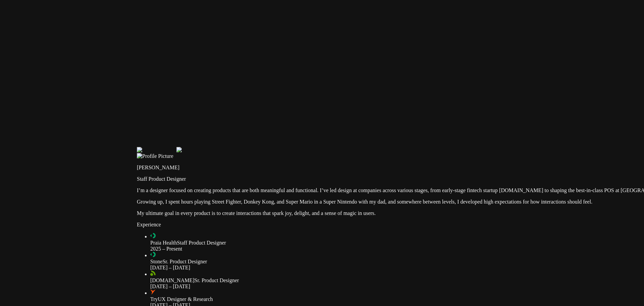
drag, startPoint x: 192, startPoint y: 53, endPoint x: 283, endPoint y: 147, distance: 130.9
click at [283, 131] on div at bounding box center [456, 131] width 639 height 0
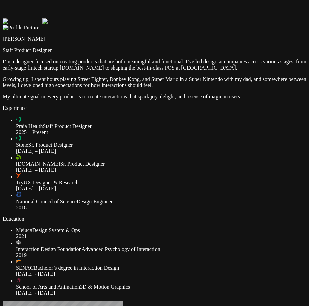
click at [268, 3] on div at bounding box center [155, 3] width 304 height 0
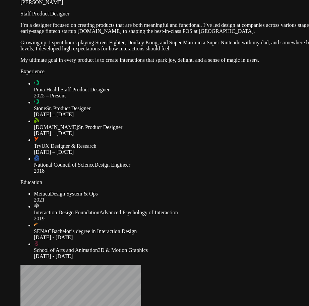
drag, startPoint x: 269, startPoint y: 142, endPoint x: 287, endPoint y: 105, distance: 41.4
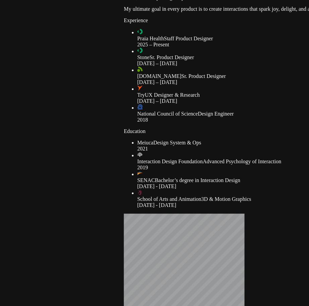
drag, startPoint x: 68, startPoint y: 175, endPoint x: 137, endPoint y: 198, distance: 72.3
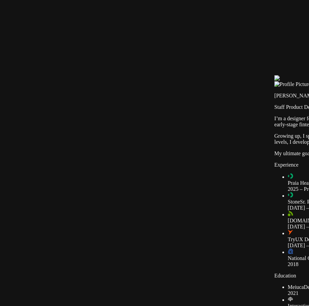
drag, startPoint x: 170, startPoint y: 87, endPoint x: 168, endPoint y: 194, distance: 106.3
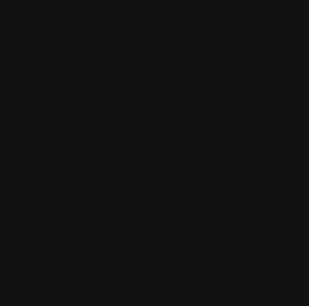
drag, startPoint x: 147, startPoint y: 115, endPoint x: 202, endPoint y: 103, distance: 56.4
drag, startPoint x: 204, startPoint y: 104, endPoint x: 161, endPoint y: 117, distance: 45.3
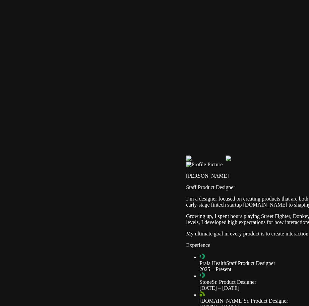
drag, startPoint x: 203, startPoint y: 132, endPoint x: 176, endPoint y: 130, distance: 26.5
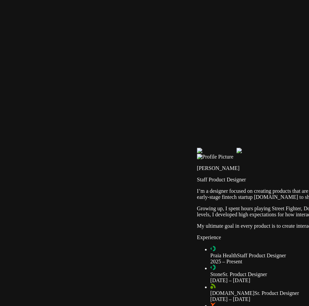
drag, startPoint x: 149, startPoint y: 130, endPoint x: 186, endPoint y: 125, distance: 37.0
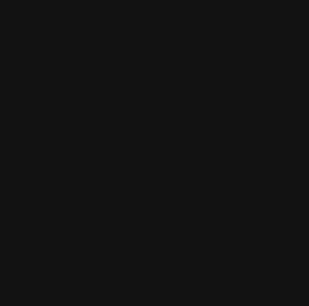
drag, startPoint x: 135, startPoint y: 101, endPoint x: 161, endPoint y: 97, distance: 26.0
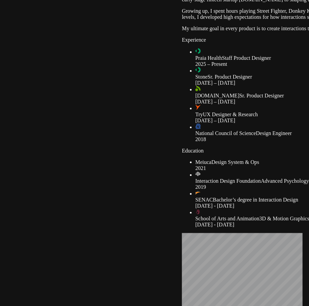
drag, startPoint x: 90, startPoint y: 78, endPoint x: 94, endPoint y: 94, distance: 16.8
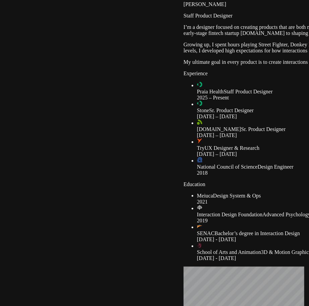
drag, startPoint x: 97, startPoint y: 99, endPoint x: 134, endPoint y: 122, distance: 43.4
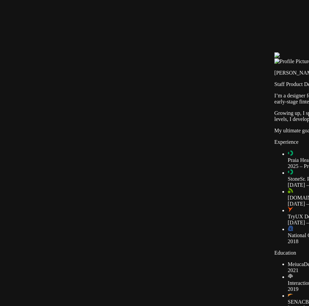
drag, startPoint x: 140, startPoint y: 107, endPoint x: 127, endPoint y: 130, distance: 26.5
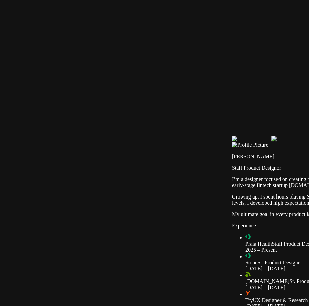
drag, startPoint x: 209, startPoint y: 114, endPoint x: 184, endPoint y: 117, distance: 25.0
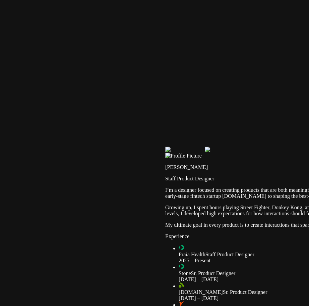
drag, startPoint x: 183, startPoint y: 118, endPoint x: 161, endPoint y: 166, distance: 52.7
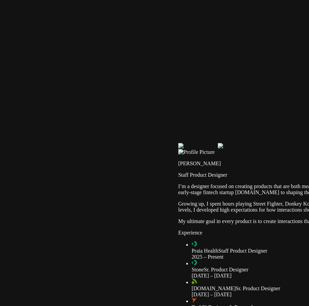
drag, startPoint x: 147, startPoint y: 161, endPoint x: 149, endPoint y: 154, distance: 6.7
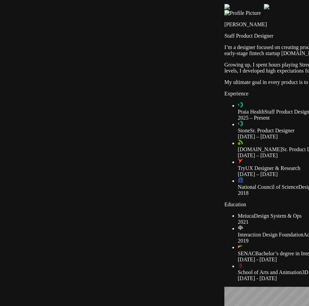
drag, startPoint x: 115, startPoint y: 127, endPoint x: 106, endPoint y: 136, distance: 12.8
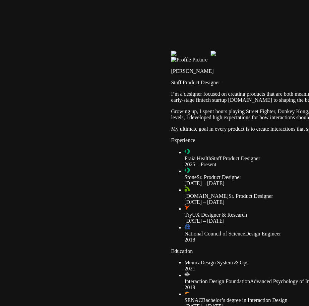
drag, startPoint x: 125, startPoint y: 47, endPoint x: 190, endPoint y: 91, distance: 78.7
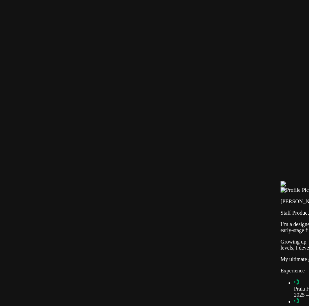
drag, startPoint x: 167, startPoint y: 57, endPoint x: 117, endPoint y: 43, distance: 51.9
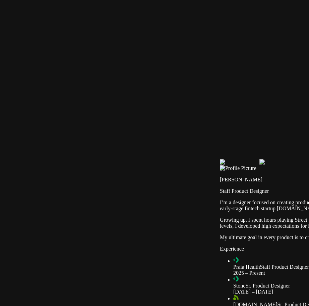
drag, startPoint x: 125, startPoint y: 198, endPoint x: 161, endPoint y: 161, distance: 51.5
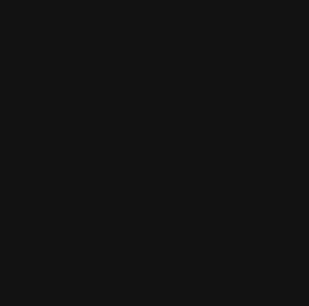
drag, startPoint x: 163, startPoint y: 164, endPoint x: 120, endPoint y: 199, distance: 55.3
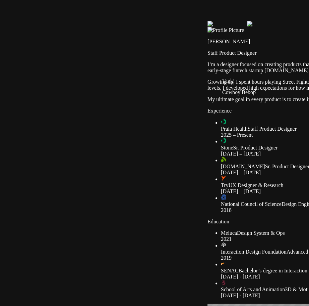
drag, startPoint x: 115, startPoint y: 143, endPoint x: 175, endPoint y: 223, distance: 99.9
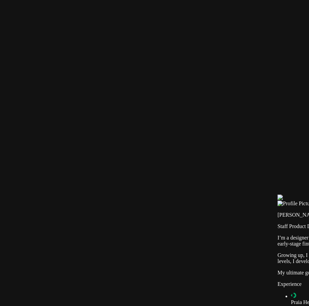
drag, startPoint x: 240, startPoint y: 160, endPoint x: 248, endPoint y: 193, distance: 33.4
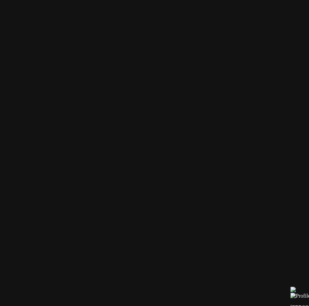
drag, startPoint x: 178, startPoint y: 147, endPoint x: 210, endPoint y: 166, distance: 36.6
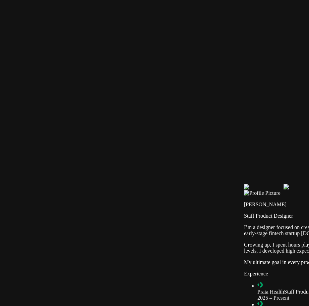
drag, startPoint x: 30, startPoint y: 29, endPoint x: 275, endPoint y: 193, distance: 295.1
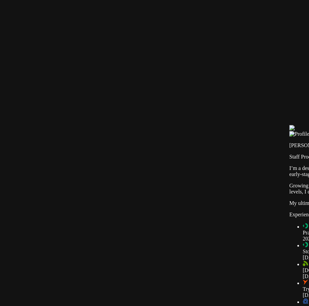
drag, startPoint x: 150, startPoint y: 206, endPoint x: 167, endPoint y: 156, distance: 53.2
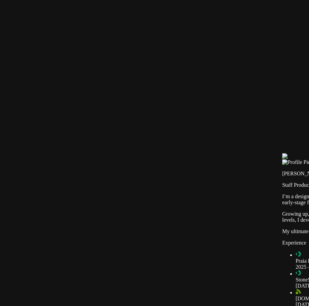
drag, startPoint x: 230, startPoint y: 90, endPoint x: 237, endPoint y: 140, distance: 50.2
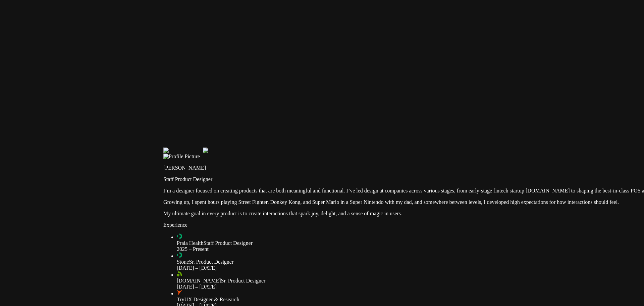
drag, startPoint x: 350, startPoint y: 146, endPoint x: 287, endPoint y: 102, distance: 76.4
drag, startPoint x: 287, startPoint y: 102, endPoint x: 249, endPoint y: 81, distance: 43.8
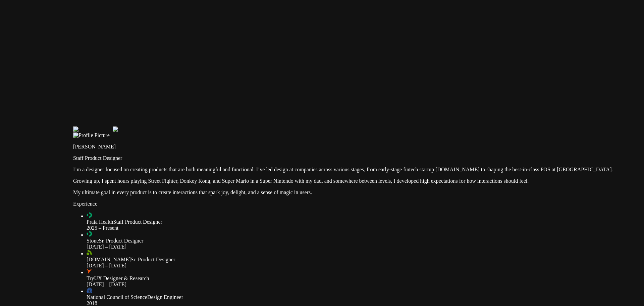
drag, startPoint x: 210, startPoint y: 76, endPoint x: 249, endPoint y: 105, distance: 47.8
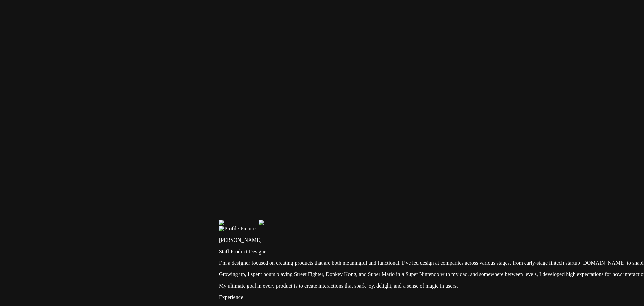
drag, startPoint x: 153, startPoint y: 86, endPoint x: 176, endPoint y: 70, distance: 28.4
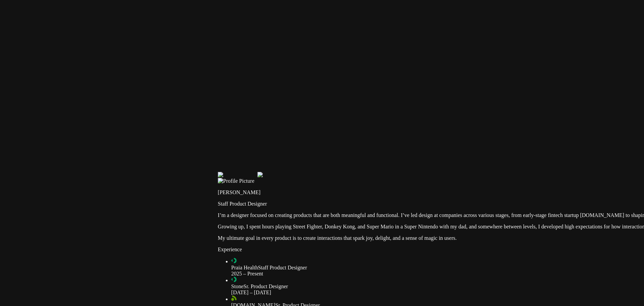
drag, startPoint x: 107, startPoint y: 80, endPoint x: 94, endPoint y: 29, distance: 52.2
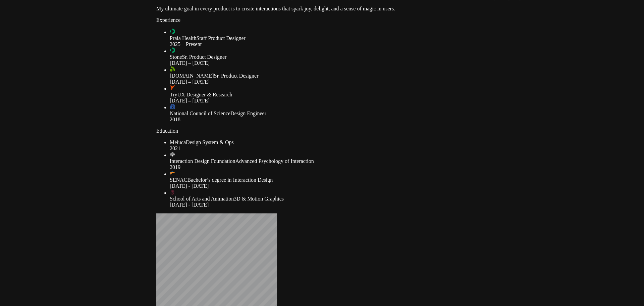
drag, startPoint x: 197, startPoint y: 61, endPoint x: 183, endPoint y: 107, distance: 47.1
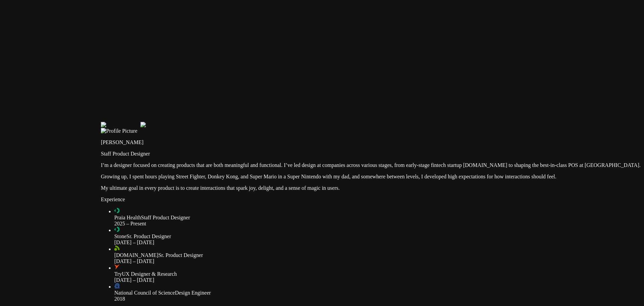
drag, startPoint x: 224, startPoint y: 80, endPoint x: 153, endPoint y: 81, distance: 70.8
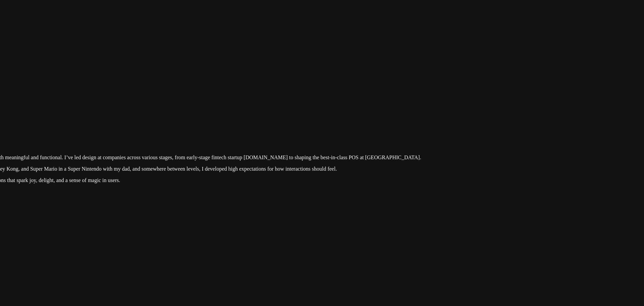
drag, startPoint x: 241, startPoint y: 103, endPoint x: 277, endPoint y: 117, distance: 38.4
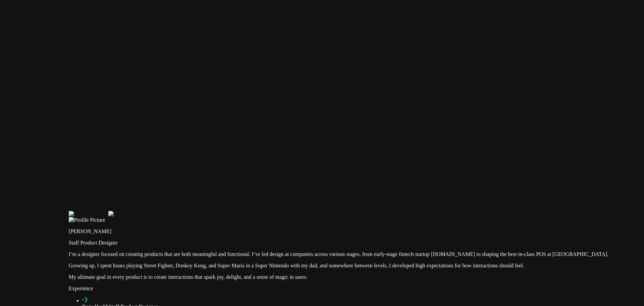
drag, startPoint x: 209, startPoint y: 65, endPoint x: 251, endPoint y: 104, distance: 57.2
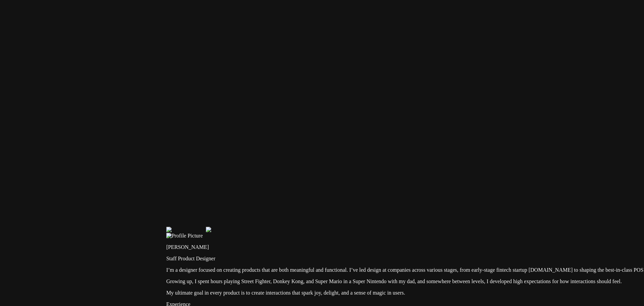
drag, startPoint x: 206, startPoint y: 103, endPoint x: 213, endPoint y: 91, distance: 14.3
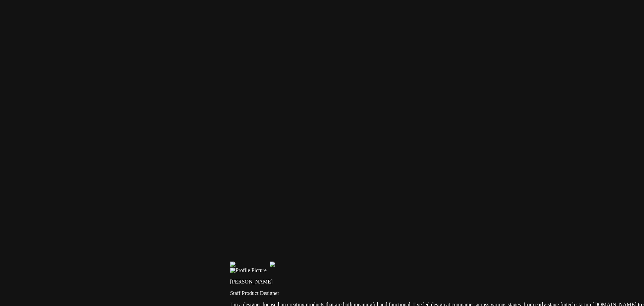
drag, startPoint x: 100, startPoint y: 96, endPoint x: 237, endPoint y: 152, distance: 147.7
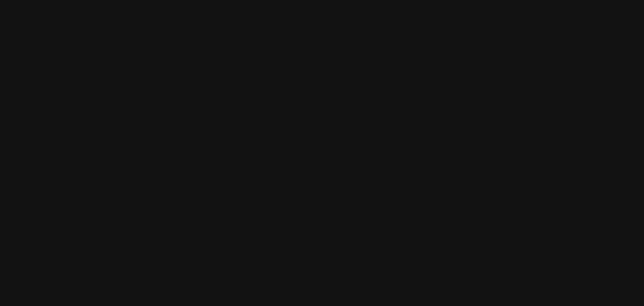
drag, startPoint x: 267, startPoint y: 163, endPoint x: 179, endPoint y: 95, distance: 111.0
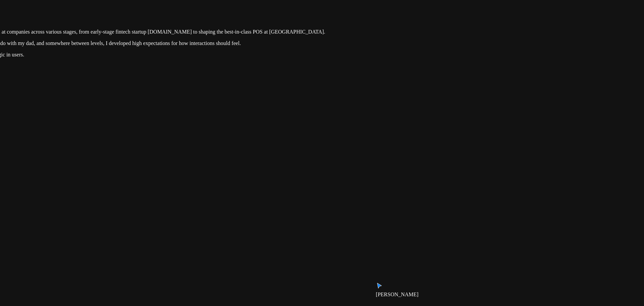
drag, startPoint x: 484, startPoint y: 170, endPoint x: 440, endPoint y: 133, distance: 57.8
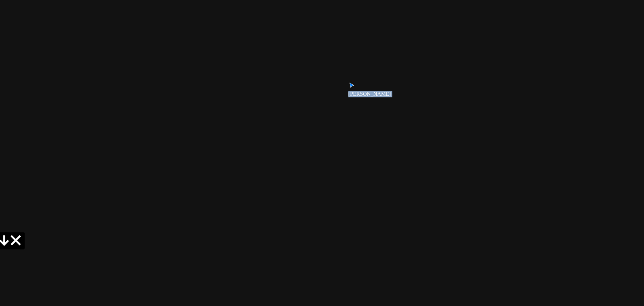
drag, startPoint x: 260, startPoint y: 142, endPoint x: 405, endPoint y: 138, distance: 144.6
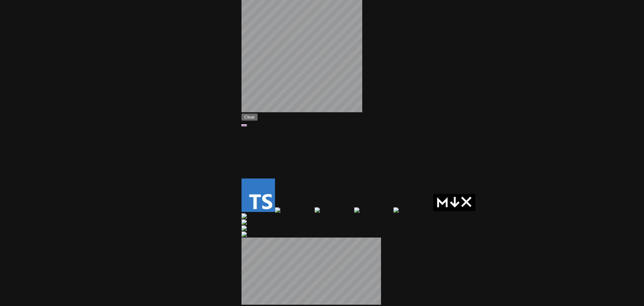
drag, startPoint x: 386, startPoint y: 128, endPoint x: 320, endPoint y: 195, distance: 94.6
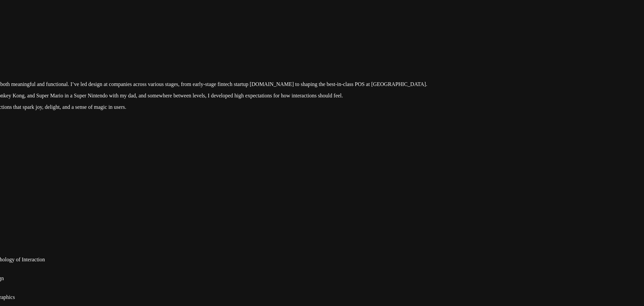
drag, startPoint x: 452, startPoint y: 177, endPoint x: 390, endPoint y: 110, distance: 91.9
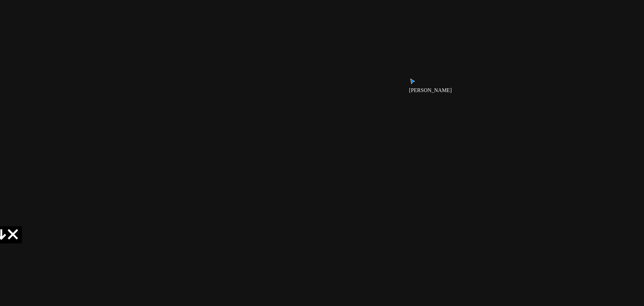
drag, startPoint x: 423, startPoint y: 191, endPoint x: 400, endPoint y: 138, distance: 58.0
drag, startPoint x: 360, startPoint y: 266, endPoint x: 350, endPoint y: 266, distance: 9.7
type input "0.05"
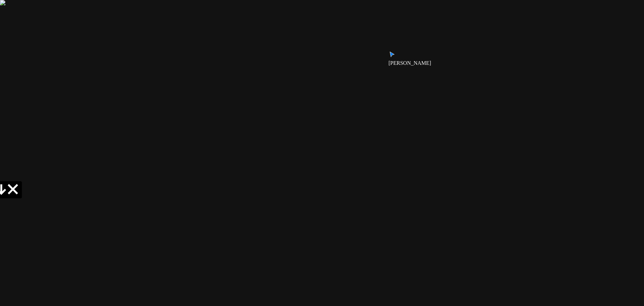
drag, startPoint x: 443, startPoint y: 96, endPoint x: 419, endPoint y: 164, distance: 73.0
drag, startPoint x: 520, startPoint y: 67, endPoint x: 503, endPoint y: 122, distance: 58.0
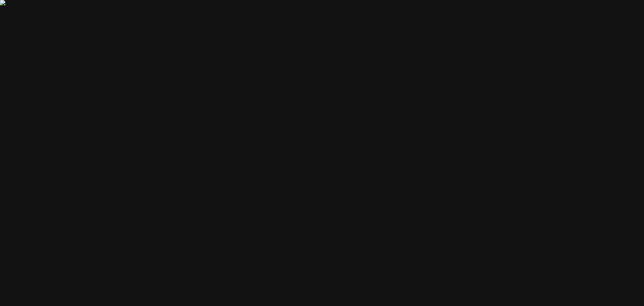
drag, startPoint x: 352, startPoint y: 154, endPoint x: 448, endPoint y: 163, distance: 96.1
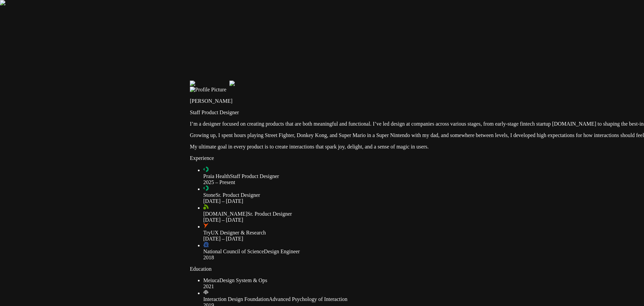
drag, startPoint x: 294, startPoint y: 69, endPoint x: 296, endPoint y: 111, distance: 41.9
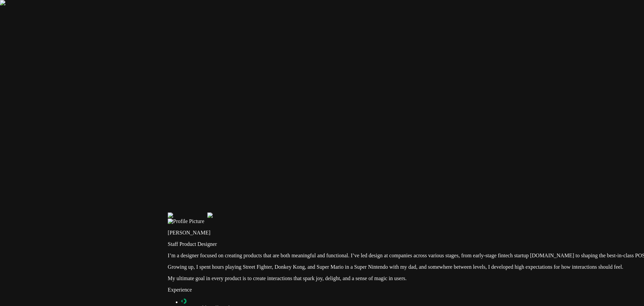
drag, startPoint x: 299, startPoint y: 111, endPoint x: 266, endPoint y: 141, distance: 43.9
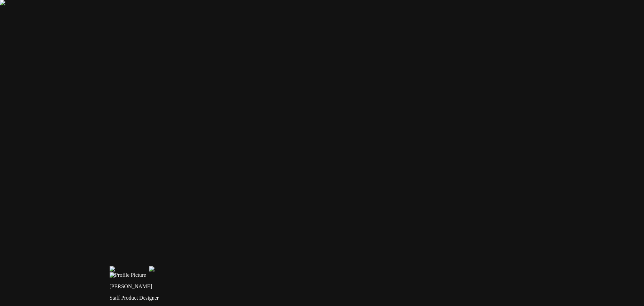
drag, startPoint x: 167, startPoint y: 139, endPoint x: 189, endPoint y: 121, distance: 28.1
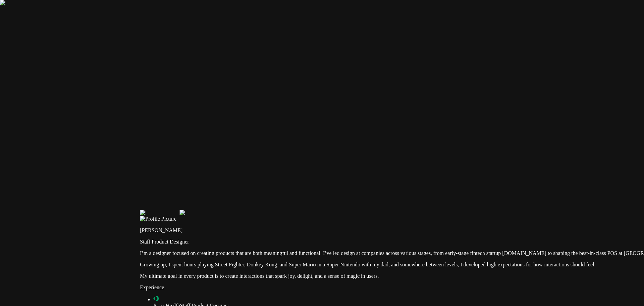
drag, startPoint x: 306, startPoint y: 192, endPoint x: 283, endPoint y: 163, distance: 37.2
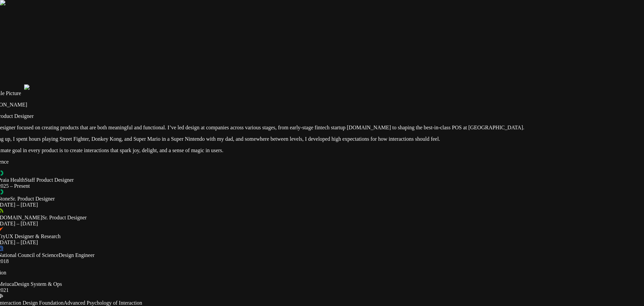
drag, startPoint x: 433, startPoint y: 70, endPoint x: 406, endPoint y: 87, distance: 31.6
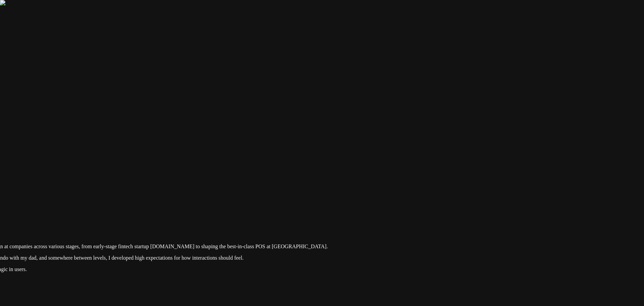
drag, startPoint x: 230, startPoint y: 52, endPoint x: 214, endPoint y: 108, distance: 58.0
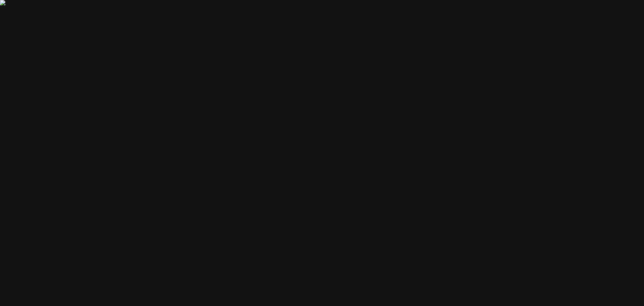
drag, startPoint x: 217, startPoint y: 144, endPoint x: 335, endPoint y: 117, distance: 121.0
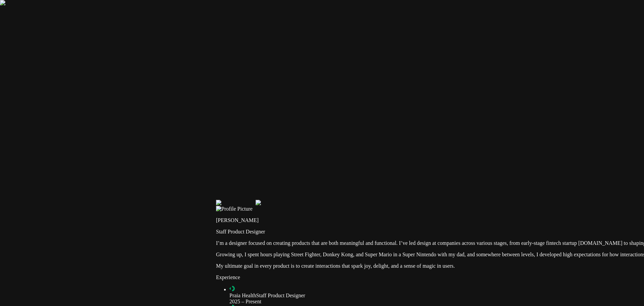
drag, startPoint x: 213, startPoint y: 256, endPoint x: 195, endPoint y: 109, distance: 147.7
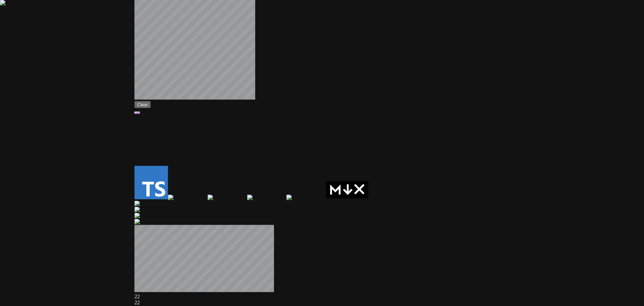
drag, startPoint x: 420, startPoint y: 117, endPoint x: 248, endPoint y: 119, distance: 172.1
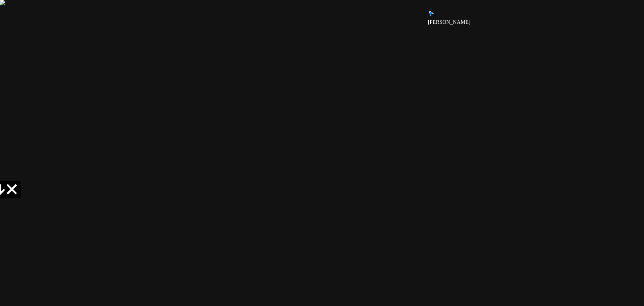
drag, startPoint x: 371, startPoint y: 83, endPoint x: 369, endPoint y: 134, distance: 50.7
drag, startPoint x: 354, startPoint y: 145, endPoint x: 354, endPoint y: 167, distance: 22.1
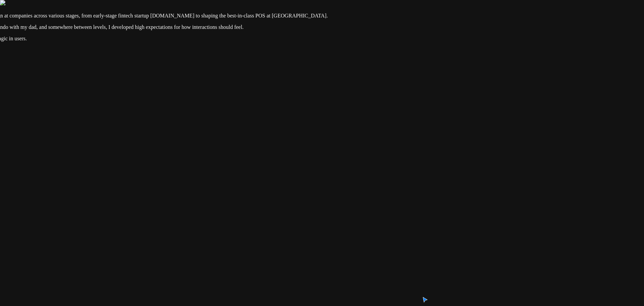
drag, startPoint x: 347, startPoint y: 116, endPoint x: 356, endPoint y: 143, distance: 28.1
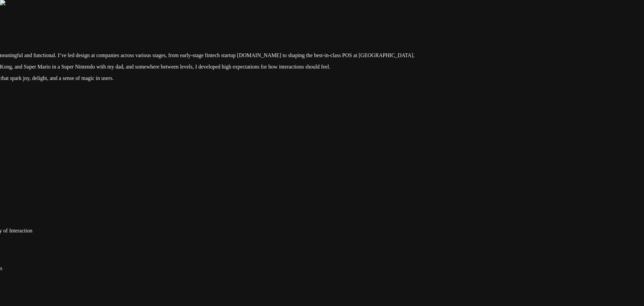
drag, startPoint x: 357, startPoint y: 115, endPoint x: 418, endPoint y: 98, distance: 63.4
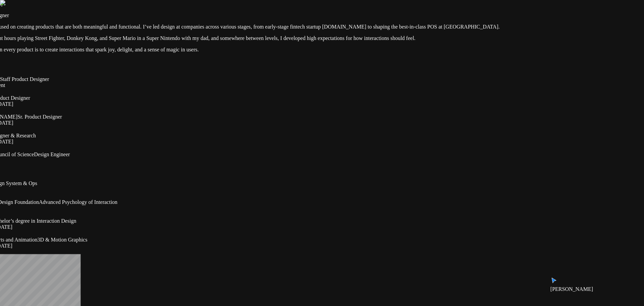
drag, startPoint x: 412, startPoint y: 152, endPoint x: 444, endPoint y: 147, distance: 32.2
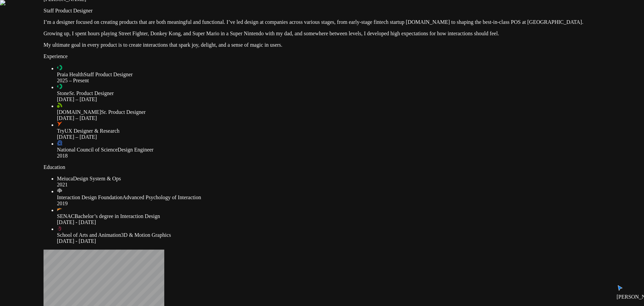
drag, startPoint x: 227, startPoint y: 173, endPoint x: 173, endPoint y: 172, distance: 54.3
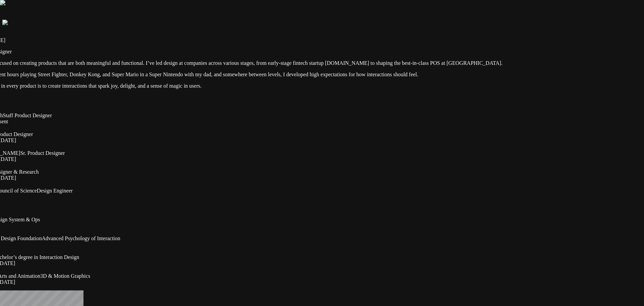
drag, startPoint x: 108, startPoint y: 91, endPoint x: 79, endPoint y: 87, distance: 29.1
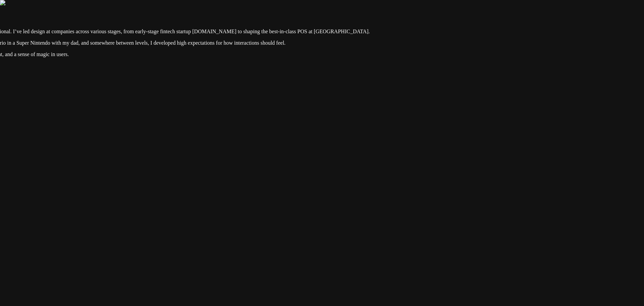
drag, startPoint x: 352, startPoint y: 71, endPoint x: 357, endPoint y: 68, distance: 6.5
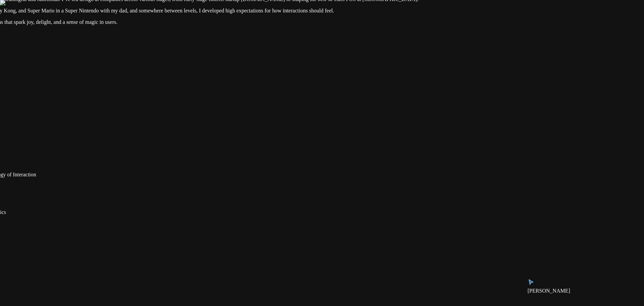
drag, startPoint x: 437, startPoint y: 36, endPoint x: 414, endPoint y: 80, distance: 50.6
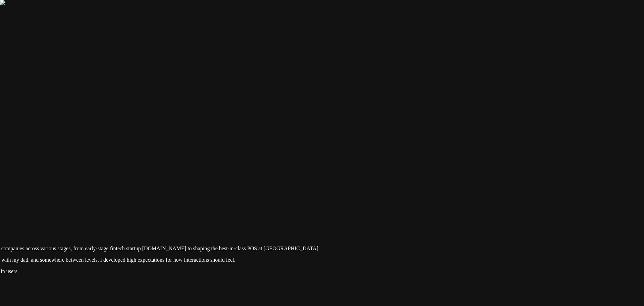
drag, startPoint x: 470, startPoint y: 86, endPoint x: 417, endPoint y: 187, distance: 114.3
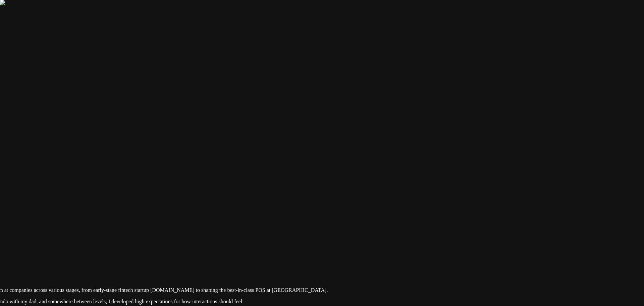
drag, startPoint x: 248, startPoint y: 205, endPoint x: 310, endPoint y: 187, distance: 65.0
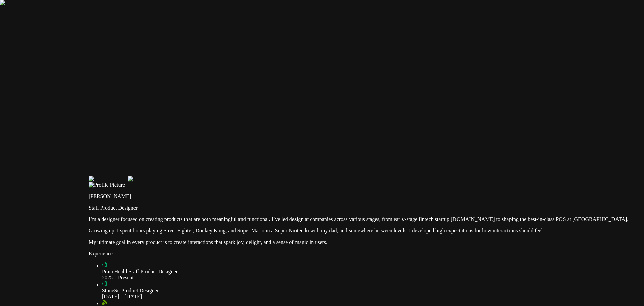
drag, startPoint x: 260, startPoint y: 77, endPoint x: 282, endPoint y: 78, distance: 22.5
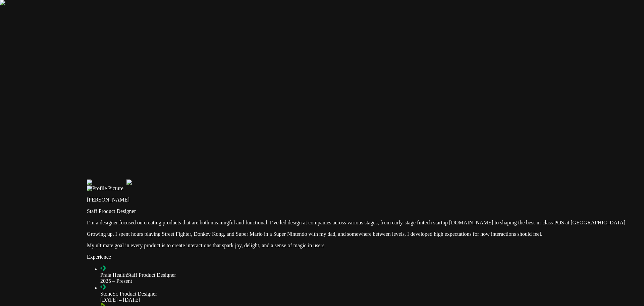
drag, startPoint x: 406, startPoint y: 101, endPoint x: 353, endPoint y: 123, distance: 57.1
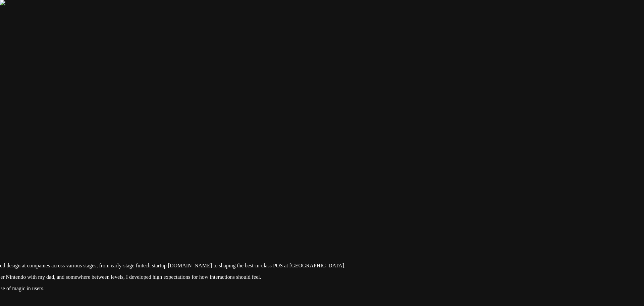
drag, startPoint x: 449, startPoint y: 142, endPoint x: 440, endPoint y: 95, distance: 47.2
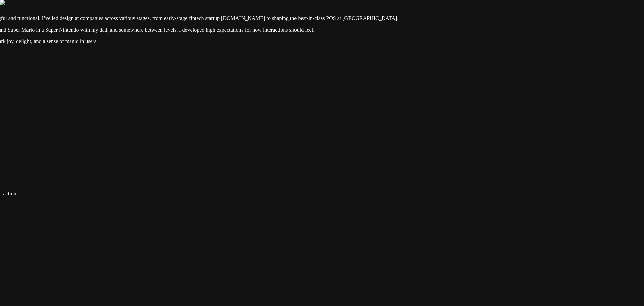
drag, startPoint x: 304, startPoint y: 84, endPoint x: 387, endPoint y: 63, distance: 86.1
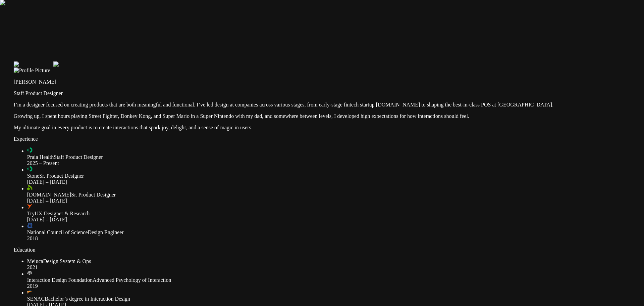
drag, startPoint x: 445, startPoint y: 91, endPoint x: 471, endPoint y: 187, distance: 99.3
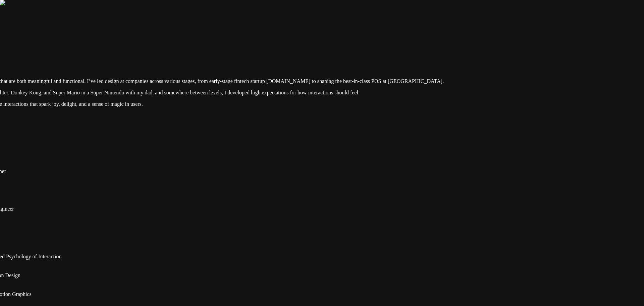
drag, startPoint x: 527, startPoint y: 125, endPoint x: 413, endPoint y: 107, distance: 115.5
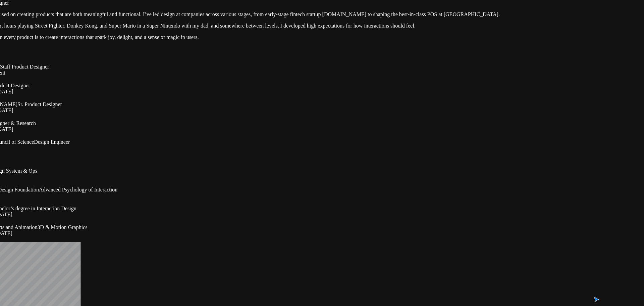
drag, startPoint x: 537, startPoint y: 143, endPoint x: 432, endPoint y: 136, distance: 105.9
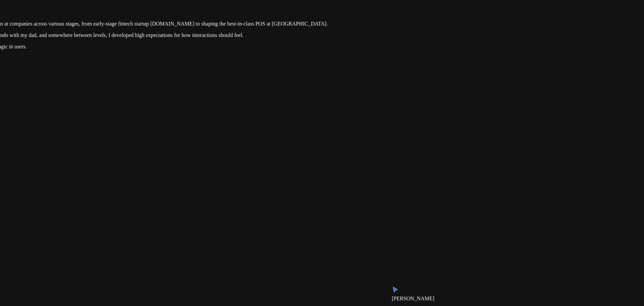
drag, startPoint x: 339, startPoint y: 154, endPoint x: 333, endPoint y: 183, distance: 29.9
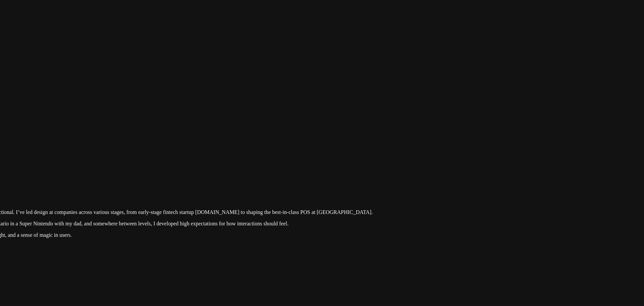
drag, startPoint x: 468, startPoint y: 210, endPoint x: 478, endPoint y: 148, distance: 62.8
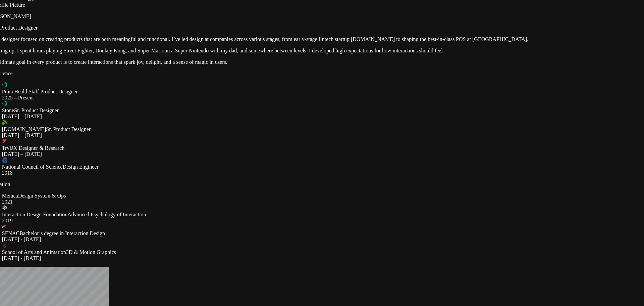
drag, startPoint x: 279, startPoint y: 56, endPoint x: 291, endPoint y: 82, distance: 29.0
click at [291, 42] on p "I’m a designer focused on creating products that are both meaningful and functi…" at bounding box center [308, 39] width 639 height 6
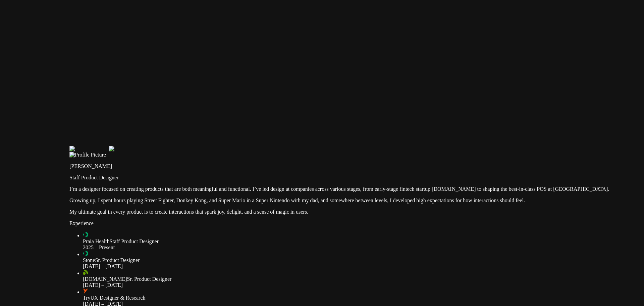
drag, startPoint x: 162, startPoint y: 96, endPoint x: 184, endPoint y: 107, distance: 24.5
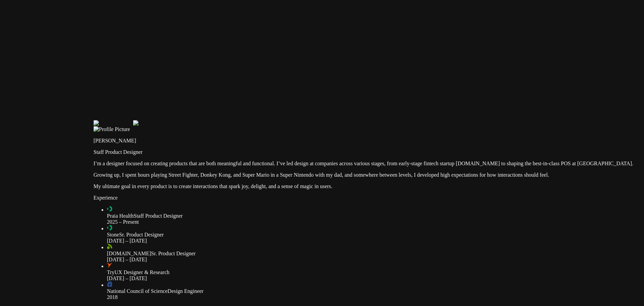
drag, startPoint x: 232, startPoint y: 117, endPoint x: 231, endPoint y: 87, distance: 30.2
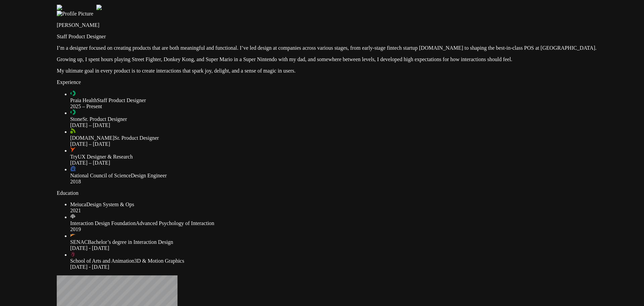
drag, startPoint x: 197, startPoint y: 95, endPoint x: 191, endPoint y: 88, distance: 8.8
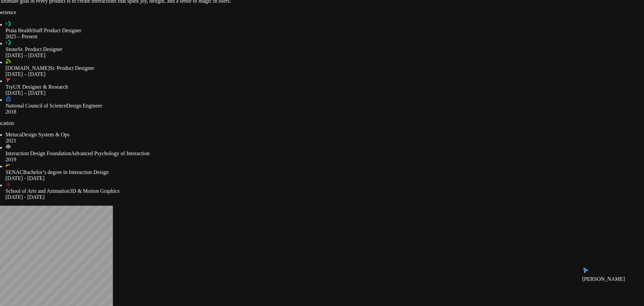
drag, startPoint x: 202, startPoint y: 142, endPoint x: 221, endPoint y: 118, distance: 30.4
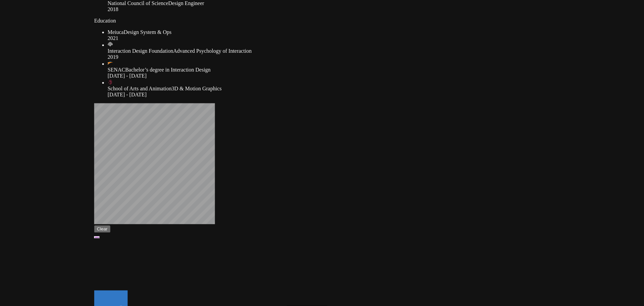
drag, startPoint x: 197, startPoint y: 102, endPoint x: 195, endPoint y: 119, distance: 17.9
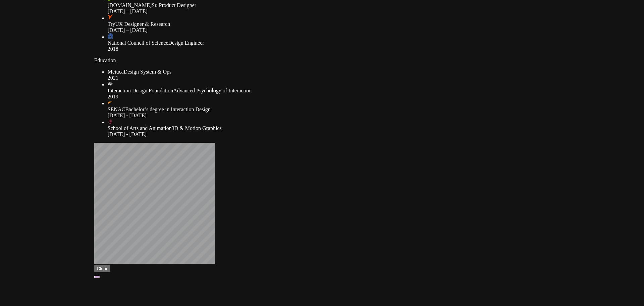
drag, startPoint x: 344, startPoint y: 265, endPoint x: 341, endPoint y: 265, distance: 3.4
drag, startPoint x: 227, startPoint y: 141, endPoint x: 232, endPoint y: 161, distance: 19.9
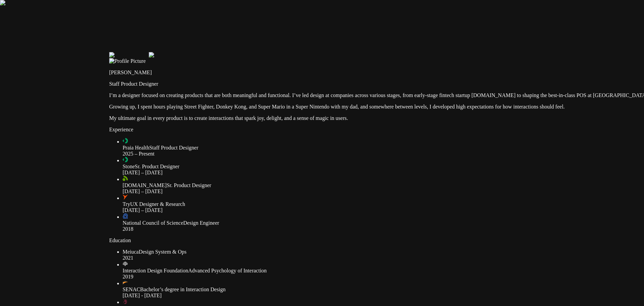
drag, startPoint x: 300, startPoint y: 145, endPoint x: 280, endPoint y: 157, distance: 22.4
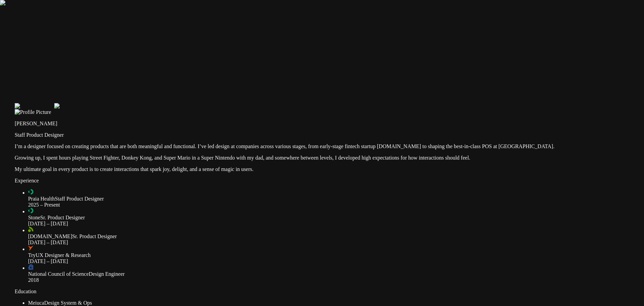
drag, startPoint x: 352, startPoint y: 101, endPoint x: 325, endPoint y: 90, distance: 28.8
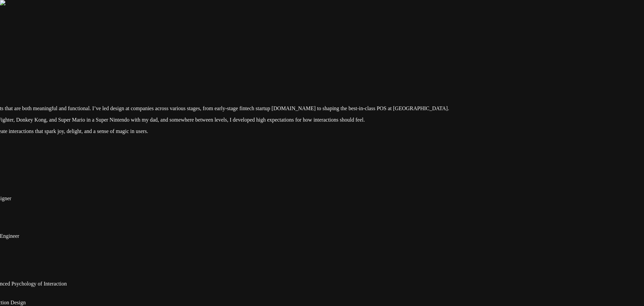
type input "0.17"
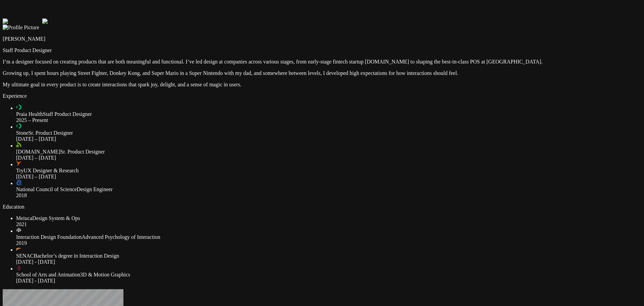
drag, startPoint x: 130, startPoint y: 92, endPoint x: 56, endPoint y: 125, distance: 80.3
drag, startPoint x: 200, startPoint y: 209, endPoint x: 126, endPoint y: 236, distance: 78.6
drag, startPoint x: 475, startPoint y: 199, endPoint x: 552, endPoint y: 232, distance: 83.4
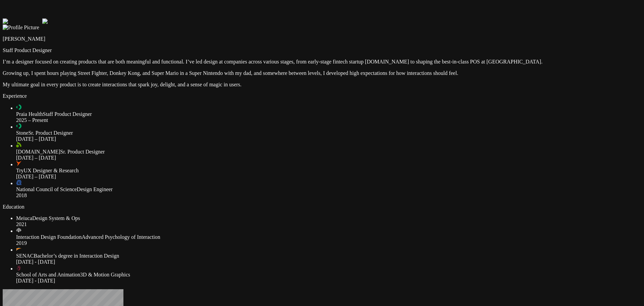
drag, startPoint x: 348, startPoint y: 37, endPoint x: 322, endPoint y: 65, distance: 38.0
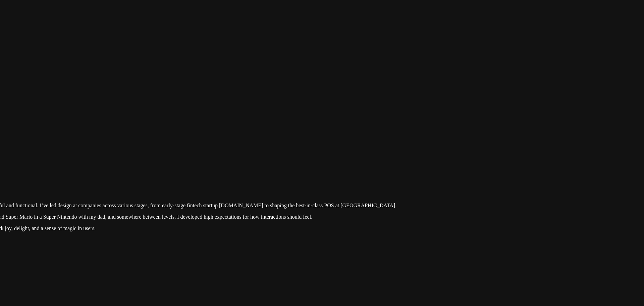
drag, startPoint x: 314, startPoint y: 126, endPoint x: 294, endPoint y: 132, distance: 21.2
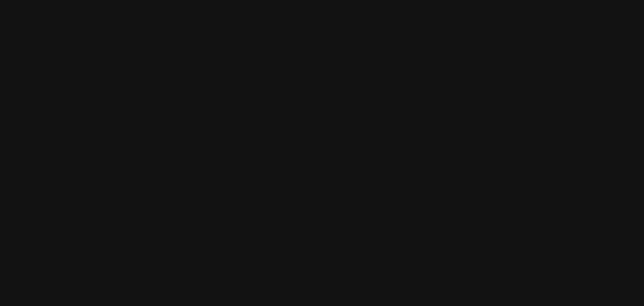
drag, startPoint x: 257, startPoint y: 112, endPoint x: 341, endPoint y: 114, distance: 83.9
drag, startPoint x: 298, startPoint y: 119, endPoint x: 313, endPoint y: 103, distance: 22.3
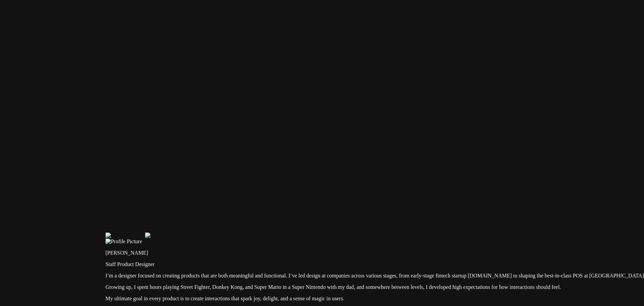
drag, startPoint x: 300, startPoint y: 120, endPoint x: 319, endPoint y: 106, distance: 24.7
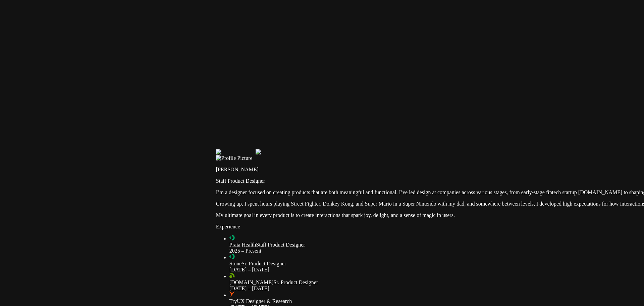
drag, startPoint x: 252, startPoint y: 186, endPoint x: 250, endPoint y: 153, distance: 32.6
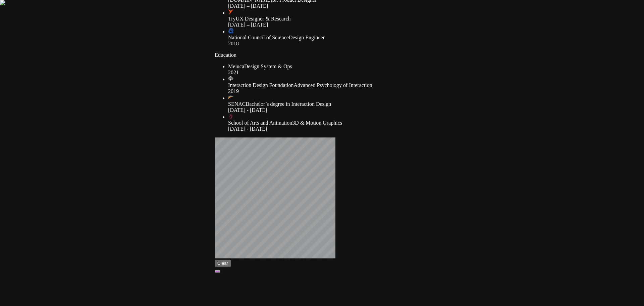
drag, startPoint x: 206, startPoint y: 91, endPoint x: 154, endPoint y: 54, distance: 63.8
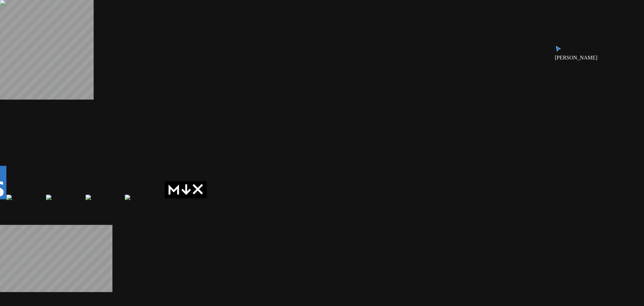
drag, startPoint x: 285, startPoint y: 262, endPoint x: 321, endPoint y: 258, distance: 35.9
drag, startPoint x: 181, startPoint y: 249, endPoint x: 218, endPoint y: 244, distance: 37.6
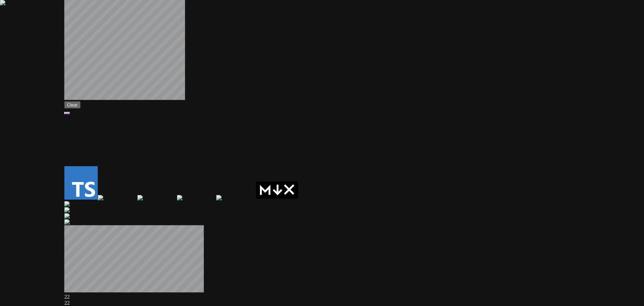
drag, startPoint x: 234, startPoint y: 224, endPoint x: 279, endPoint y: 237, distance: 46.8
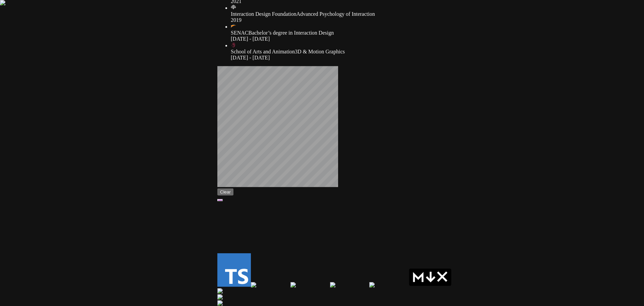
drag, startPoint x: 354, startPoint y: 208, endPoint x: 294, endPoint y: 209, distance: 59.7
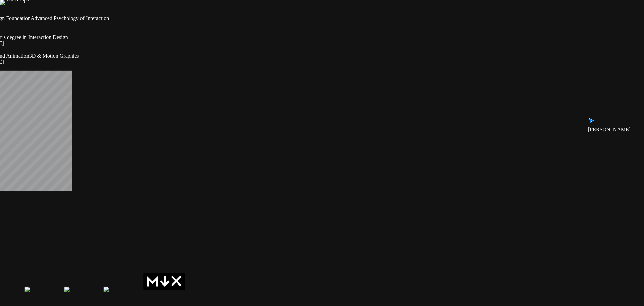
drag, startPoint x: 407, startPoint y: 209, endPoint x: 361, endPoint y: 172, distance: 58.7
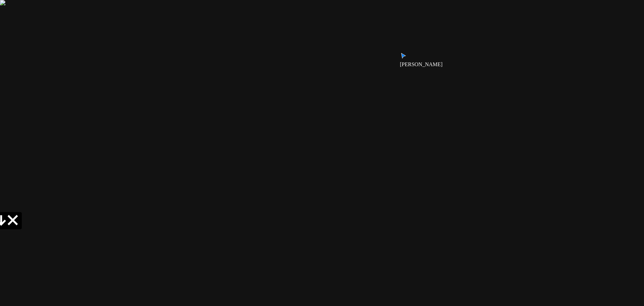
drag, startPoint x: 496, startPoint y: 150, endPoint x: 495, endPoint y: 171, distance: 20.8
drag, startPoint x: 471, startPoint y: 144, endPoint x: 430, endPoint y: 148, distance: 41.4
drag, startPoint x: 431, startPoint y: 150, endPoint x: 441, endPoint y: 195, distance: 46.6
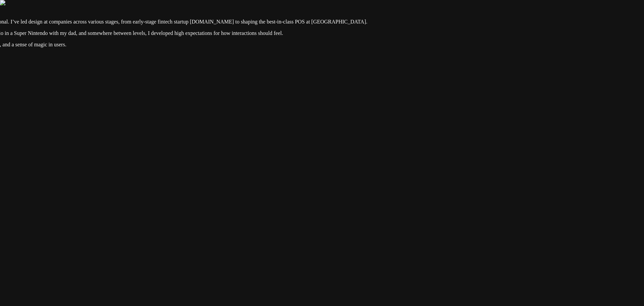
drag, startPoint x: 381, startPoint y: 82, endPoint x: 385, endPoint y: 132, distance: 49.8
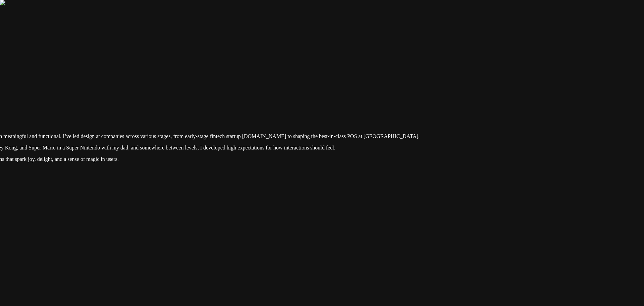
drag, startPoint x: 326, startPoint y: 142, endPoint x: 328, endPoint y: 123, distance: 18.5
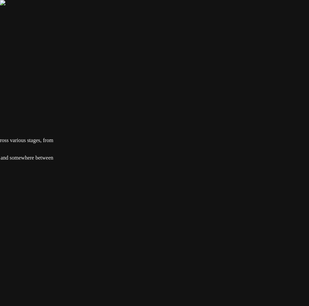
drag, startPoint x: 155, startPoint y: 197, endPoint x: 180, endPoint y: 195, distance: 24.6
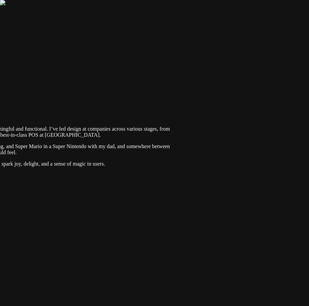
drag, startPoint x: 141, startPoint y: 103, endPoint x: 160, endPoint y: 130, distance: 33.7
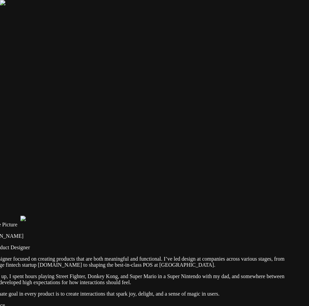
drag, startPoint x: 185, startPoint y: 170, endPoint x: 234, endPoint y: 190, distance: 52.7
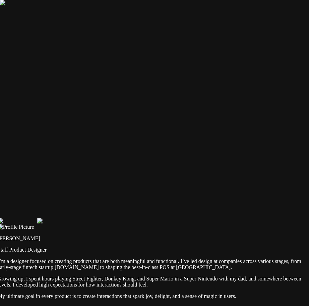
drag, startPoint x: 203, startPoint y: 196, endPoint x: 213, endPoint y: 196, distance: 10.4
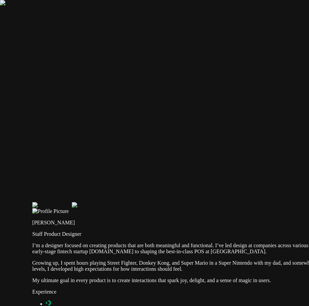
drag, startPoint x: 266, startPoint y: 249, endPoint x: 260, endPoint y: 236, distance: 13.5
click at [260, 236] on div "[PERSON_NAME] Staff Product Designer" at bounding box center [184, 222] width 304 height 29
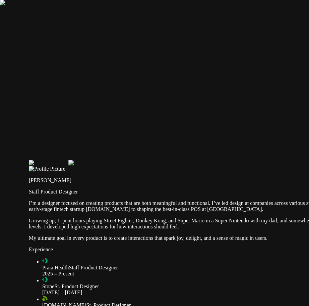
drag, startPoint x: 238, startPoint y: 173, endPoint x: 247, endPoint y: 141, distance: 33.4
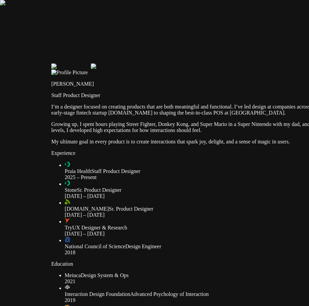
drag, startPoint x: 218, startPoint y: 181, endPoint x: 208, endPoint y: 144, distance: 38.3
click at [208, 145] on div "[PERSON_NAME] Staff Product Designer I’m a designer focused on creating product…" at bounding box center [203, 106] width 304 height 75
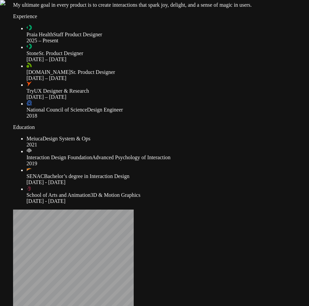
drag, startPoint x: 210, startPoint y: 152, endPoint x: 206, endPoint y: 150, distance: 4.2
click at [213, 100] on div "Try UX Designer & Research [DATE] – [DATE]" at bounding box center [171, 94] width 290 height 12
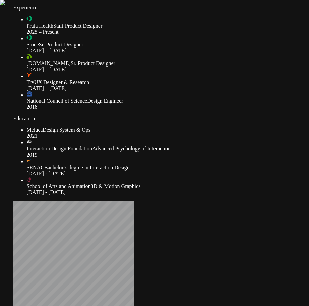
drag, startPoint x: 140, startPoint y: 132, endPoint x: 124, endPoint y: 122, distance: 19.0
click at [140, 110] on ul "Praia Health Staff Product Designer 2025 – Present Stone Sr. Product Designer […" at bounding box center [165, 63] width 304 height 94
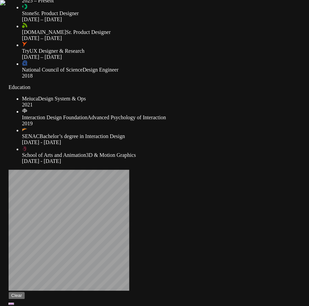
drag, startPoint x: 114, startPoint y: 115, endPoint x: 120, endPoint y: 108, distance: 9.3
click at [30, 54] on span "Try" at bounding box center [26, 51] width 8 height 6
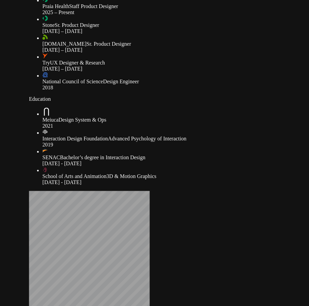
drag, startPoint x: 132, startPoint y: 161, endPoint x: 153, endPoint y: 173, distance: 23.6
click at [153, 173] on div "Education Meiuca Design System & Ops 2021 Interaction Design Foundation Advance…" at bounding box center [181, 140] width 304 height 89
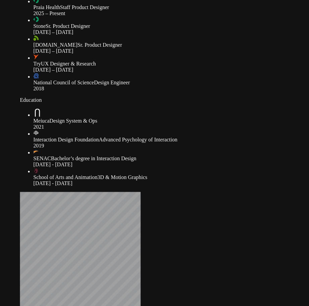
drag, startPoint x: 149, startPoint y: 175, endPoint x: 141, endPoint y: 176, distance: 8.4
click at [141, 176] on div "Education Meiuca Design System & Ops 2021 Interaction Design Foundation Advance…" at bounding box center [172, 141] width 304 height 89
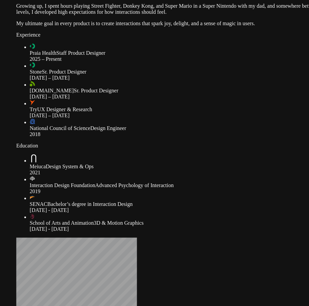
drag, startPoint x: 141, startPoint y: 176, endPoint x: 136, endPoint y: 226, distance: 50.6
click at [137, 223] on div "Education Meiuca Design System & Ops 2021 Interaction Design Foundation Advance…" at bounding box center [168, 187] width 304 height 89
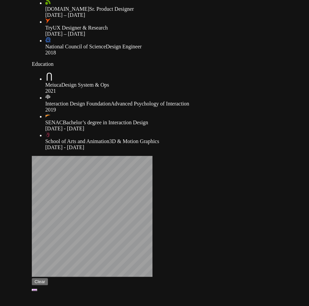
drag, startPoint x: 143, startPoint y: 197, endPoint x: 159, endPoint y: 107, distance: 90.7
click at [106, 49] on span "National Council of Science" at bounding box center [75, 47] width 61 height 6
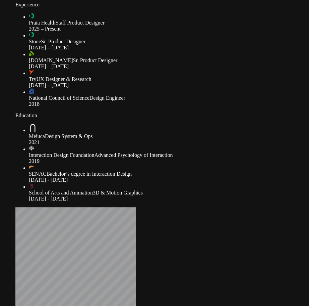
drag, startPoint x: 302, startPoint y: 117, endPoint x: 285, endPoint y: 169, distance: 53.9
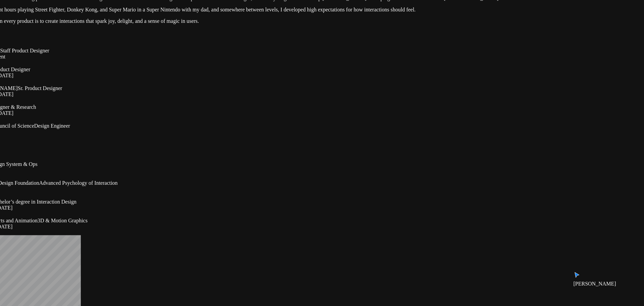
drag, startPoint x: 465, startPoint y: 170, endPoint x: 422, endPoint y: 204, distance: 54.4
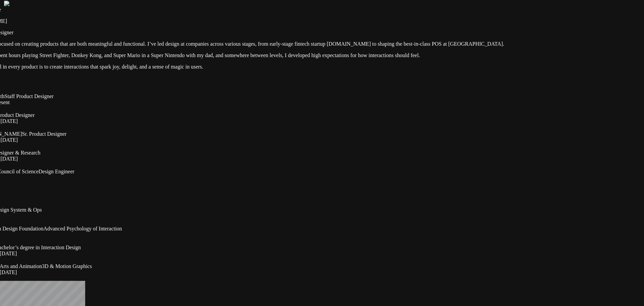
drag, startPoint x: 403, startPoint y: 96, endPoint x: 408, endPoint y: 129, distance: 33.5
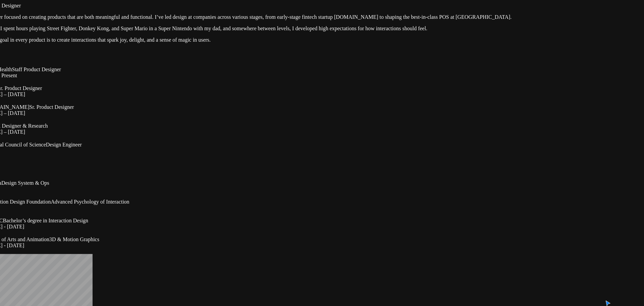
drag, startPoint x: 405, startPoint y: 135, endPoint x: 412, endPoint y: 88, distance: 47.6
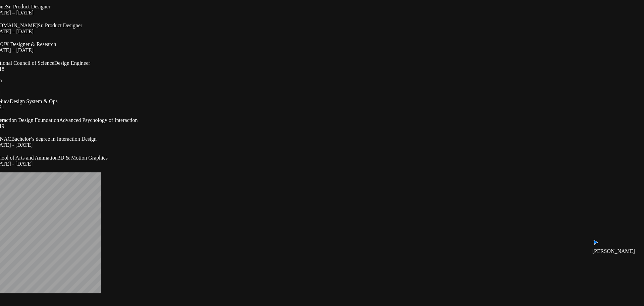
drag, startPoint x: 416, startPoint y: 209, endPoint x: 424, endPoint y: 147, distance: 61.9
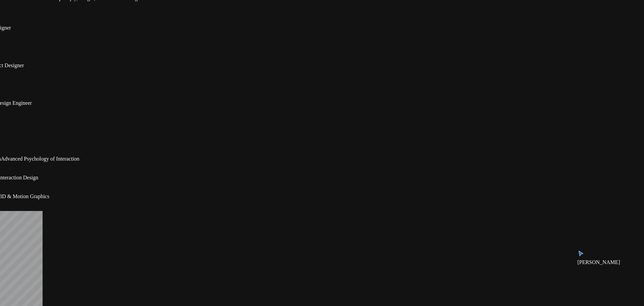
drag, startPoint x: 430, startPoint y: 145, endPoint x: 370, endPoint y: 185, distance: 73.0
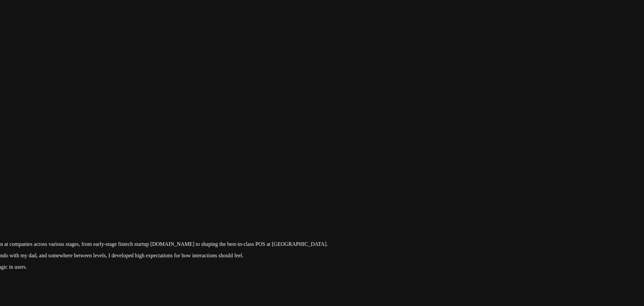
drag, startPoint x: 296, startPoint y: 180, endPoint x: 266, endPoint y: 202, distance: 36.6
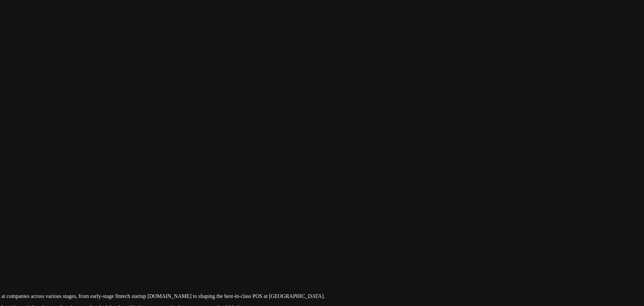
drag, startPoint x: 433, startPoint y: 95, endPoint x: 403, endPoint y: 155, distance: 67.4
drag, startPoint x: 253, startPoint y: 140, endPoint x: 400, endPoint y: 133, distance: 146.7
drag, startPoint x: 193, startPoint y: 65, endPoint x: 339, endPoint y: 161, distance: 174.2
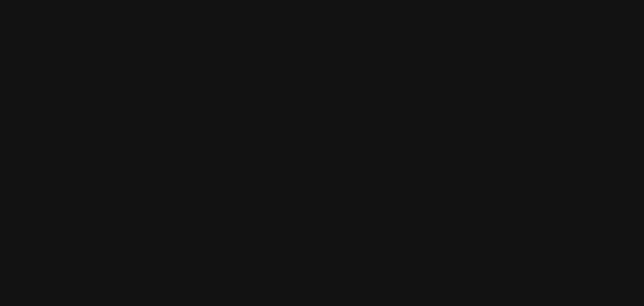
drag, startPoint x: 310, startPoint y: 124, endPoint x: 306, endPoint y: 114, distance: 10.4
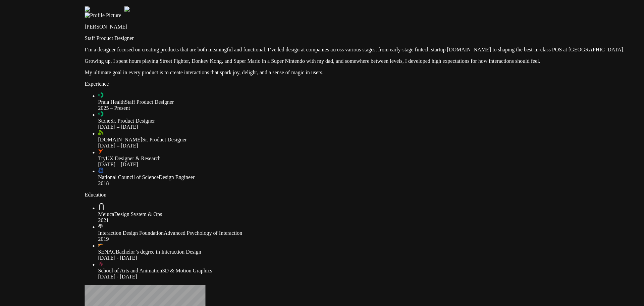
drag, startPoint x: 323, startPoint y: 125, endPoint x: 267, endPoint y: 135, distance: 56.7
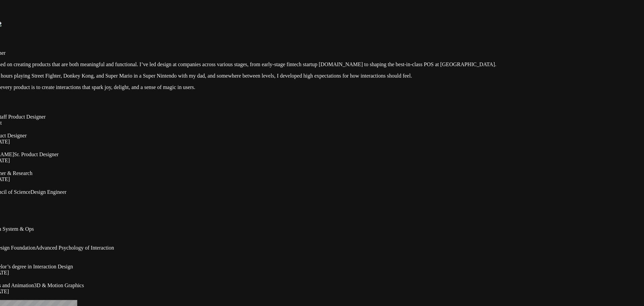
drag, startPoint x: 396, startPoint y: 64, endPoint x: 398, endPoint y: 60, distance: 4.5
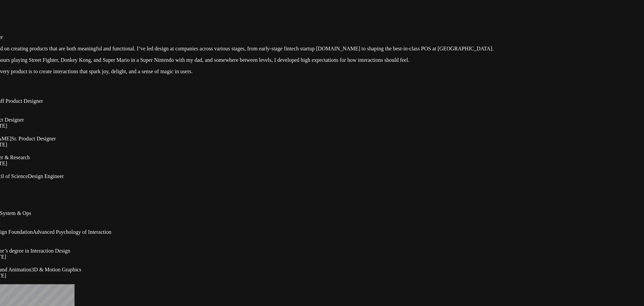
drag, startPoint x: 514, startPoint y: 145, endPoint x: 501, endPoint y: 119, distance: 28.4
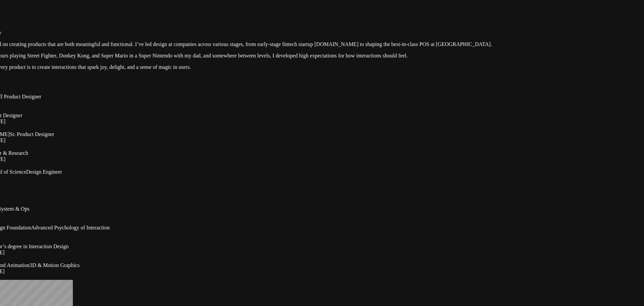
drag, startPoint x: 499, startPoint y: 127, endPoint x: 499, endPoint y: 115, distance: 12.4
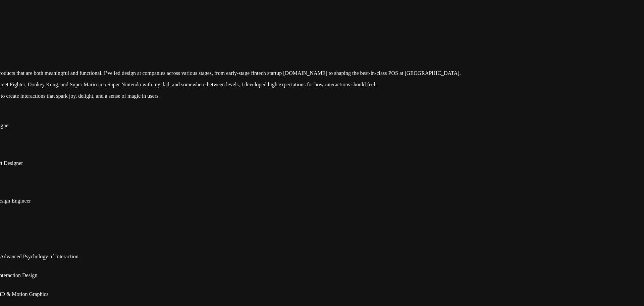
drag, startPoint x: 499, startPoint y: 121, endPoint x: 455, endPoint y: 192, distance: 82.8
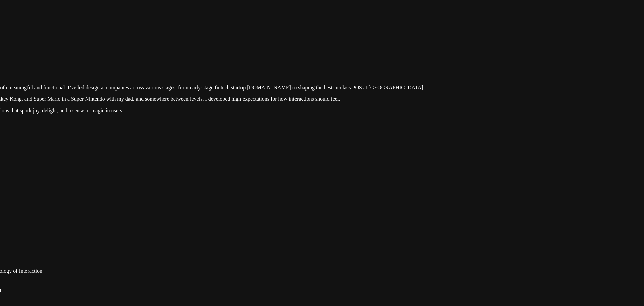
drag, startPoint x: 455, startPoint y: 193, endPoint x: 292, endPoint y: 237, distance: 169.1
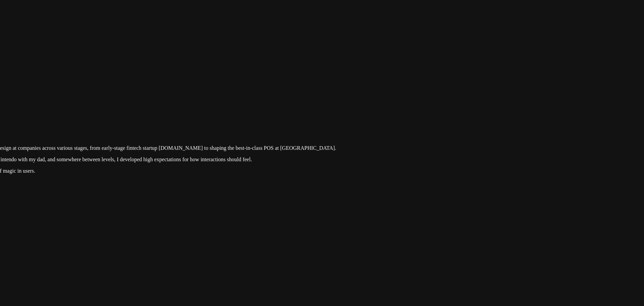
drag, startPoint x: 407, startPoint y: 86, endPoint x: 421, endPoint y: 137, distance: 53.4
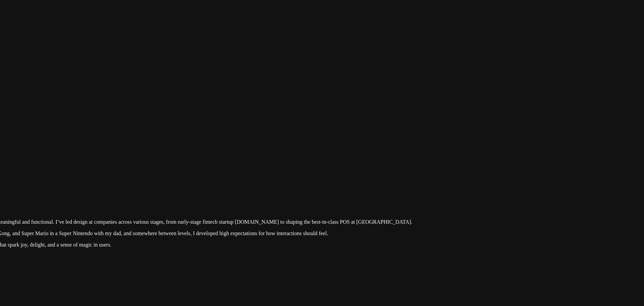
drag, startPoint x: 382, startPoint y: 146, endPoint x: 441, endPoint y: 192, distance: 74.1
drag, startPoint x: 333, startPoint y: 156, endPoint x: 293, endPoint y: 164, distance: 40.5
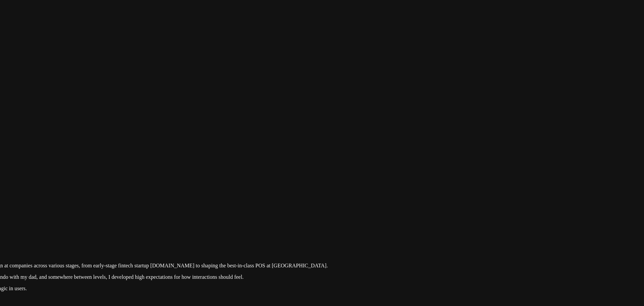
drag, startPoint x: 418, startPoint y: 207, endPoint x: 412, endPoint y: 169, distance: 38.0
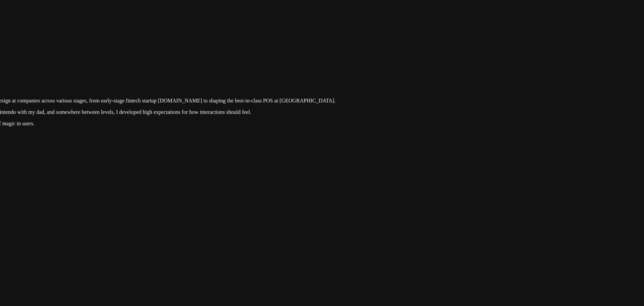
drag, startPoint x: 379, startPoint y: 170, endPoint x: 412, endPoint y: 164, distance: 33.2
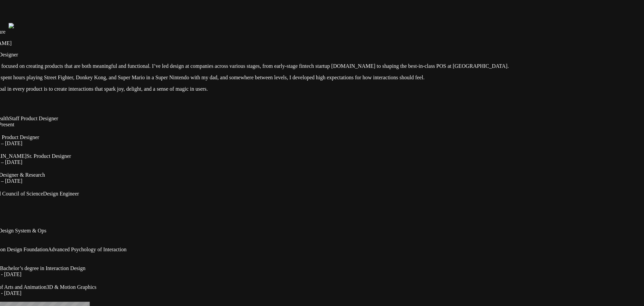
drag, startPoint x: 289, startPoint y: 34, endPoint x: 299, endPoint y: 41, distance: 12.5
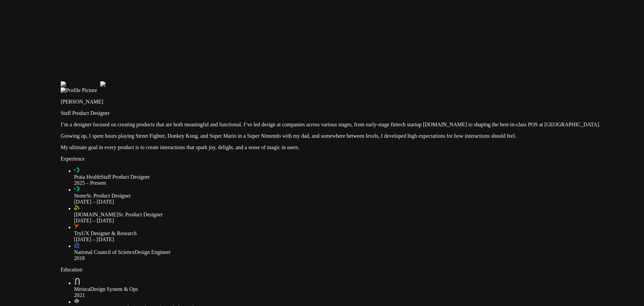
drag, startPoint x: 325, startPoint y: 96, endPoint x: 350, endPoint y: 99, distance: 25.0
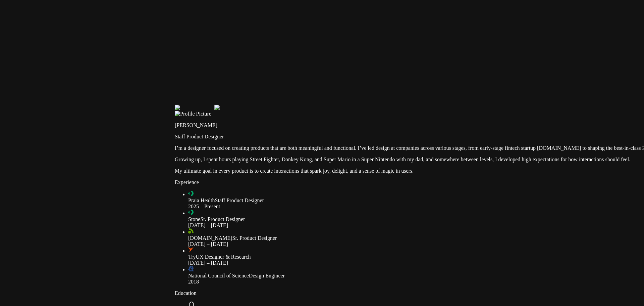
drag, startPoint x: 383, startPoint y: 89, endPoint x: 305, endPoint y: 106, distance: 80.8
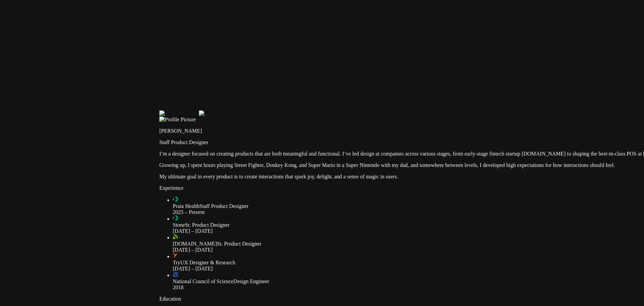
drag, startPoint x: 431, startPoint y: 91, endPoint x: 167, endPoint y: 120, distance: 265.9
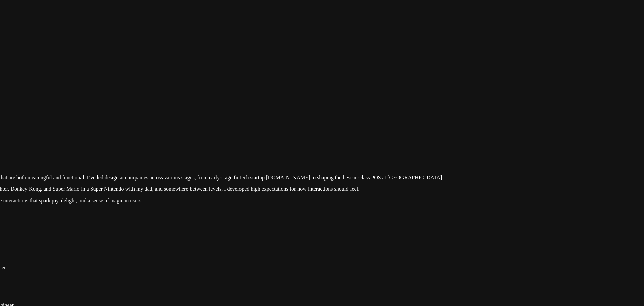
drag, startPoint x: 321, startPoint y: 140, endPoint x: 283, endPoint y: 19, distance: 126.5
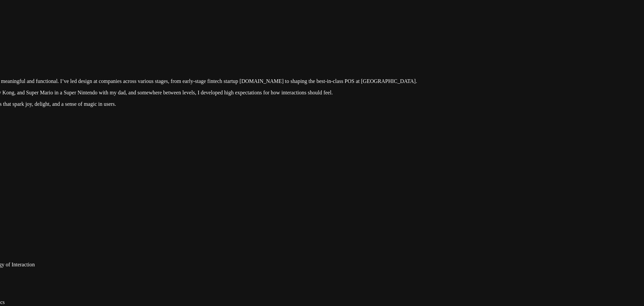
drag, startPoint x: 444, startPoint y: 192, endPoint x: 452, endPoint y: 37, distance: 155.5
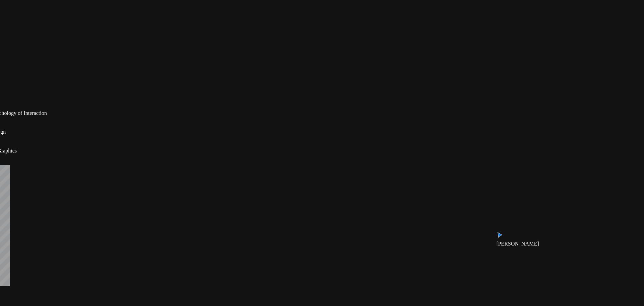
drag, startPoint x: 364, startPoint y: 158, endPoint x: 433, endPoint y: 115, distance: 82.1
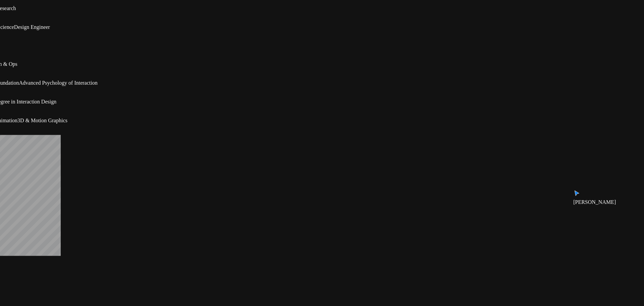
drag, startPoint x: 416, startPoint y: 133, endPoint x: 489, endPoint y: 73, distance: 95.1
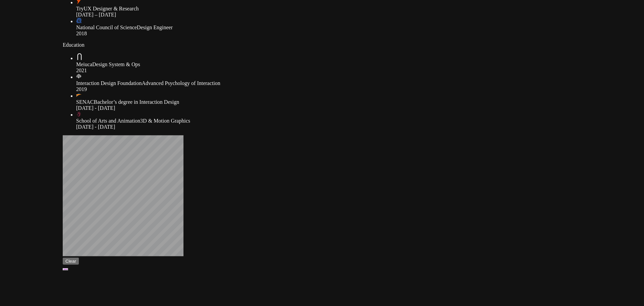
drag, startPoint x: 182, startPoint y: 118, endPoint x: 291, endPoint y: 206, distance: 139.8
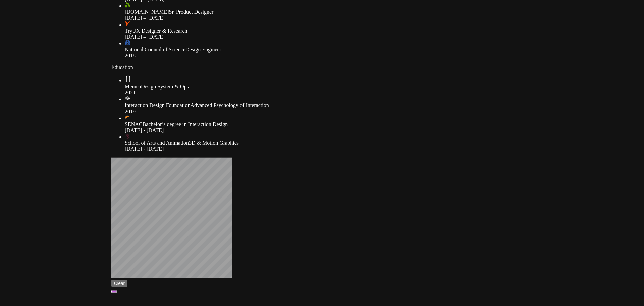
drag, startPoint x: 191, startPoint y: 161, endPoint x: 536, endPoint y: 166, distance: 344.9
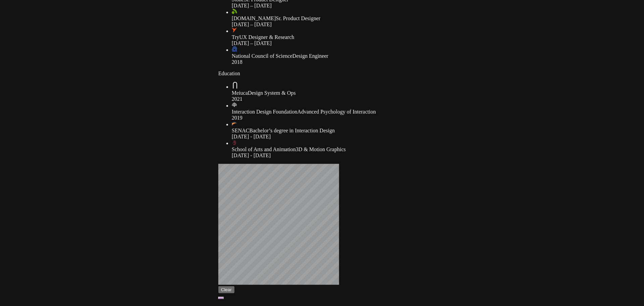
drag, startPoint x: 188, startPoint y: 119, endPoint x: 111, endPoint y: 136, distance: 78.5
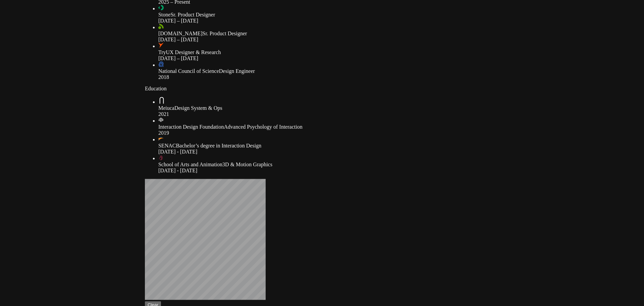
drag, startPoint x: 263, startPoint y: 19, endPoint x: 132, endPoint y: 124, distance: 167.3
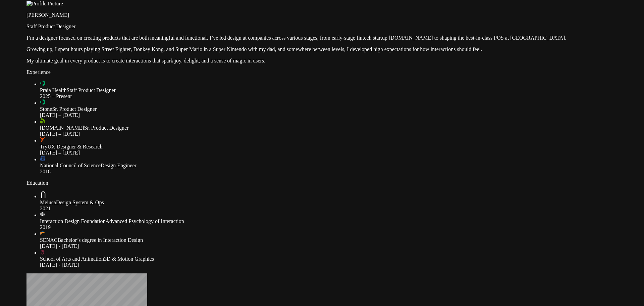
drag, startPoint x: 569, startPoint y: 121, endPoint x: 521, endPoint y: 146, distance: 53.9
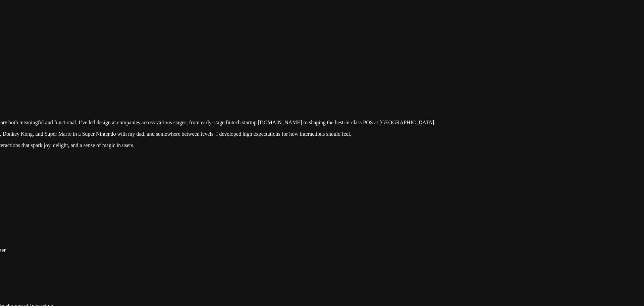
drag, startPoint x: 503, startPoint y: 149, endPoint x: 529, endPoint y: 127, distance: 33.8
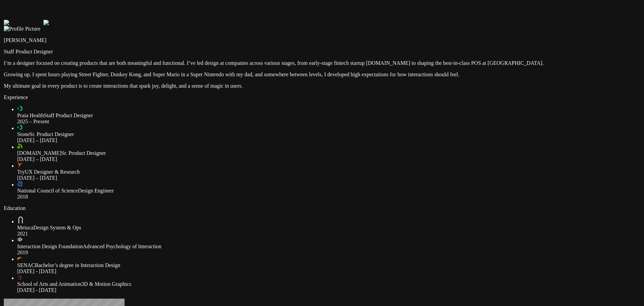
drag, startPoint x: 316, startPoint y: 35, endPoint x: 333, endPoint y: 41, distance: 18.7
click at [331, 41] on div "[PERSON_NAME] Staff Product Designer I’m a designer focused on creating product…" at bounding box center [323, 57] width 639 height 63
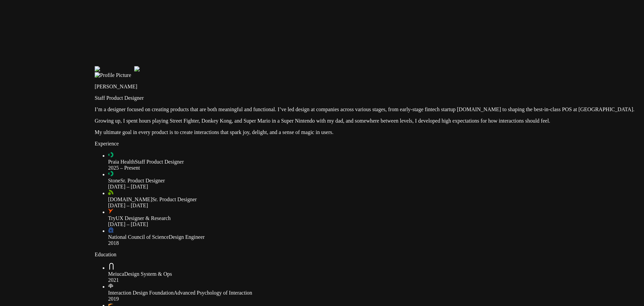
drag, startPoint x: 281, startPoint y: 57, endPoint x: 287, endPoint y: 72, distance: 16.7
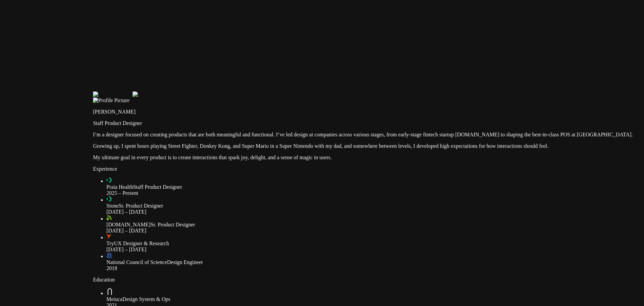
drag, startPoint x: 268, startPoint y: 74, endPoint x: 245, endPoint y: 33, distance: 47.6
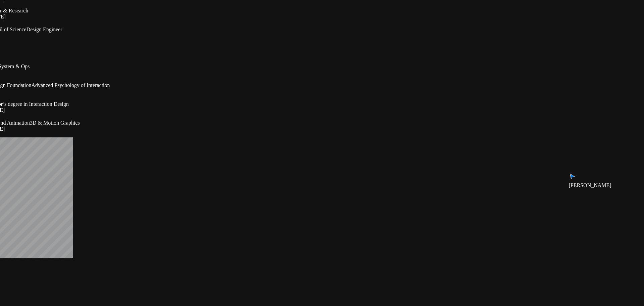
drag, startPoint x: 480, startPoint y: 73, endPoint x: 479, endPoint y: 90, distance: 16.4
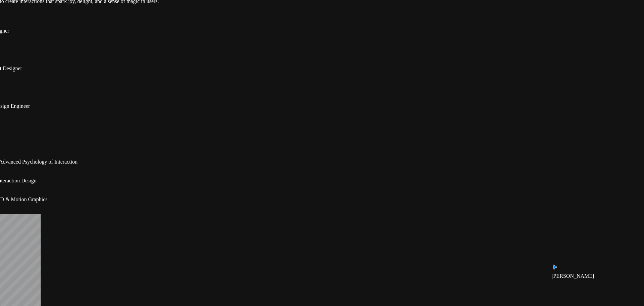
drag, startPoint x: 463, startPoint y: 60, endPoint x: 454, endPoint y: 92, distance: 33.1
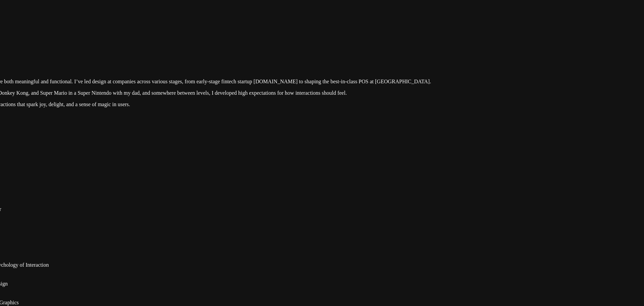
drag, startPoint x: 457, startPoint y: 91, endPoint x: 457, endPoint y: 105, distance: 13.8
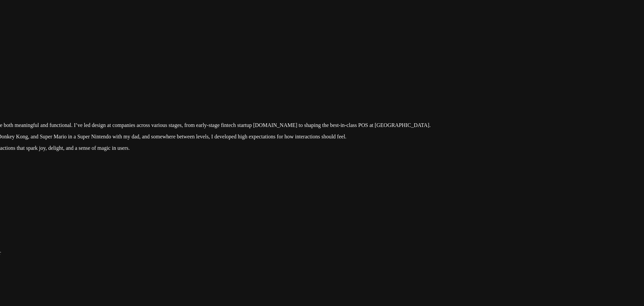
drag, startPoint x: 300, startPoint y: 70, endPoint x: 368, endPoint y: 83, distance: 69.3
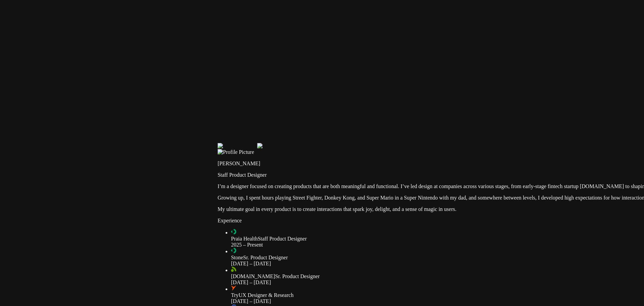
drag, startPoint x: 393, startPoint y: 139, endPoint x: 340, endPoint y: 125, distance: 54.7
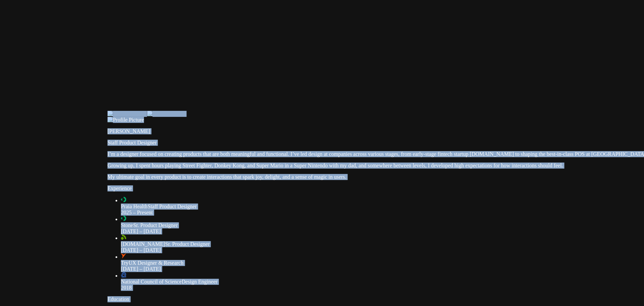
drag, startPoint x: 330, startPoint y: 123, endPoint x: 517, endPoint y: 136, distance: 186.9
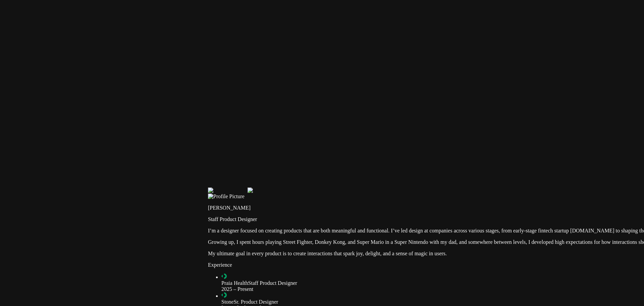
drag, startPoint x: 343, startPoint y: 118, endPoint x: 326, endPoint y: 191, distance: 74.4
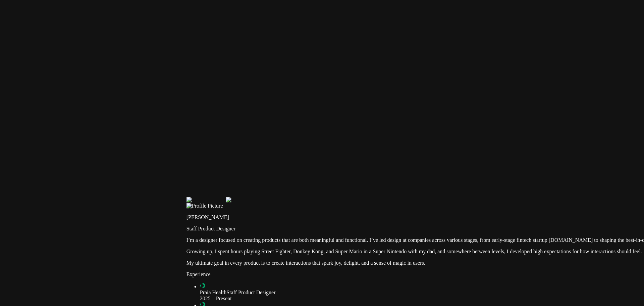
drag, startPoint x: 343, startPoint y: 195, endPoint x: 307, endPoint y: 114, distance: 88.1
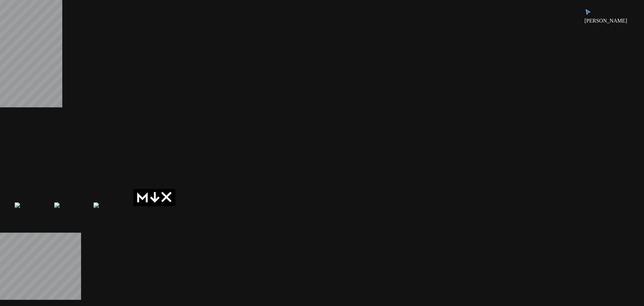
drag, startPoint x: 357, startPoint y: 139, endPoint x: 361, endPoint y: 124, distance: 15.9
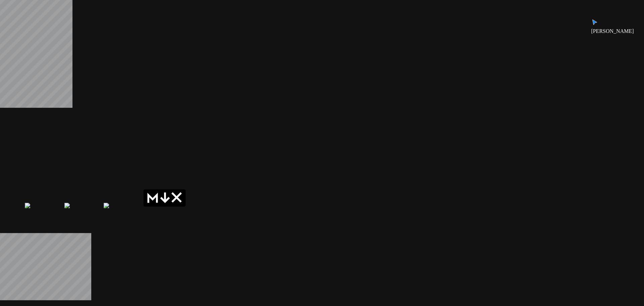
drag, startPoint x: 364, startPoint y: 121, endPoint x: 329, endPoint y: 159, distance: 51.3
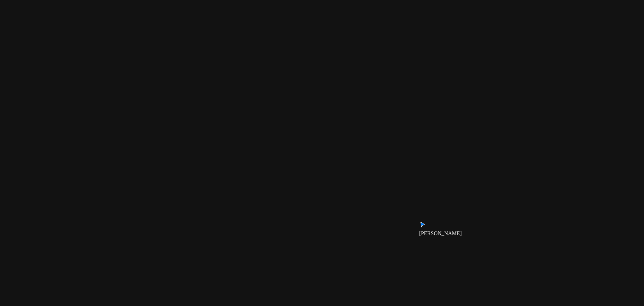
drag, startPoint x: 351, startPoint y: 121, endPoint x: 353, endPoint y: 160, distance: 39.3
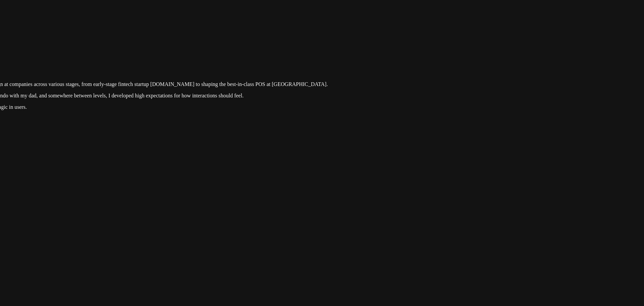
drag, startPoint x: 355, startPoint y: 148, endPoint x: 369, endPoint y: 92, distance: 58.0
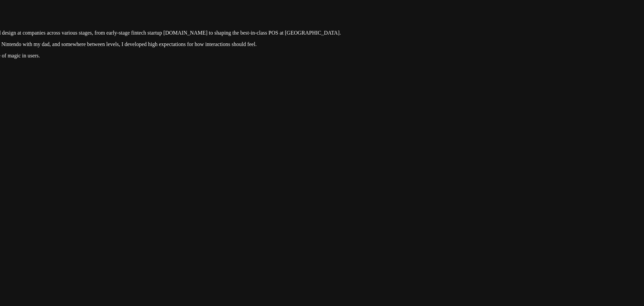
drag, startPoint x: 367, startPoint y: 121, endPoint x: 427, endPoint y: 55, distance: 89.5
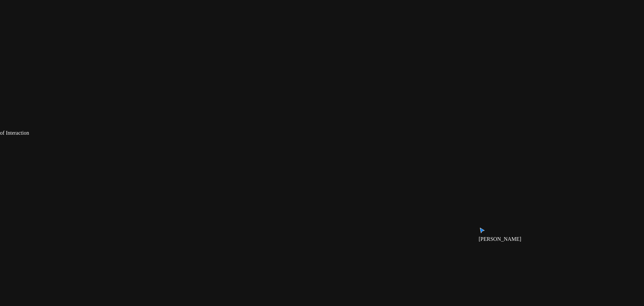
drag, startPoint x: 400, startPoint y: 115, endPoint x: 458, endPoint y: 44, distance: 90.6
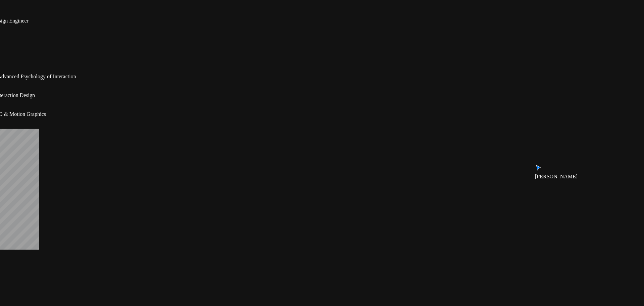
drag, startPoint x: 431, startPoint y: 110, endPoint x: 552, endPoint y: 208, distance: 155.5
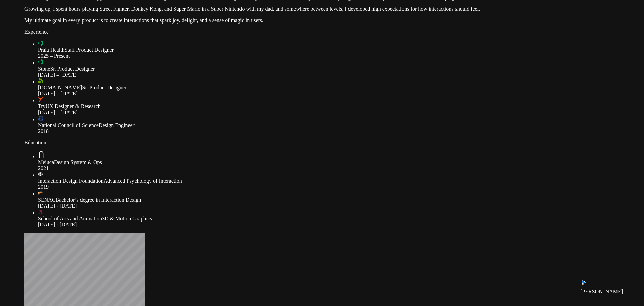
drag, startPoint x: 526, startPoint y: 116, endPoint x: 510, endPoint y: 136, distance: 25.0
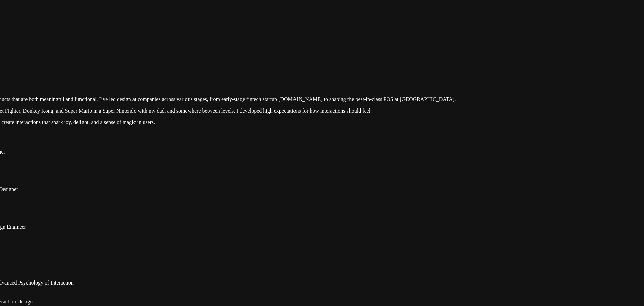
drag, startPoint x: 546, startPoint y: 117, endPoint x: 443, endPoint y: 197, distance: 130.3
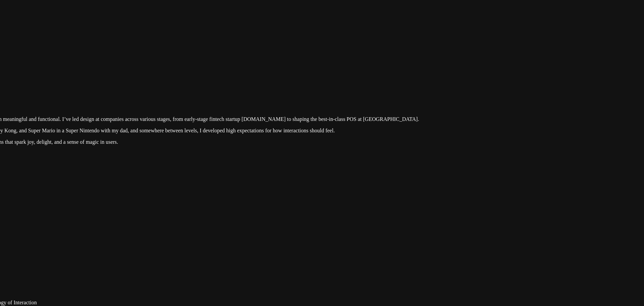
drag, startPoint x: 500, startPoint y: 117, endPoint x: 365, endPoint y: 174, distance: 146.7
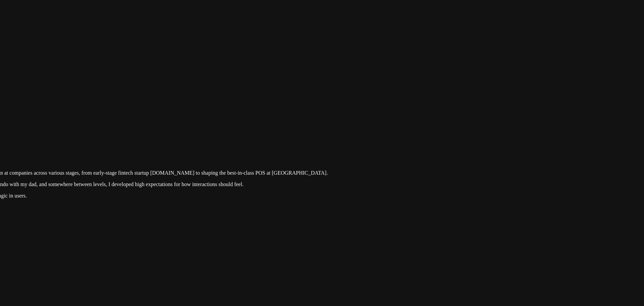
drag, startPoint x: 349, startPoint y: 144, endPoint x: 475, endPoint y: 172, distance: 128.9
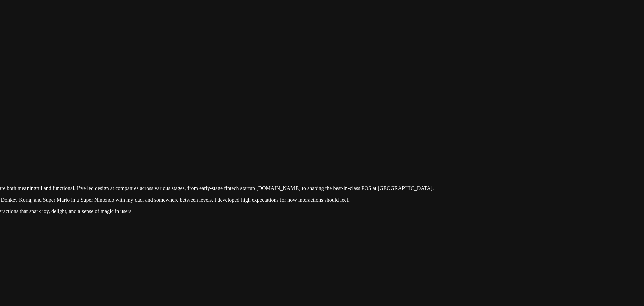
drag, startPoint x: 427, startPoint y: 154, endPoint x: 464, endPoint y: 167, distance: 39.0
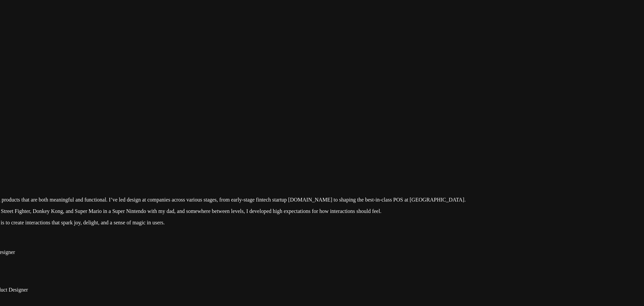
drag, startPoint x: 396, startPoint y: 147, endPoint x: 506, endPoint y: 159, distance: 111.0
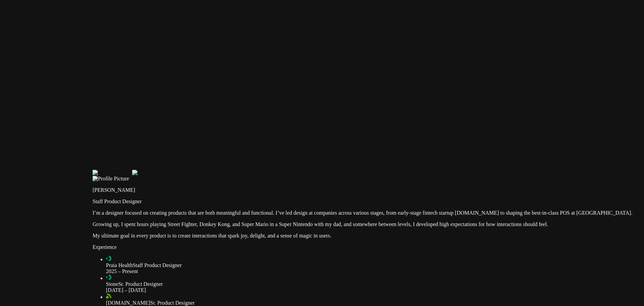
drag, startPoint x: 220, startPoint y: 125, endPoint x: 244, endPoint y: 63, distance: 66.0
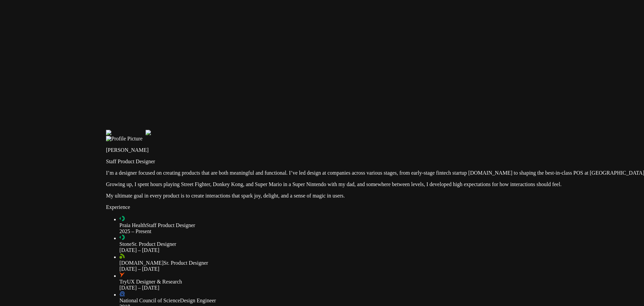
drag, startPoint x: 217, startPoint y: 126, endPoint x: 283, endPoint y: 66, distance: 89.1
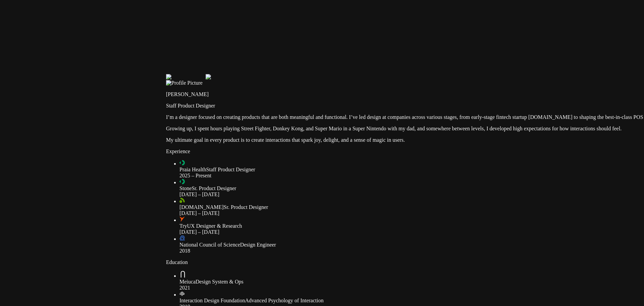
drag, startPoint x: 231, startPoint y: 131, endPoint x: 150, endPoint y: 46, distance: 118.1
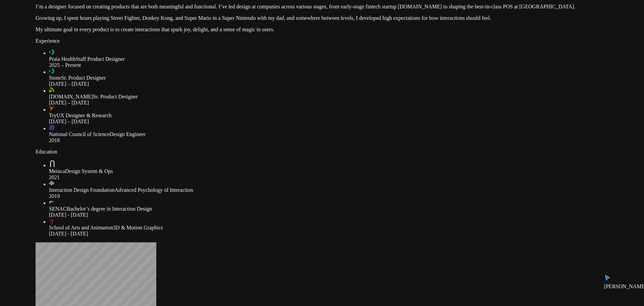
drag, startPoint x: 529, startPoint y: 219, endPoint x: 297, endPoint y: 130, distance: 248.7
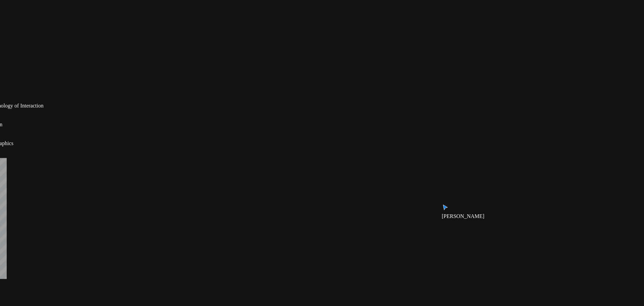
drag, startPoint x: 389, startPoint y: 165, endPoint x: 224, endPoint y: 20, distance: 220.1
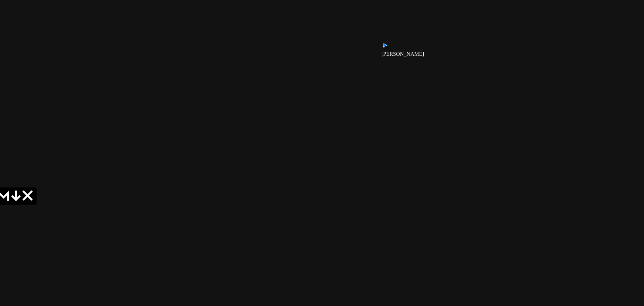
drag, startPoint x: 416, startPoint y: 151, endPoint x: 440, endPoint y: 72, distance: 82.7
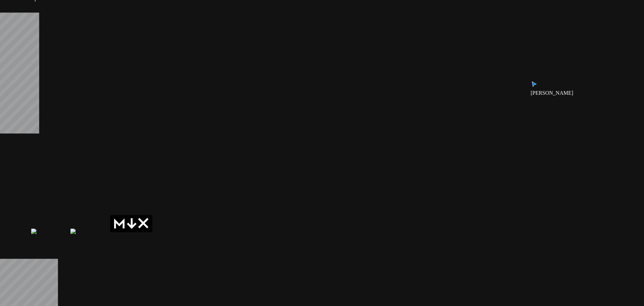
drag, startPoint x: 405, startPoint y: 148, endPoint x: 506, endPoint y: 166, distance: 103.2
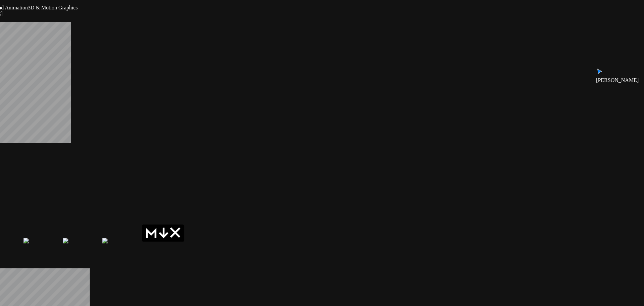
drag, startPoint x: 425, startPoint y: 152, endPoint x: 597, endPoint y: 277, distance: 213.2
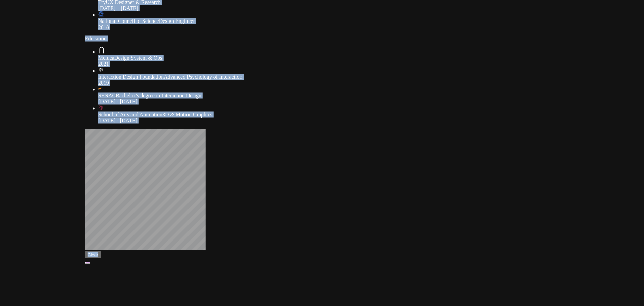
drag, startPoint x: 393, startPoint y: 203, endPoint x: 477, endPoint y: 223, distance: 86.9
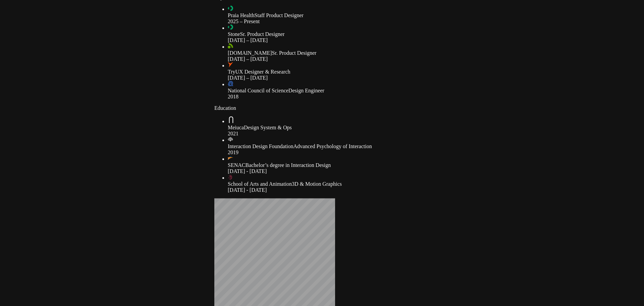
drag, startPoint x: 227, startPoint y: 127, endPoint x: 126, endPoint y: 186, distance: 117.0
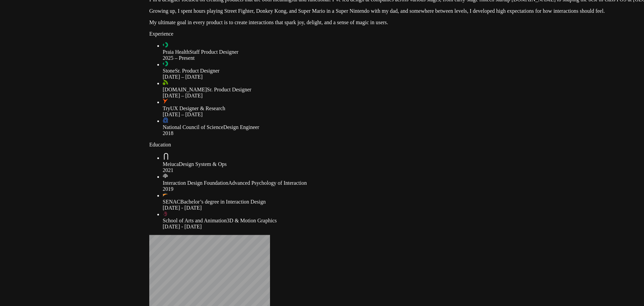
drag, startPoint x: 237, startPoint y: 93, endPoint x: 123, endPoint y: 160, distance: 132.8
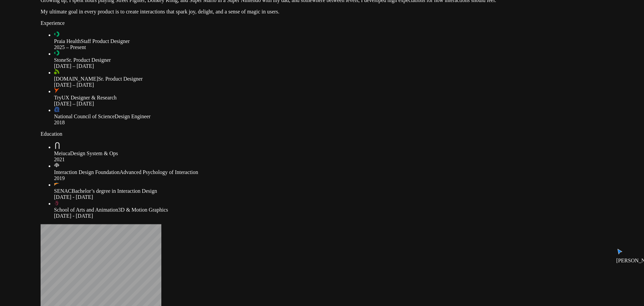
drag, startPoint x: 613, startPoint y: 161, endPoint x: 581, endPoint y: 62, distance: 104.2
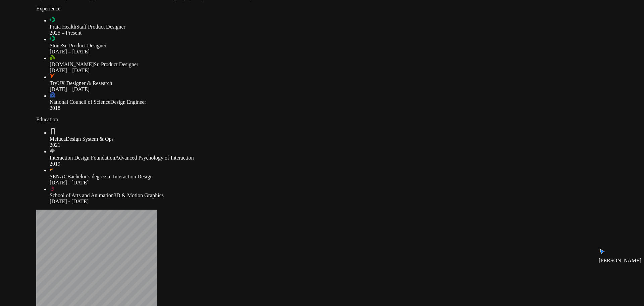
drag, startPoint x: 573, startPoint y: 140, endPoint x: 514, endPoint y: 59, distance: 100.6
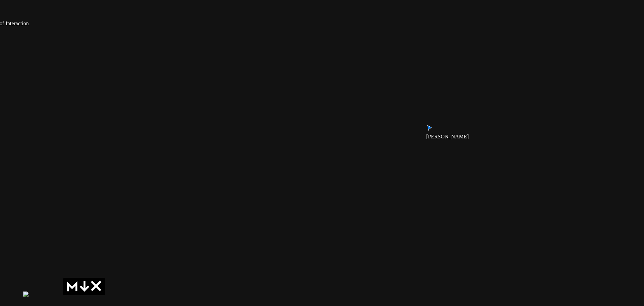
drag, startPoint x: 514, startPoint y: 124, endPoint x: 380, endPoint y: 104, distance: 135.0
drag, startPoint x: 377, startPoint y: 63, endPoint x: 504, endPoint y: 217, distance: 199.5
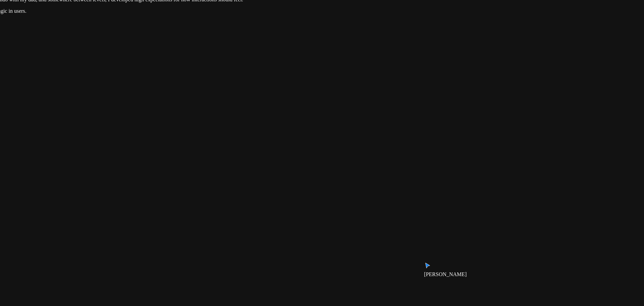
drag, startPoint x: 317, startPoint y: 198, endPoint x: 267, endPoint y: 224, distance: 56.4
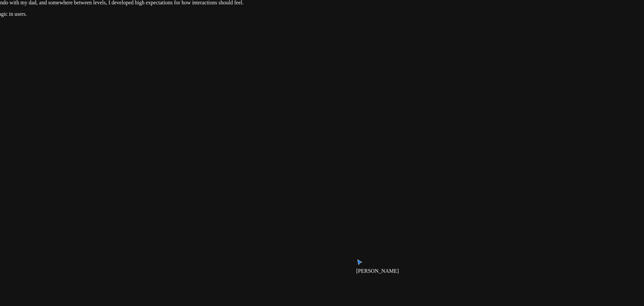
drag, startPoint x: 335, startPoint y: 104, endPoint x: 316, endPoint y: 177, distance: 75.9
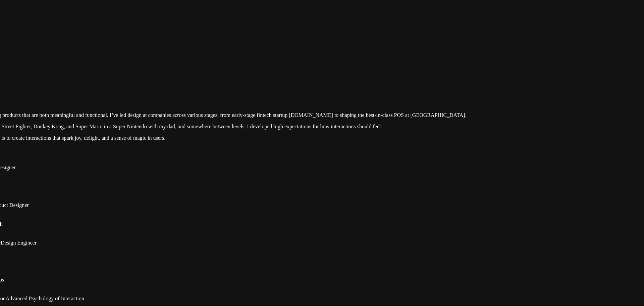
drag, startPoint x: 422, startPoint y: 197, endPoint x: 534, endPoint y: 219, distance: 114.4
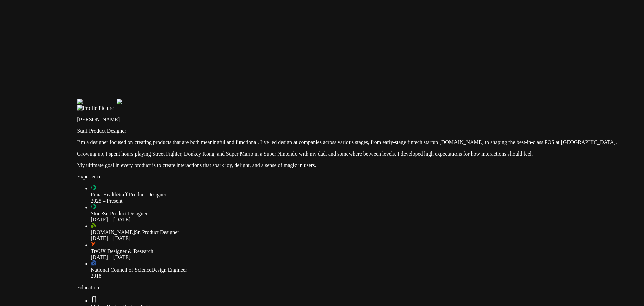
drag, startPoint x: 389, startPoint y: 78, endPoint x: 412, endPoint y: 87, distance: 24.5
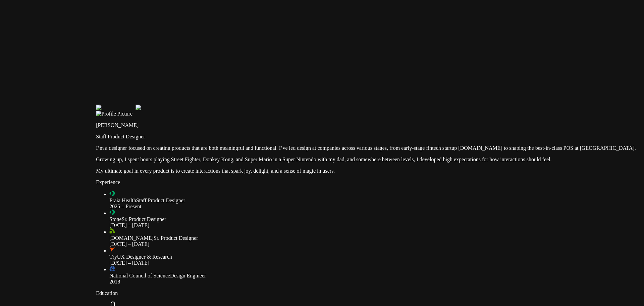
drag, startPoint x: 215, startPoint y: 66, endPoint x: 164, endPoint y: 41, distance: 56.0
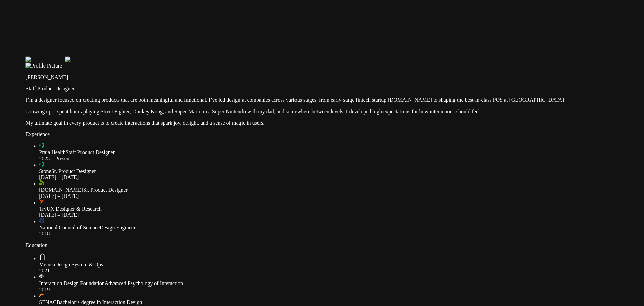
drag, startPoint x: 134, startPoint y: 199, endPoint x: 185, endPoint y: 52, distance: 155.1
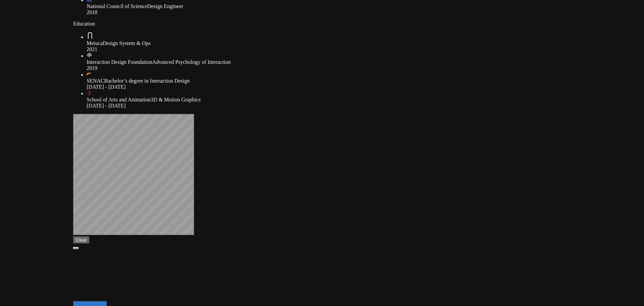
drag, startPoint x: 140, startPoint y: 238, endPoint x: 171, endPoint y: 52, distance: 188.5
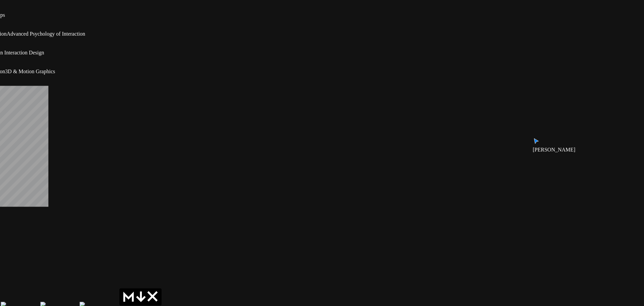
drag, startPoint x: 435, startPoint y: 212, endPoint x: 111, endPoint y: 186, distance: 324.7
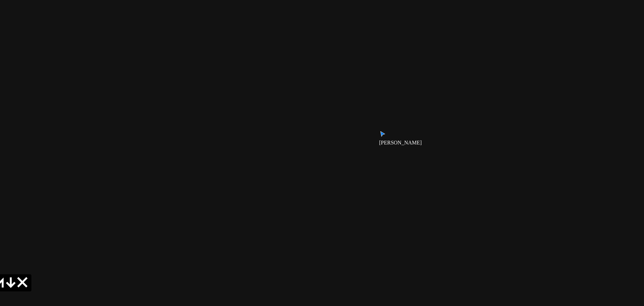
drag, startPoint x: 423, startPoint y: 217, endPoint x: 419, endPoint y: 240, distance: 23.5
drag, startPoint x: 312, startPoint y: 117, endPoint x: 350, endPoint y: 231, distance: 119.5
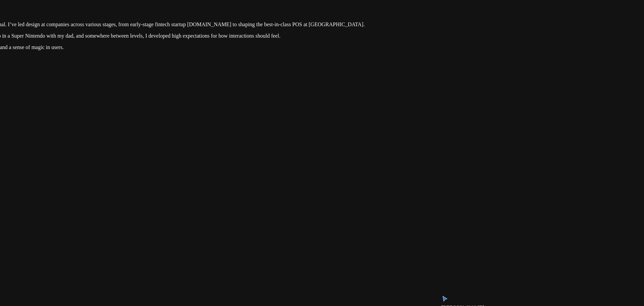
drag, startPoint x: 395, startPoint y: 238, endPoint x: 400, endPoint y: 248, distance: 10.1
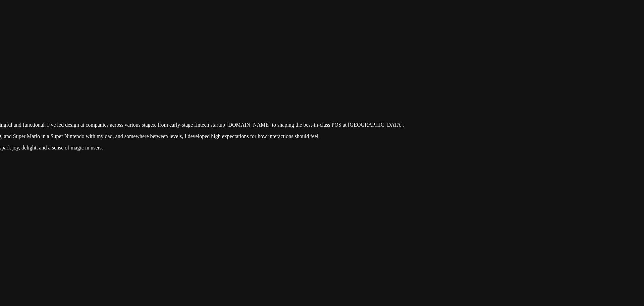
drag, startPoint x: 449, startPoint y: 160, endPoint x: 454, endPoint y: 185, distance: 24.9
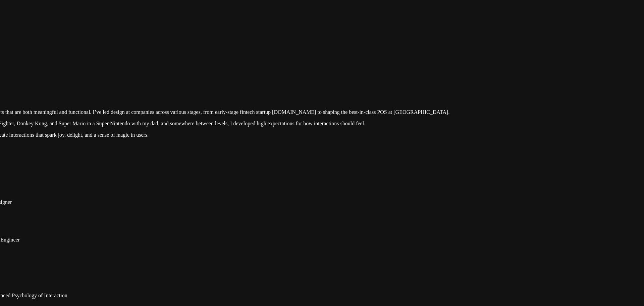
drag, startPoint x: 434, startPoint y: 193, endPoint x: 510, endPoint y: 122, distance: 104.2
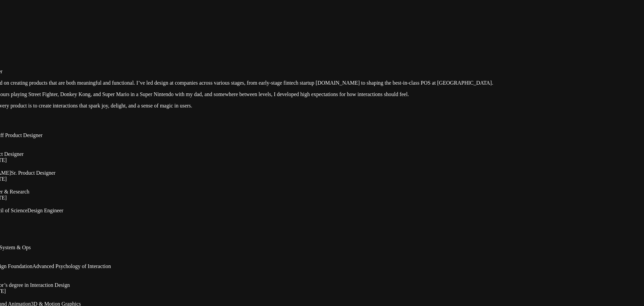
drag, startPoint x: 331, startPoint y: 41, endPoint x: 295, endPoint y: 79, distance: 52.9
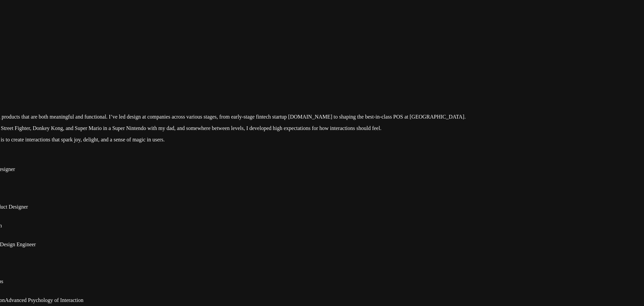
drag, startPoint x: 367, startPoint y: 63, endPoint x: 190, endPoint y: 123, distance: 186.5
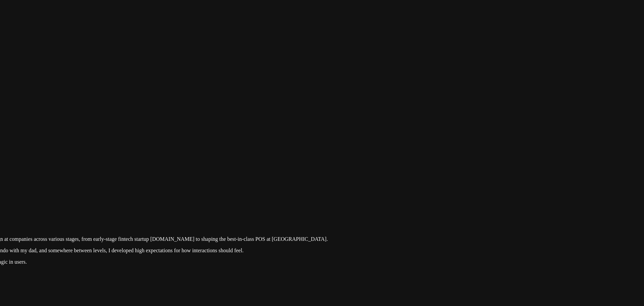
drag, startPoint x: 247, startPoint y: 162, endPoint x: 281, endPoint y: 127, distance: 48.6
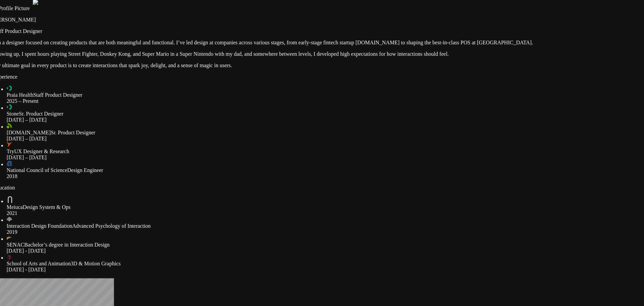
drag, startPoint x: 198, startPoint y: 113, endPoint x: 228, endPoint y: 111, distance: 30.2
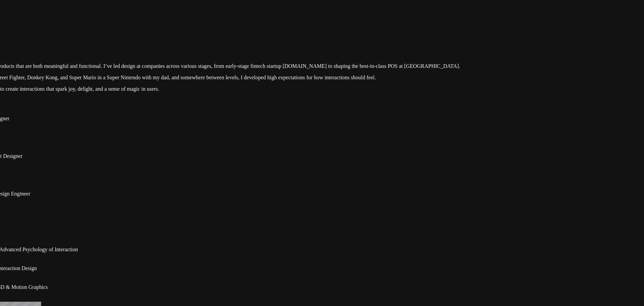
drag, startPoint x: 234, startPoint y: 95, endPoint x: 238, endPoint y: 88, distance: 8.7
click at [237, 88] on div "[PERSON_NAME] Staff Product Designer I’m a designer focused on creating product…" at bounding box center [240, 60] width 639 height 63
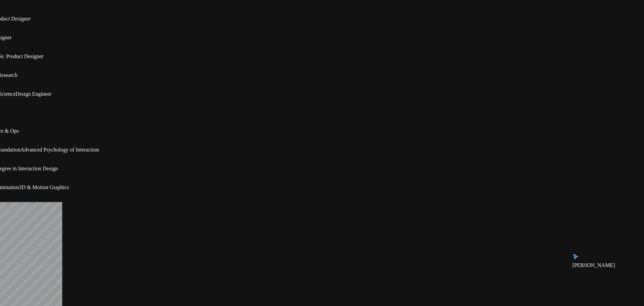
drag, startPoint x: 251, startPoint y: 123, endPoint x: 251, endPoint y: 128, distance: 4.4
click at [251, 28] on div "Praia Health Staff Product Designer 2025 – Present" at bounding box center [267, 22] width 625 height 12
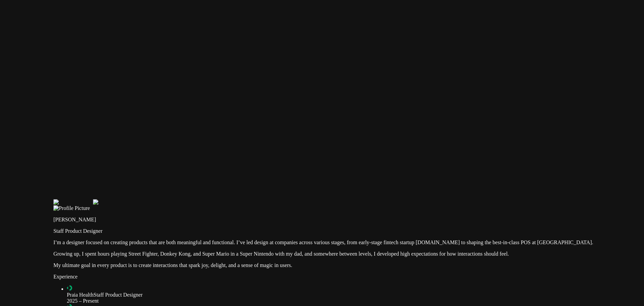
drag, startPoint x: 301, startPoint y: 127, endPoint x: 314, endPoint y: 127, distance: 12.7
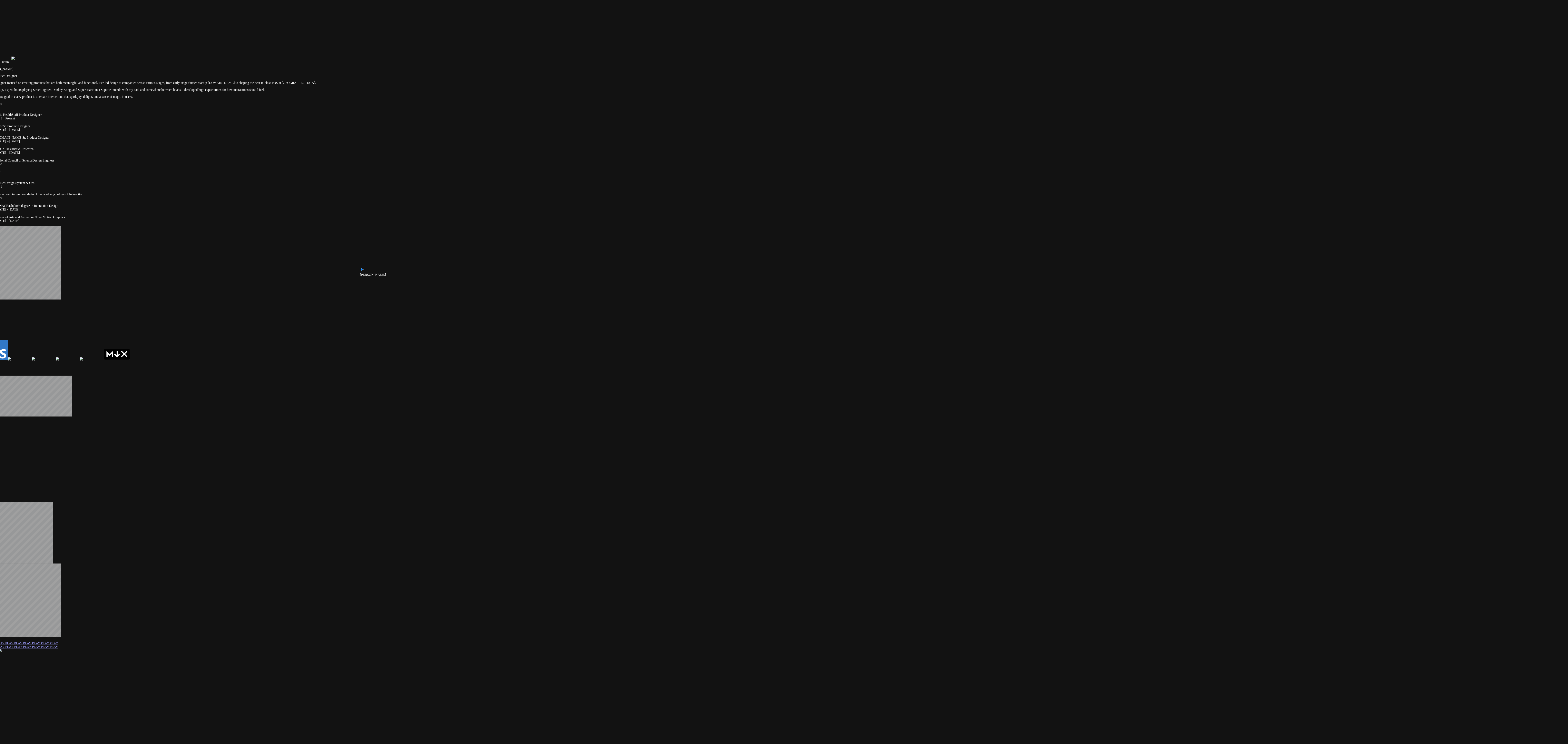
drag, startPoint x: 772, startPoint y: 309, endPoint x: 631, endPoint y: 302, distance: 141.2
click at [392, 186] on div "[PERSON_NAME] [PERSON_NAME] Staff Product Designer I’m a designer focused on cr…" at bounding box center [769, 614] width 1565 height 1134
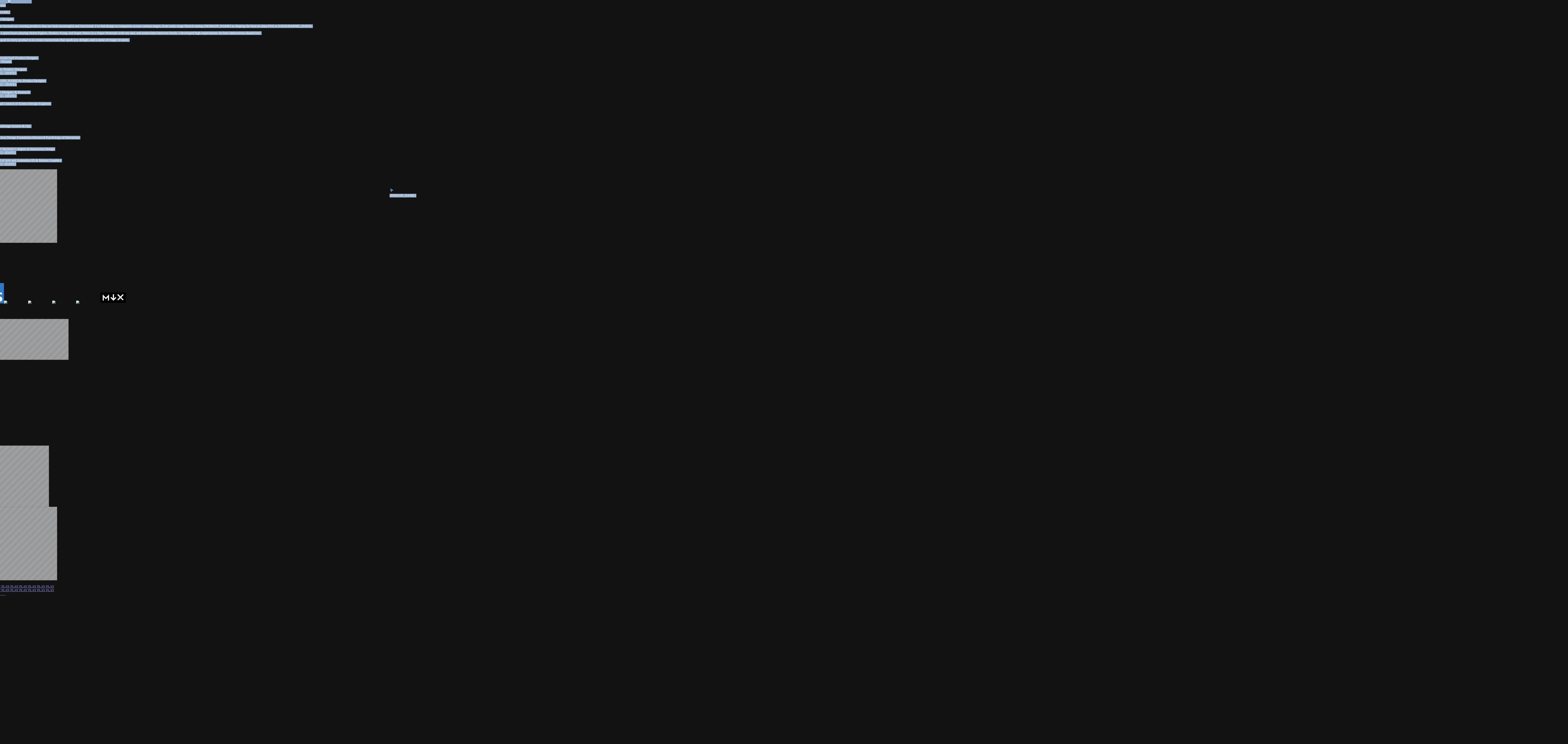
click at [392, 186] on div "[PERSON_NAME] [PERSON_NAME] Staff Product Designer I’m a designer focused on cr…" at bounding box center [766, 557] width 1565 height 1134
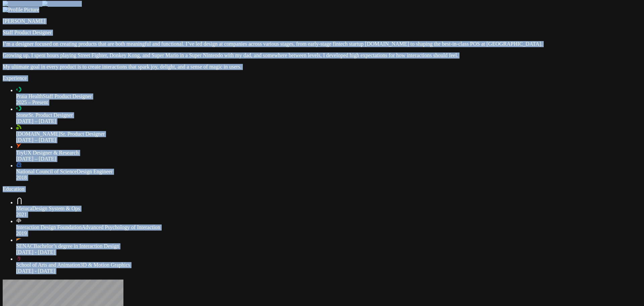
click at [419, 146] on div "Experience Praia Health Staff Product Designer 2025 – Present Stone Sr. Product…" at bounding box center [322, 127] width 639 height 105
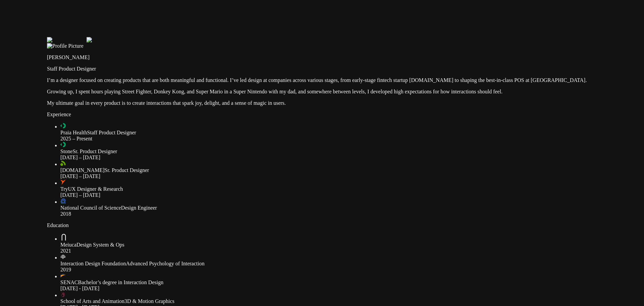
drag, startPoint x: 102, startPoint y: 146, endPoint x: 231, endPoint y: 251, distance: 166.5
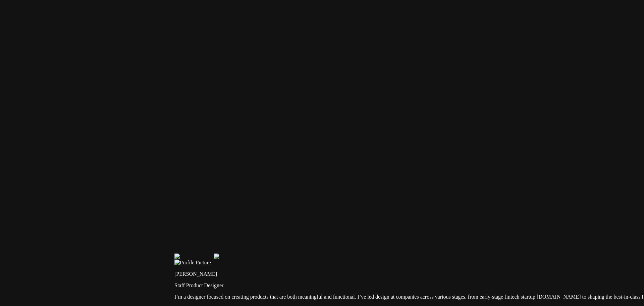
drag, startPoint x: 305, startPoint y: 174, endPoint x: 255, endPoint y: 82, distance: 104.5
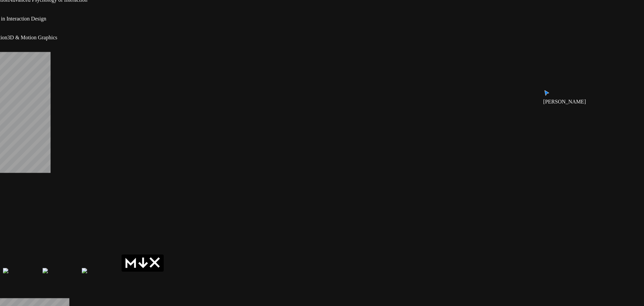
drag, startPoint x: 364, startPoint y: 109, endPoint x: 329, endPoint y: 201, distance: 98.5
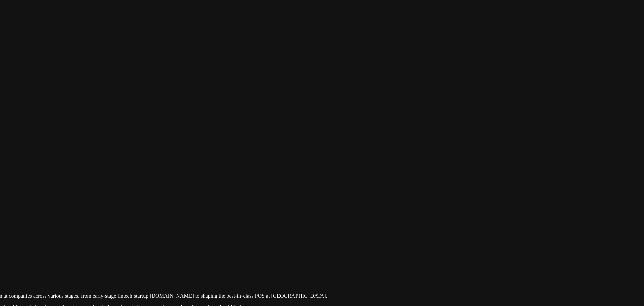
drag, startPoint x: 416, startPoint y: 205, endPoint x: 469, endPoint y: 163, distance: 67.8
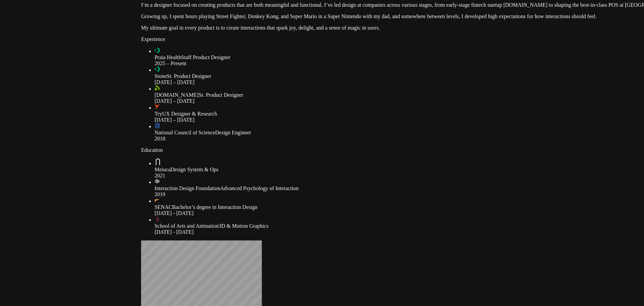
drag, startPoint x: 281, startPoint y: 194, endPoint x: 250, endPoint y: 210, distance: 35.3
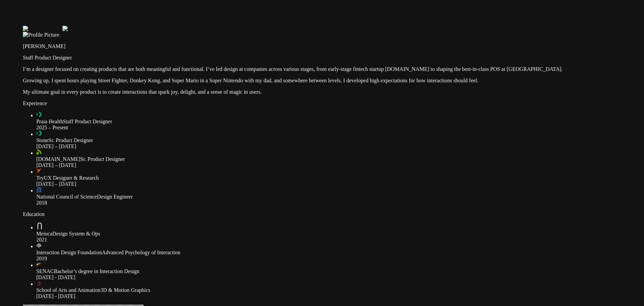
drag, startPoint x: 228, startPoint y: 145, endPoint x: 195, endPoint y: 154, distance: 34.2
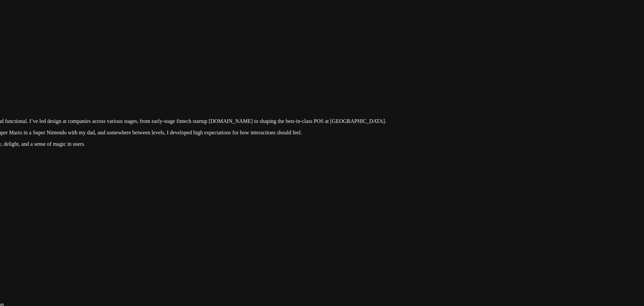
drag, startPoint x: 279, startPoint y: 91, endPoint x: 285, endPoint y: 93, distance: 5.9
